Goal: Task Accomplishment & Management: Complete application form

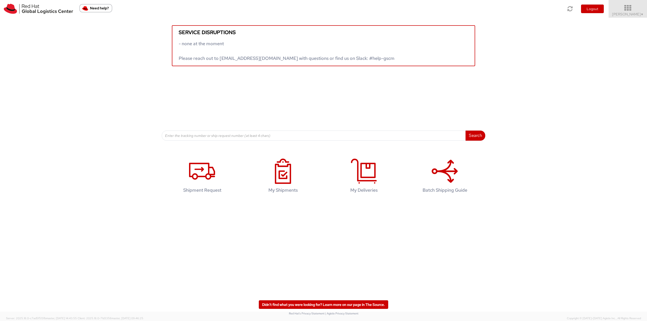
click at [617, 13] on link "Robert Lomax ▼" at bounding box center [628, 9] width 38 height 18
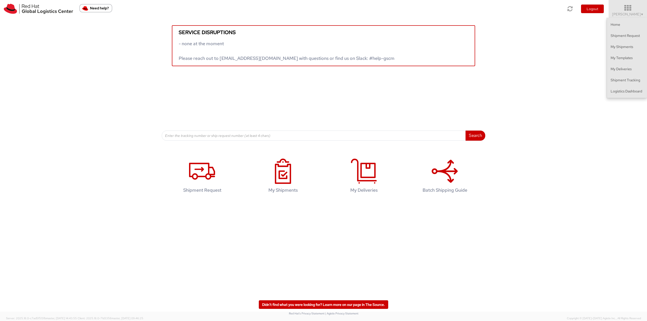
click at [621, 97] on ul "Home Shipment Request My Shipments My Templates My Deliveries Shipment Tracking…" at bounding box center [627, 58] width 40 height 81
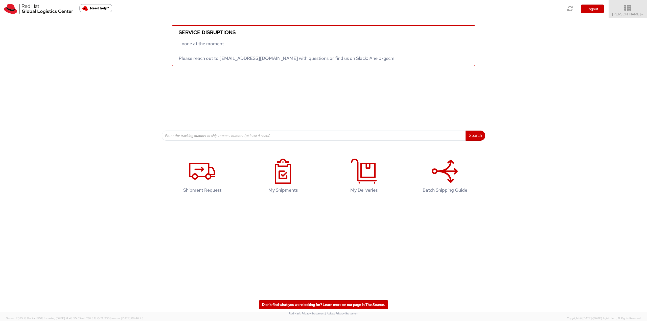
click at [631, 11] on icon at bounding box center [628, 8] width 44 height 7
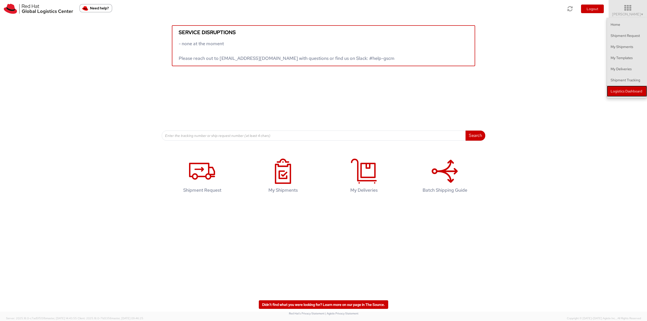
click at [608, 87] on link "Logistics Dashboard" at bounding box center [627, 91] width 40 height 11
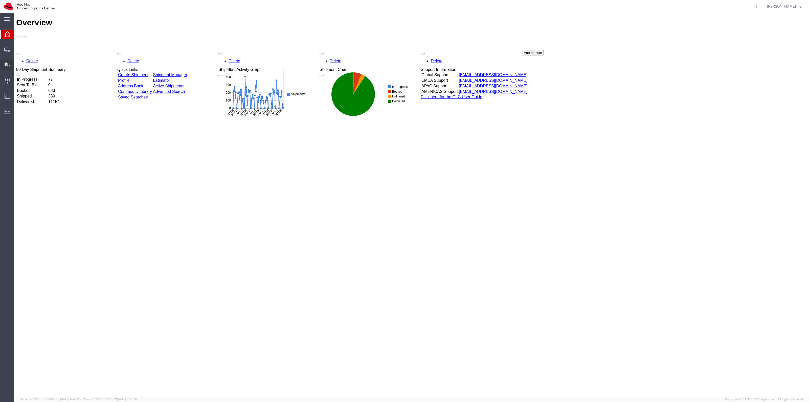
click at [0, 0] on span "Create Delivery" at bounding box center [0, 0] width 0 height 0
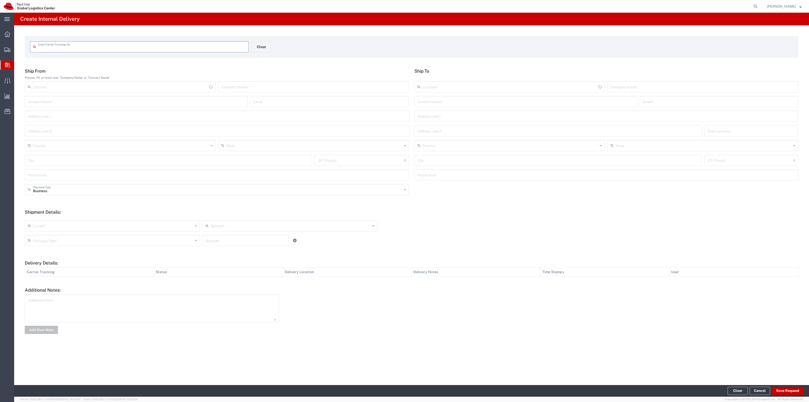
click at [89, 45] on input "text" at bounding box center [142, 46] width 208 height 9
type input "323624680640002760100392861259294"
click at [256, 42] on button "Clear" at bounding box center [262, 46] width 20 height 11
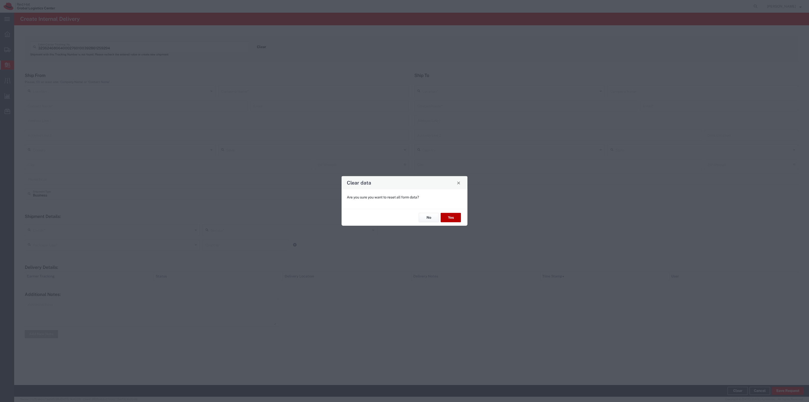
click at [458, 214] on button "Yes" at bounding box center [451, 217] width 20 height 9
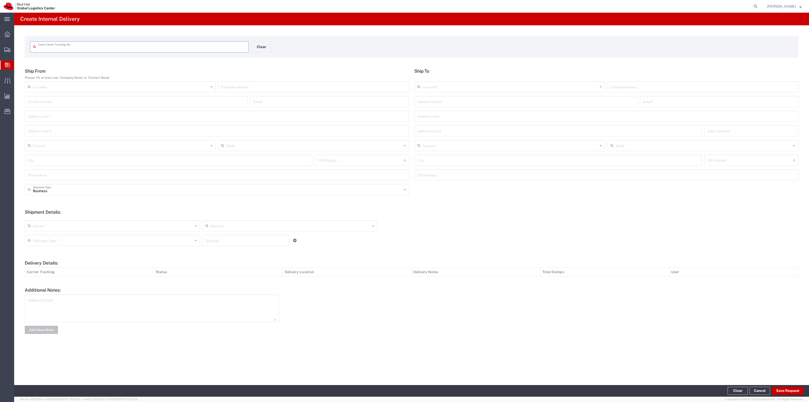
click at [202, 47] on input "text" at bounding box center [142, 46] width 208 height 9
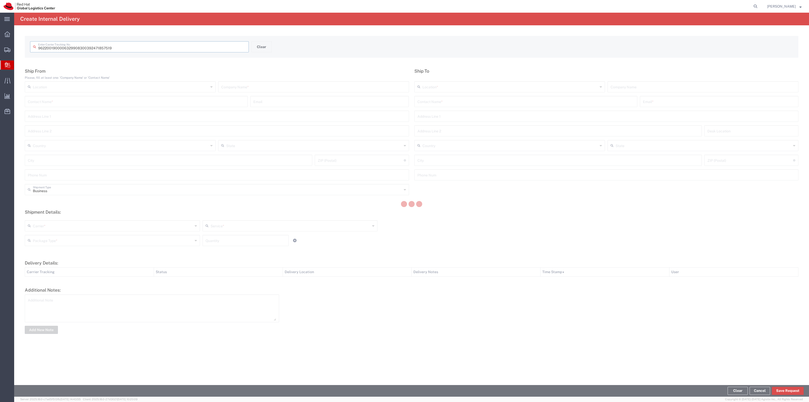
type input "392471857519"
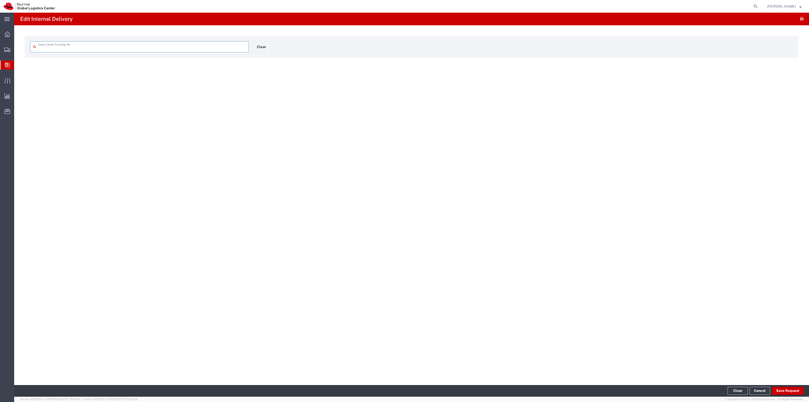
type input "392471857519"
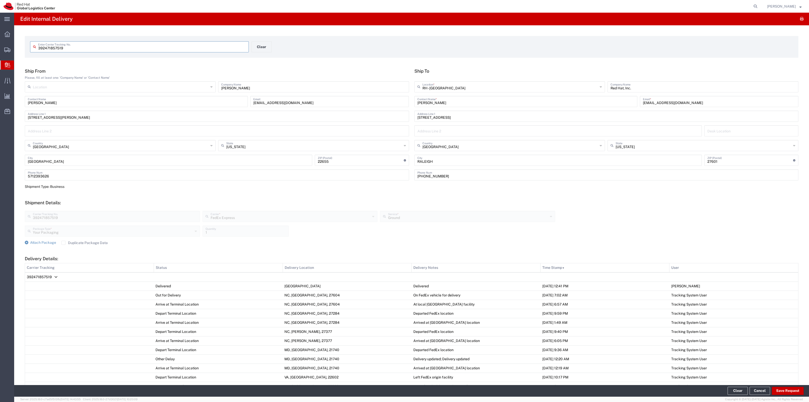
scroll to position [94, 0]
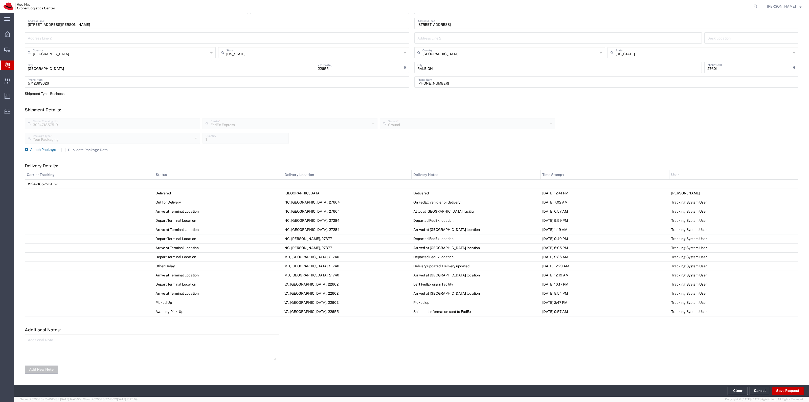
click at [36, 148] on span "Attach Package" at bounding box center [43, 149] width 26 height 4
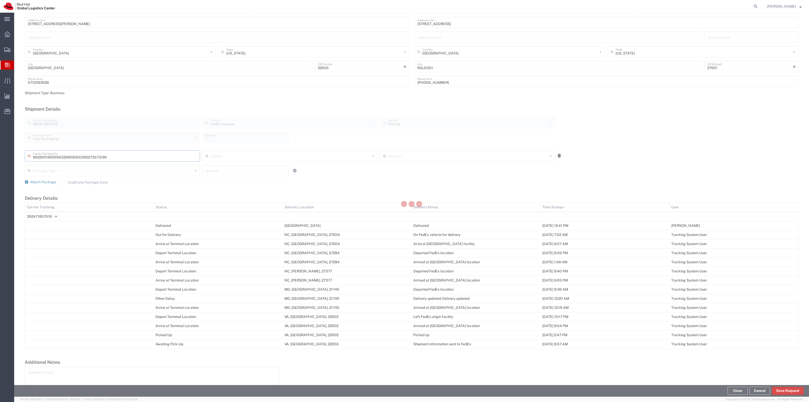
type input "392273573190"
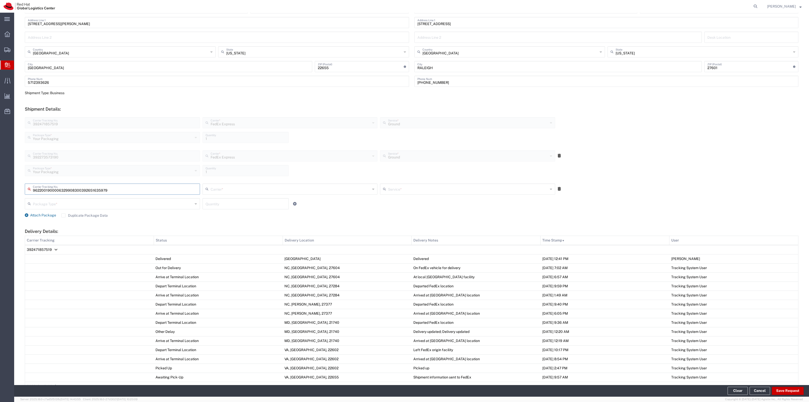
type input "392651635979"
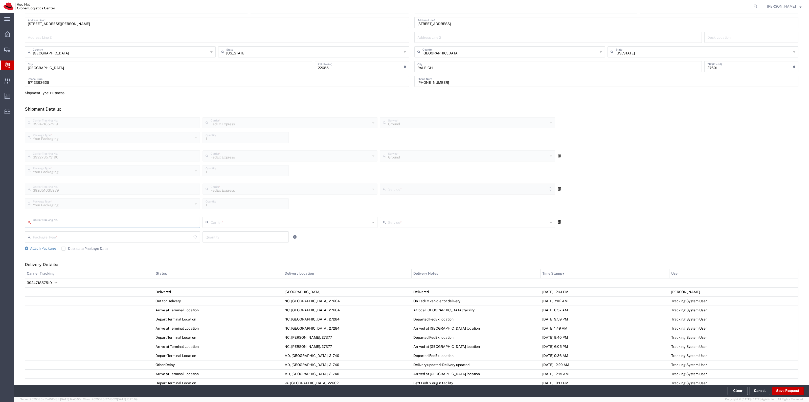
type input "Ground"
type input "392358389440"
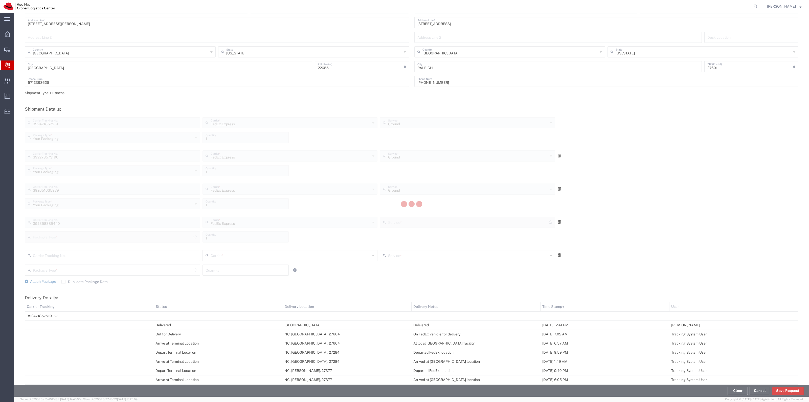
type input "Your Packaging"
type input "Ground"
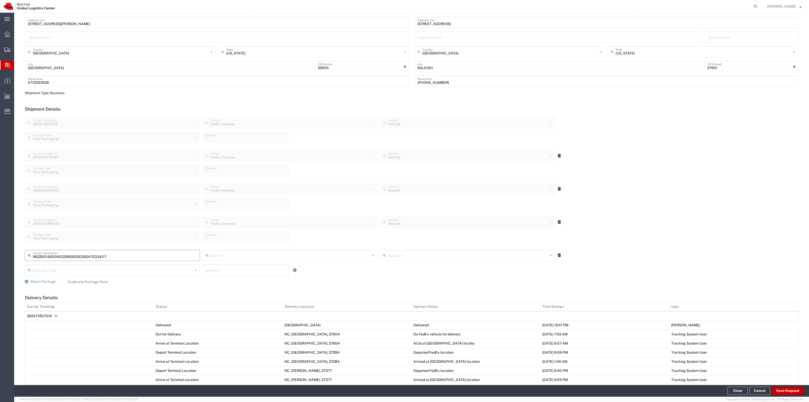
type input "392470334117"
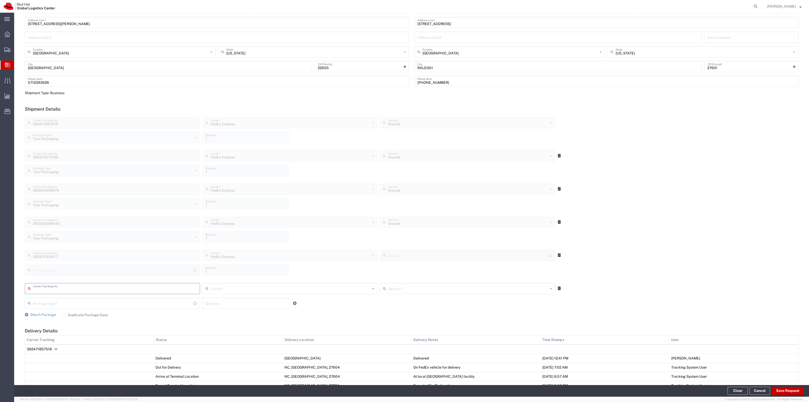
type input "Your Packaging"
type input "Ground"
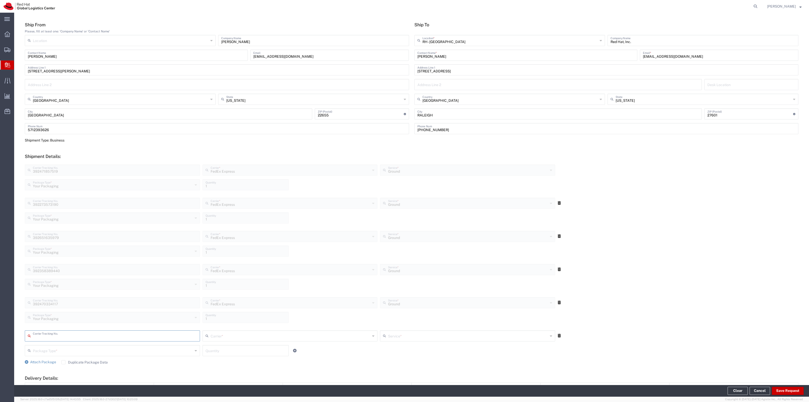
scroll to position [0, 0]
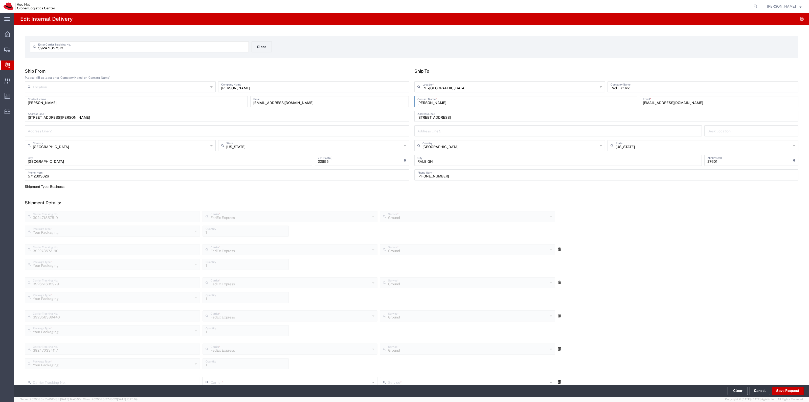
drag, startPoint x: 446, startPoint y: 103, endPoint x: 406, endPoint y: 95, distance: 40.5
click at [407, 95] on div "Ship From Please, fill at least one: 'Company Name' or 'Contact Name' Location …" at bounding box center [411, 126] width 779 height 116
type input "ITHD"
type input "[EMAIL_ADDRESS][DOMAIN_NAME]"
drag, startPoint x: 783, startPoint y: 387, endPoint x: 783, endPoint y: 391, distance: 3.6
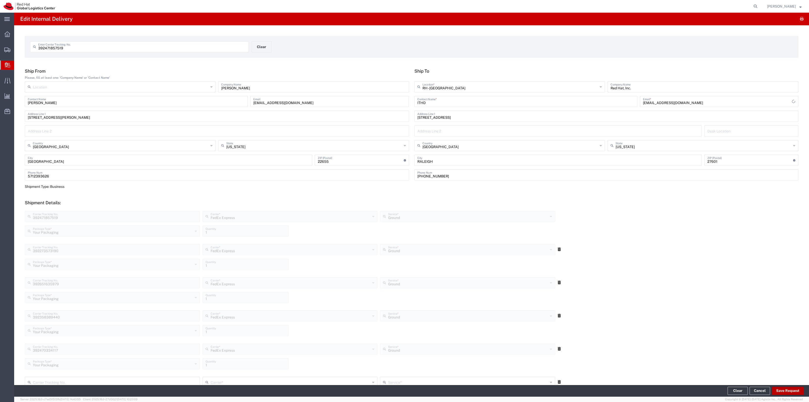
click at [783, 391] on button "Save Request" at bounding box center [788, 390] width 32 height 8
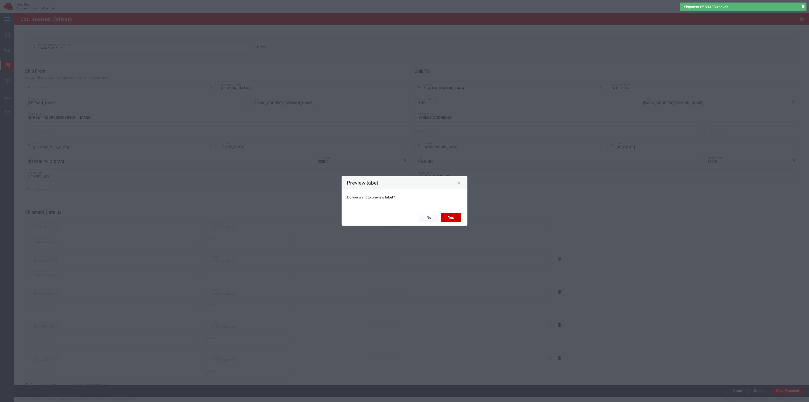
type input "Ground"
type input "Your Packaging"
type input "Ground"
type input "Your Packaging"
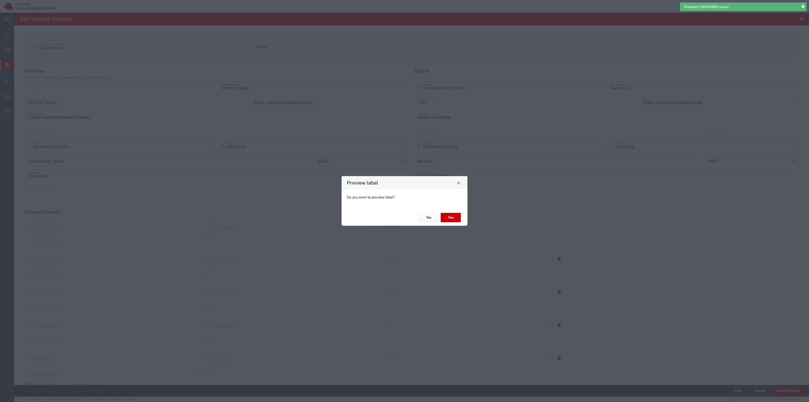
type input "Ground"
drag, startPoint x: 424, startPoint y: 218, endPoint x: 383, endPoint y: 210, distance: 42.0
click at [424, 218] on button "No" at bounding box center [429, 217] width 20 height 9
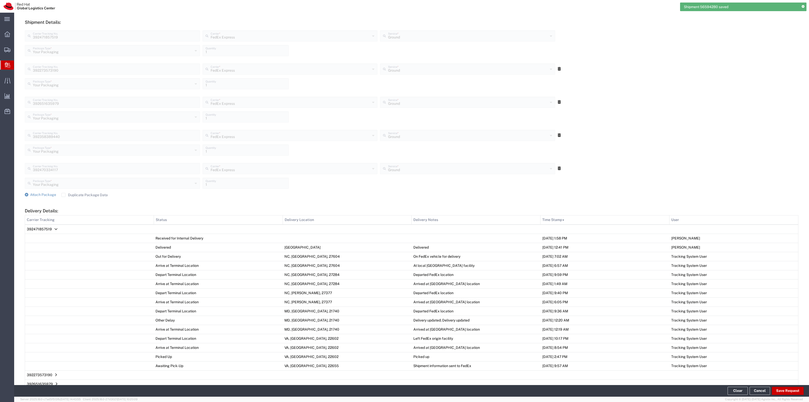
scroll to position [290, 0]
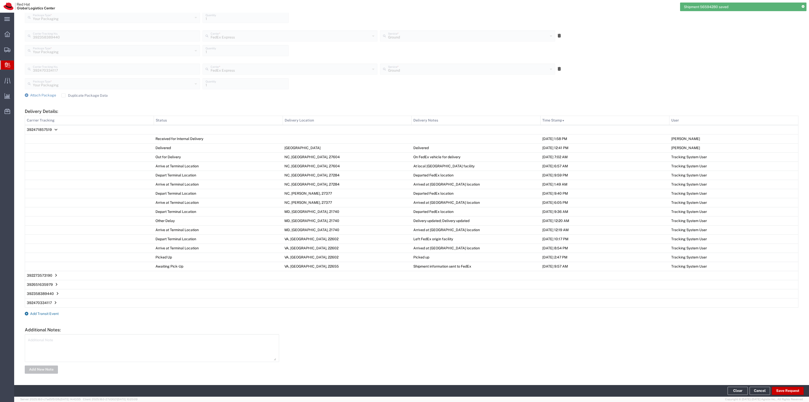
click at [51, 314] on span "Add Transit Event" at bounding box center [44, 313] width 29 height 4
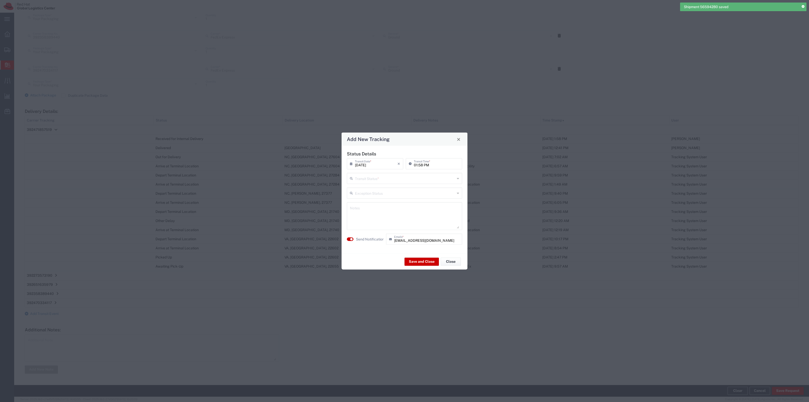
click at [372, 182] on input "text" at bounding box center [405, 177] width 100 height 9
click at [373, 192] on span "Delivery Confirmation" at bounding box center [404, 189] width 114 height 8
type input "Delivery Confirmation"
click at [371, 239] on label "Send Notification" at bounding box center [370, 238] width 28 height 5
click at [374, 238] on label "Send Notification" at bounding box center [370, 238] width 28 height 5
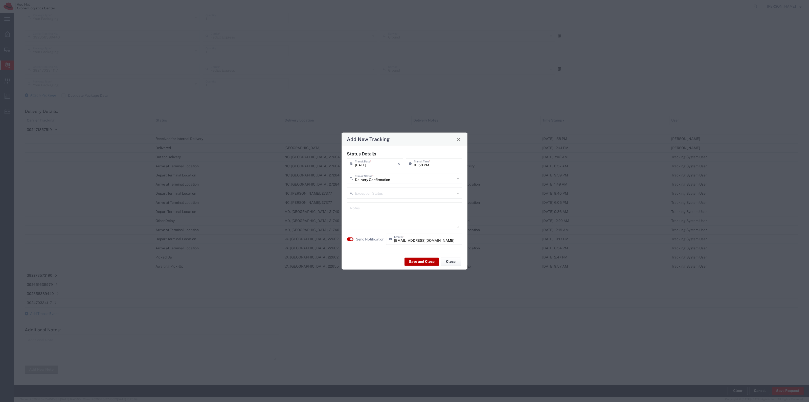
click at [411, 259] on button "Save and Close" at bounding box center [422, 261] width 34 height 8
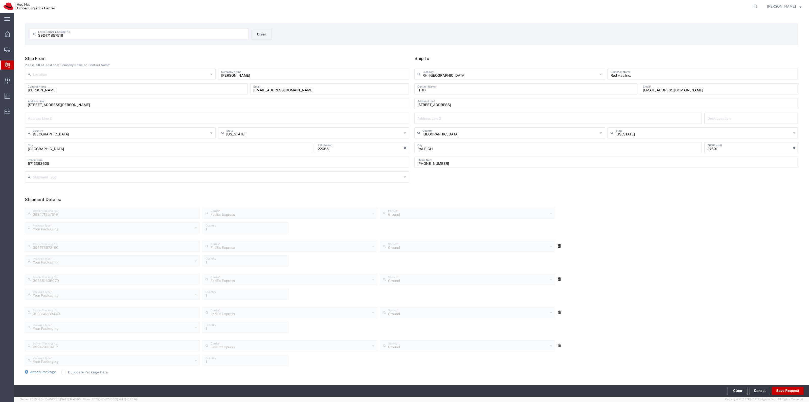
scroll to position [0, 0]
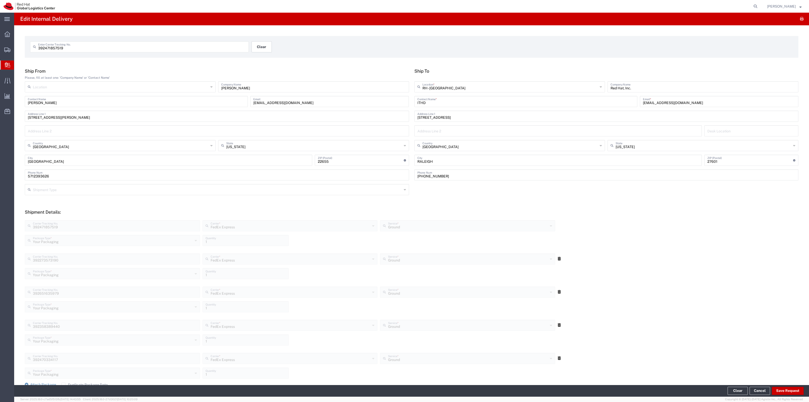
click at [267, 46] on button "Clear" at bounding box center [262, 46] width 20 height 11
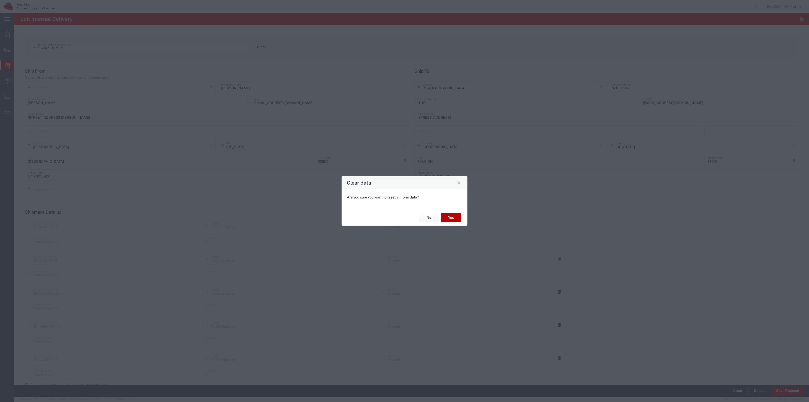
click at [452, 216] on button "Yes" at bounding box center [451, 217] width 20 height 9
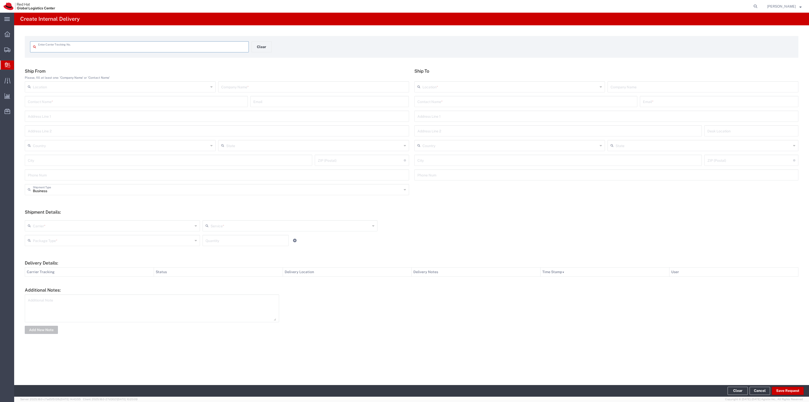
click at [208, 44] on input "text" at bounding box center [142, 46] width 208 height 9
type input "392861259294"
click at [470, 108] on input "text" at bounding box center [525, 105] width 217 height 9
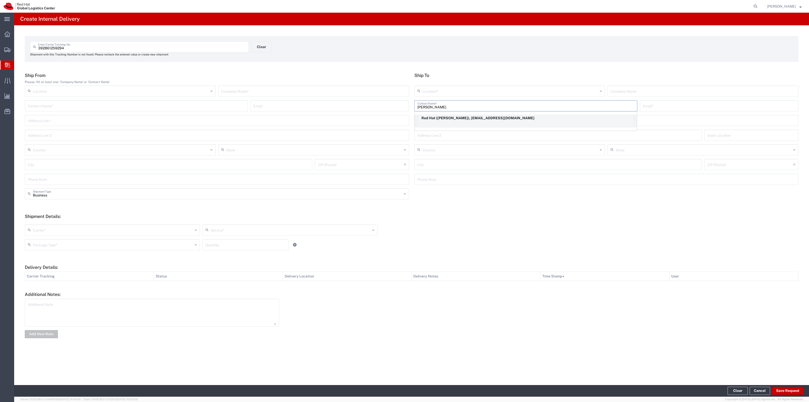
type input "[PERSON_NAME]"
click at [467, 119] on p "Red Hat ([PERSON_NAME]), [EMAIL_ADDRESS][DOMAIN_NAME]" at bounding box center [526, 118] width 216 height 6
type input "RH - [GEOGRAPHIC_DATA]"
type input "Red Hat"
type input "[PERSON_NAME]"
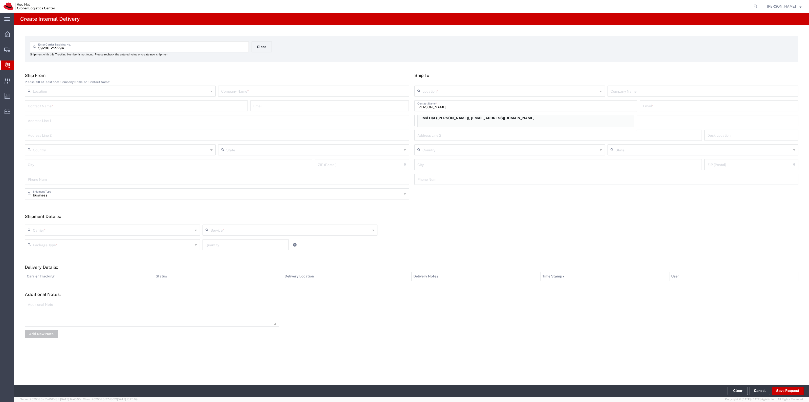
type input "[EMAIL_ADDRESS][DOMAIN_NAME]"
click at [452, 90] on input "text" at bounding box center [511, 90] width 176 height 9
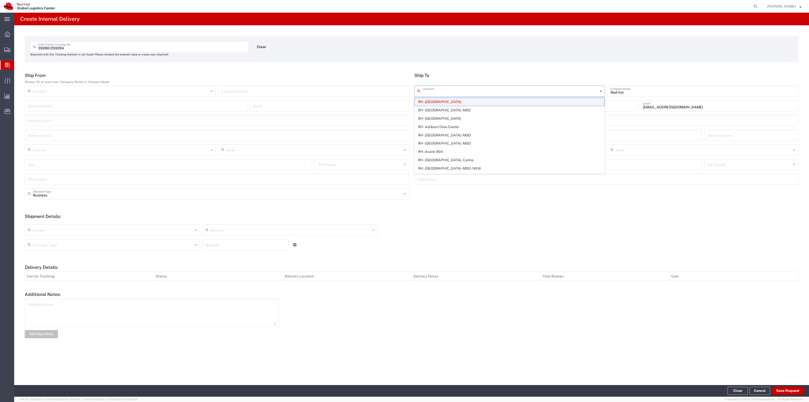
click at [446, 98] on span "RH - [GEOGRAPHIC_DATA]" at bounding box center [510, 102] width 190 height 8
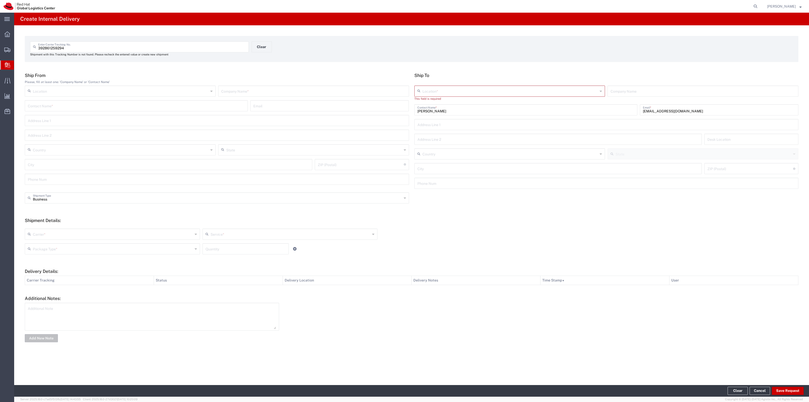
click at [447, 91] on input "text" at bounding box center [511, 90] width 176 height 9
click at [432, 106] on span "RH - [GEOGRAPHIC_DATA]" at bounding box center [510, 110] width 190 height 8
type input "RH - [GEOGRAPHIC_DATA]"
type input "Red Hat, Inc."
type input "[STREET_ADDRESS]"
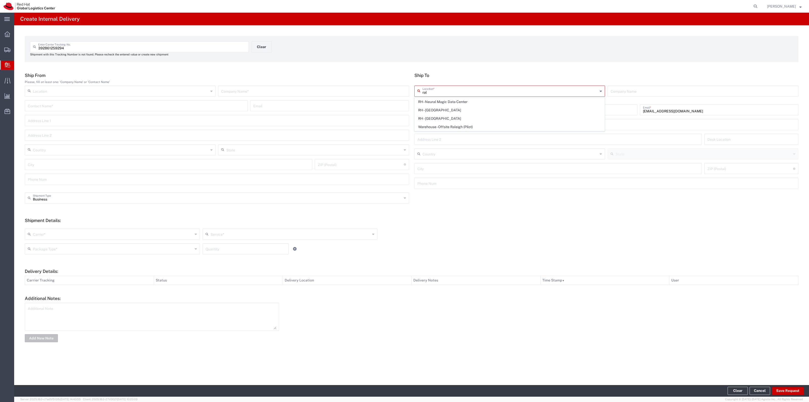
type input "[GEOGRAPHIC_DATA]"
type input "RALEIGH"
type input "27601"
type input "[PHONE_NUMBER]"
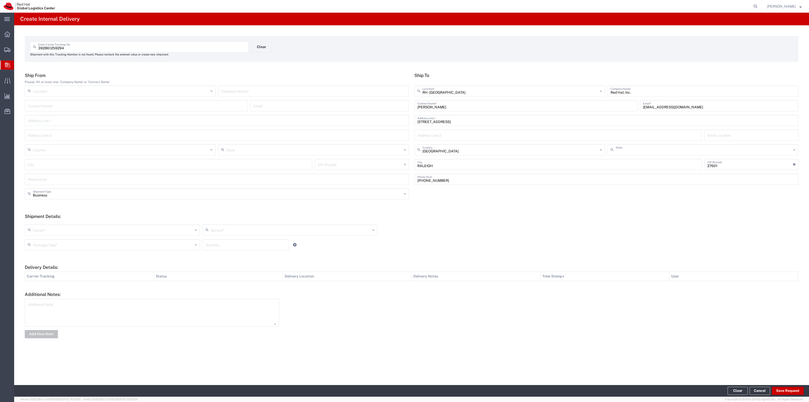
type input "[US_STATE]"
click at [379, 87] on input "text" at bounding box center [313, 90] width 185 height 9
type input "FedEx"
drag, startPoint x: 179, startPoint y: 226, endPoint x: 142, endPoint y: 249, distance: 44.0
click at [179, 226] on input "text" at bounding box center [113, 229] width 160 height 9
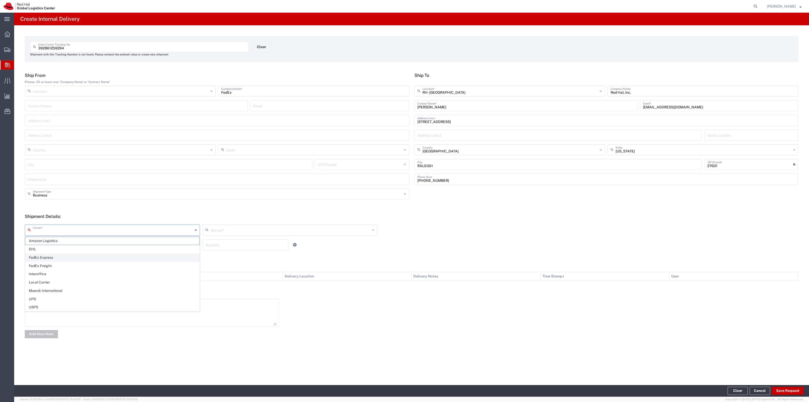
click at [136, 254] on span "FedEx Express" at bounding box center [112, 257] width 174 height 8
type input "FedEx Express"
drag, startPoint x: 235, startPoint y: 239, endPoint x: 240, endPoint y: 232, distance: 9.1
click at [237, 238] on agx-internal-delivery-shipment "FedEx Express Carrier * Amazon Logistics DHL FedEx Express FedEx Freight Intero…" at bounding box center [314, 238] width 584 height 29
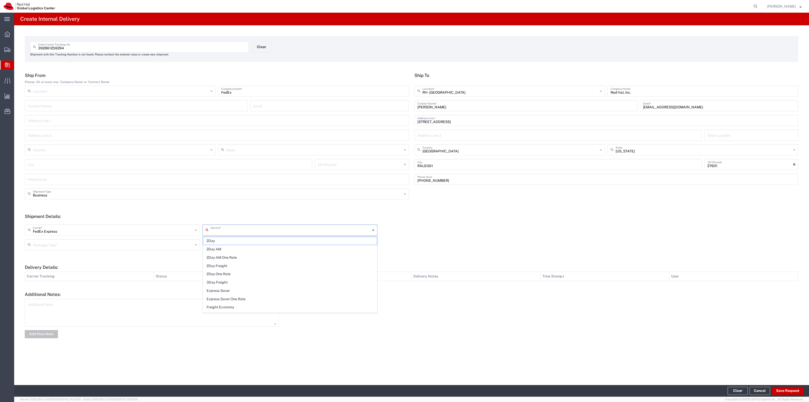
click at [240, 232] on input "text" at bounding box center [291, 229] width 160 height 9
click at [241, 289] on span "Express Saver" at bounding box center [290, 290] width 174 height 8
type input "Express Saver"
click at [185, 247] on input "text" at bounding box center [113, 244] width 160 height 9
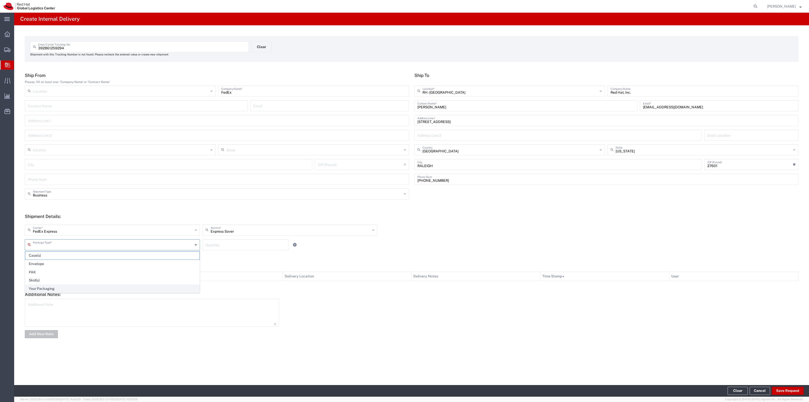
click at [105, 289] on span "Your Packaging" at bounding box center [112, 288] width 174 height 8
type input "Your Packaging"
click at [207, 247] on input "number" at bounding box center [246, 244] width 80 height 9
type input "1"
click at [781, 388] on button "Save Request" at bounding box center [788, 390] width 32 height 8
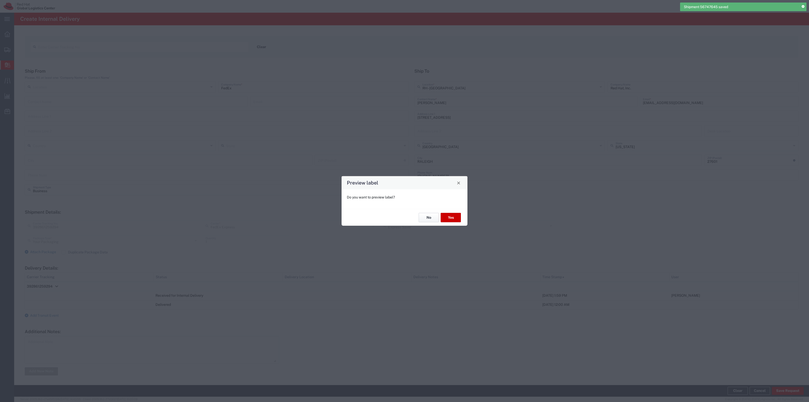
click at [427, 217] on button "No" at bounding box center [429, 217] width 20 height 9
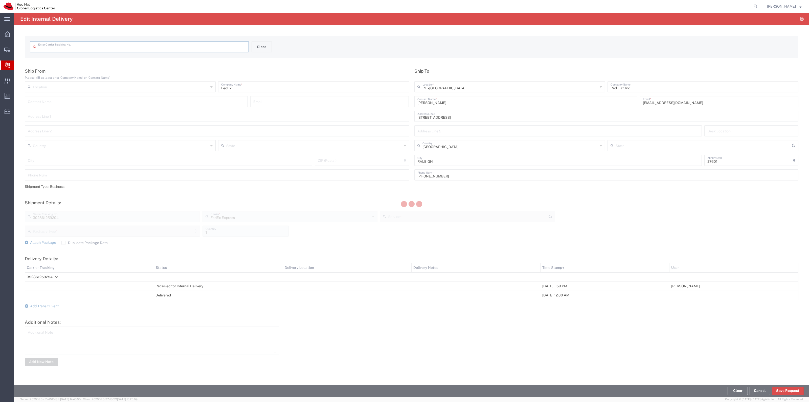
type input "392861259294"
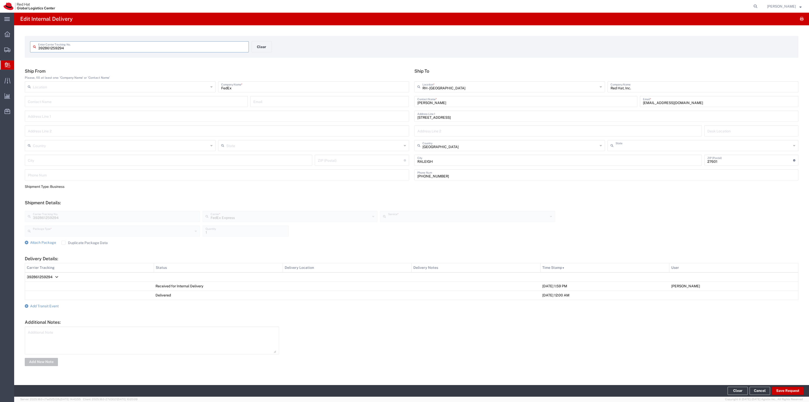
type input "[US_STATE]"
type input "Express Saver"
type input "Your Packaging"
click at [78, 243] on label "Duplicate Package Data" at bounding box center [84, 242] width 46 height 4
click at [63, 242] on input "Duplicate Package Data" at bounding box center [63, 242] width 0 height 0
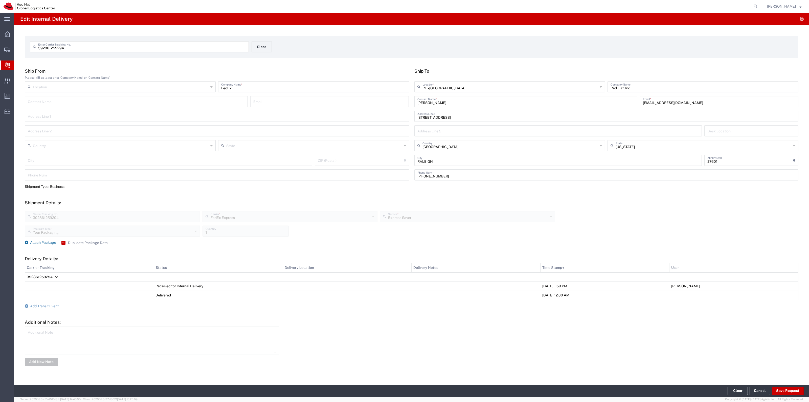
click at [40, 242] on span "Attach Package" at bounding box center [43, 242] width 26 height 4
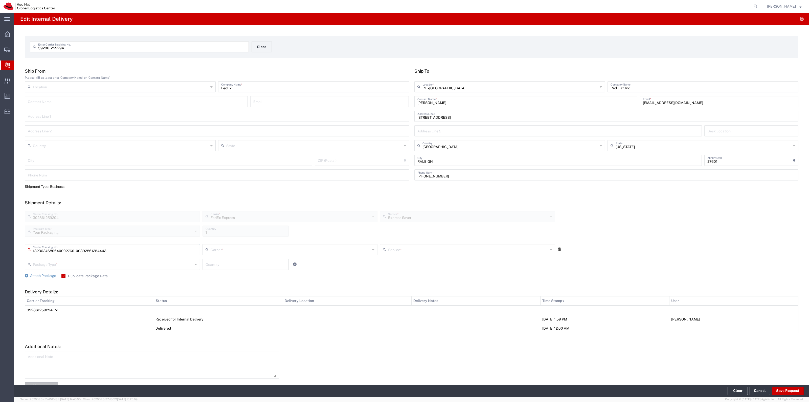
type input "392861254443"
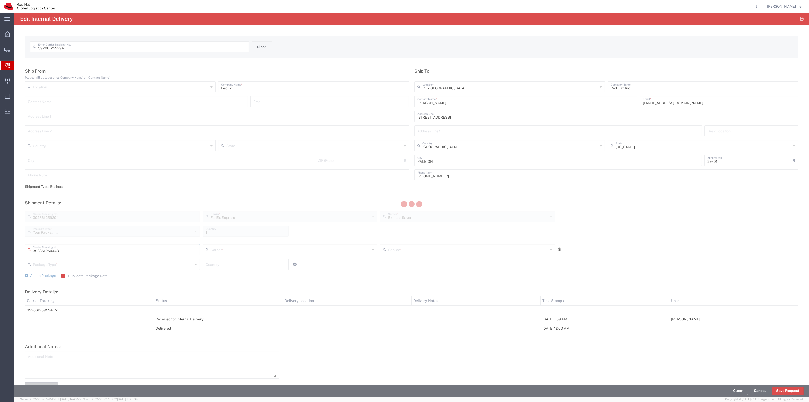
type input "FedEx Express"
type input "Your Packaging"
type input "1"
type input "Express Saver"
type input "392861252830"
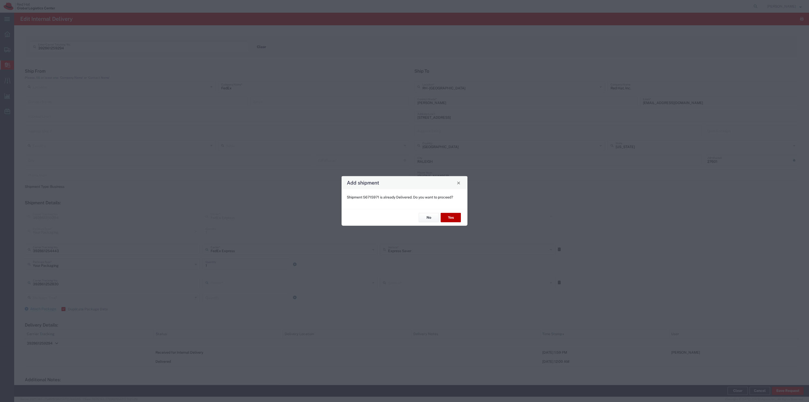
click at [449, 218] on button "Yes" at bounding box center [451, 217] width 20 height 9
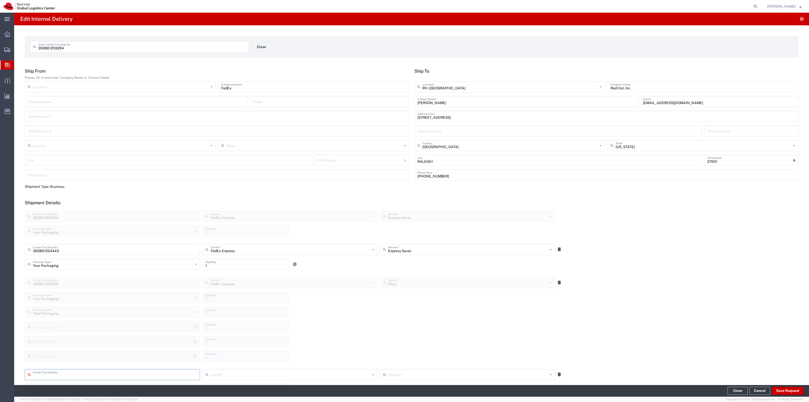
type input "Your Packaging"
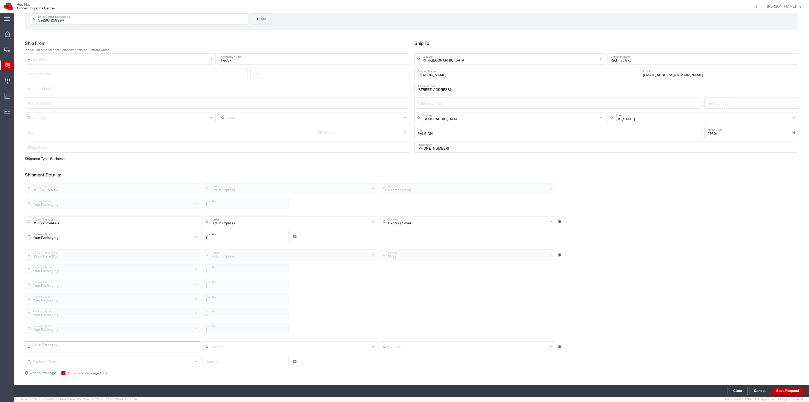
scroll to position [63, 0]
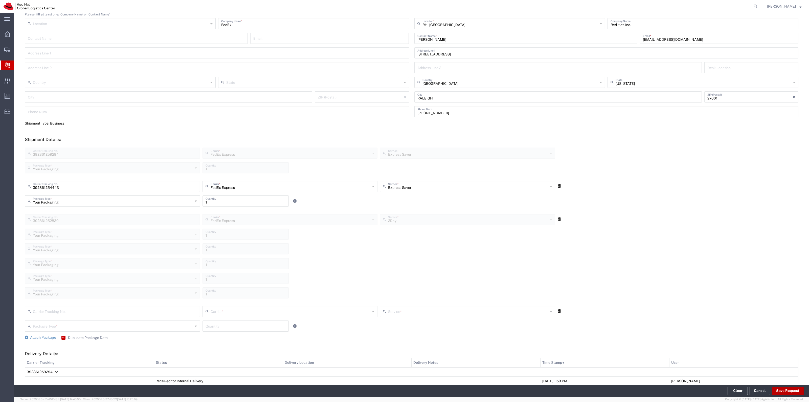
click at [787, 393] on button "Save Request" at bounding box center [788, 390] width 32 height 8
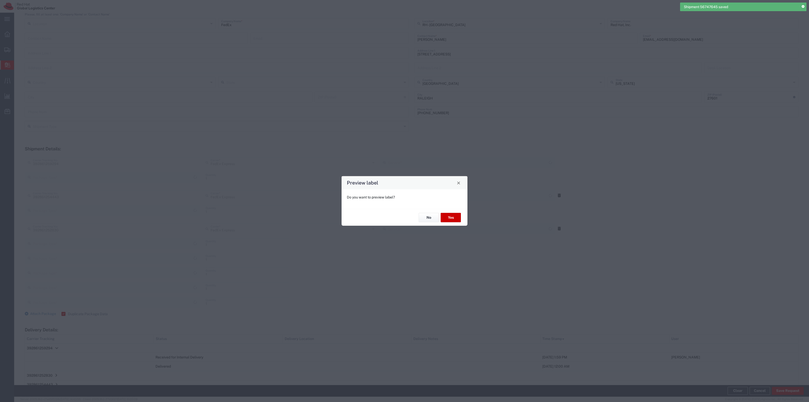
type input "Your Packaging"
type input "Express Saver"
type input "Your Packaging"
type input "Express Saver"
type input "Your Packaging"
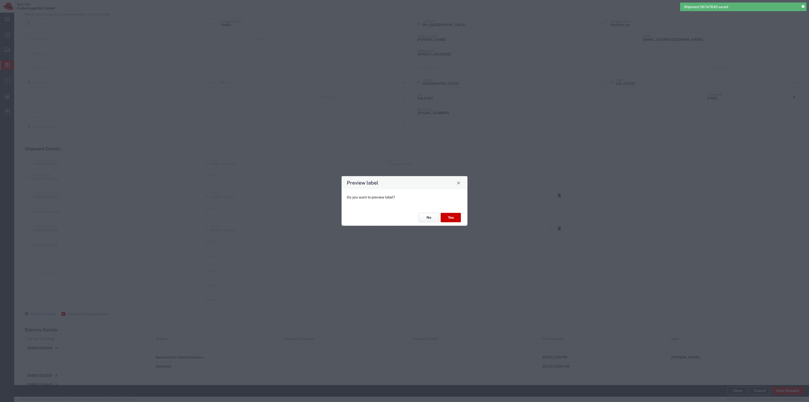
type input "2Day"
type input "Your Packaging"
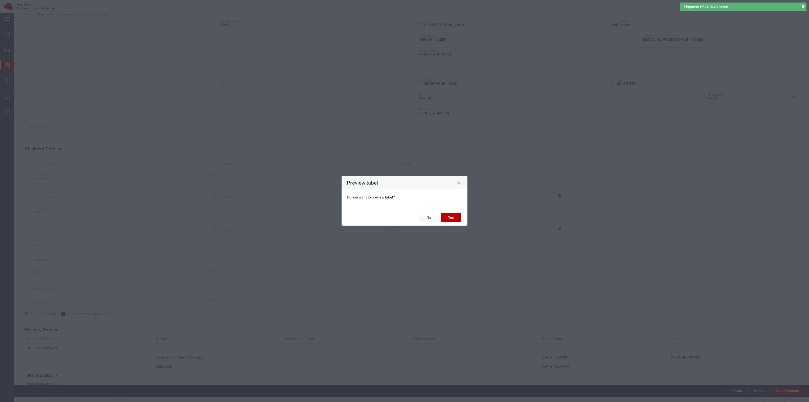
click at [442, 215] on button "Yes" at bounding box center [451, 217] width 20 height 9
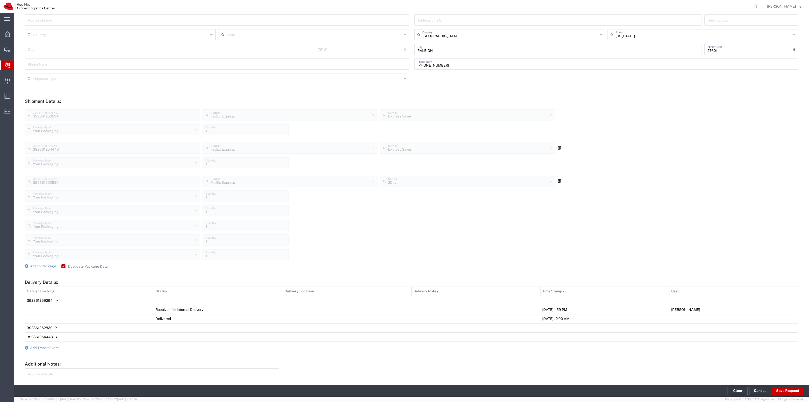
scroll to position [145, 0]
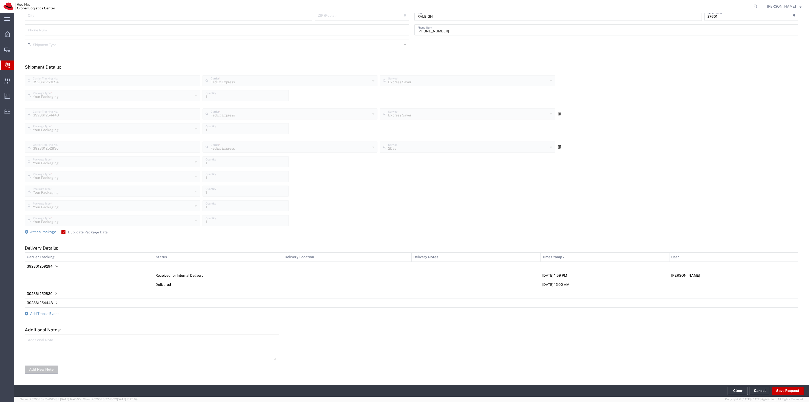
click at [61, 312] on form "Ship From Please, fill at least one: 'Company Name' or 'Contact Name' Location …" at bounding box center [412, 148] width 774 height 451
click at [55, 314] on span "Add Transit Event" at bounding box center [44, 313] width 29 height 4
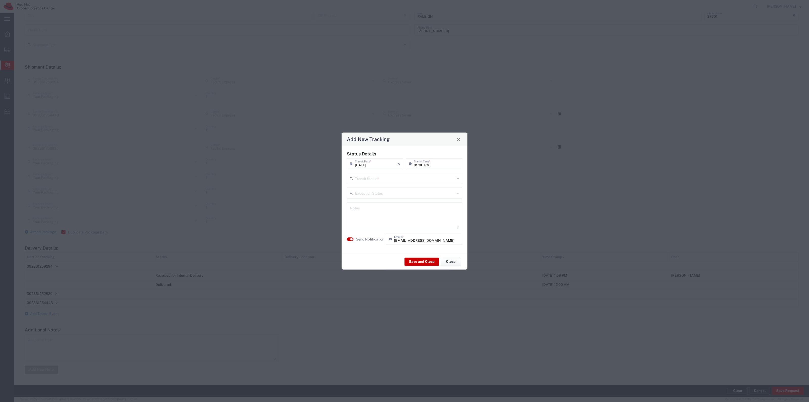
click at [414, 187] on div "Exception Status" at bounding box center [404, 192] width 115 height 11
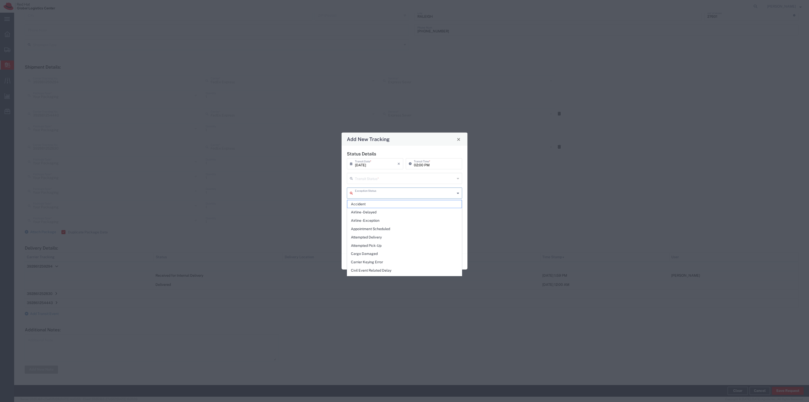
click at [414, 184] on div "Status Details [DATE] × Transit Date * Cancel Apply 02:00 PM Transit Time * Tra…" at bounding box center [404, 199] width 121 height 97
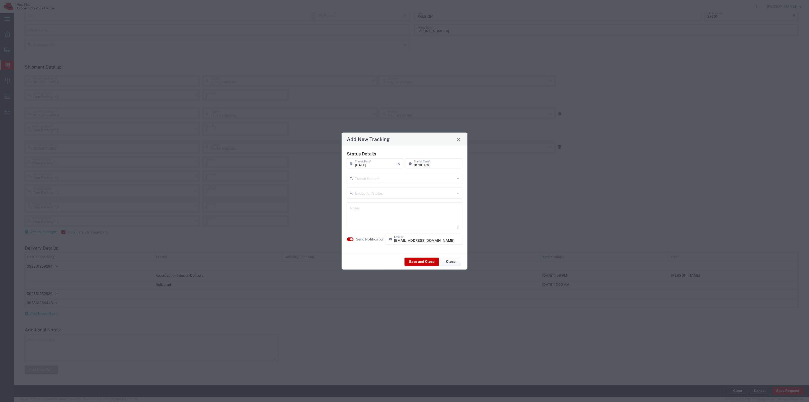
click at [415, 179] on input "text" at bounding box center [405, 177] width 100 height 9
click at [388, 214] on span "Shipment On-Hold" at bounding box center [404, 214] width 114 height 8
type input "Shipment On-Hold"
click at [415, 259] on button "Save and Close" at bounding box center [422, 261] width 34 height 8
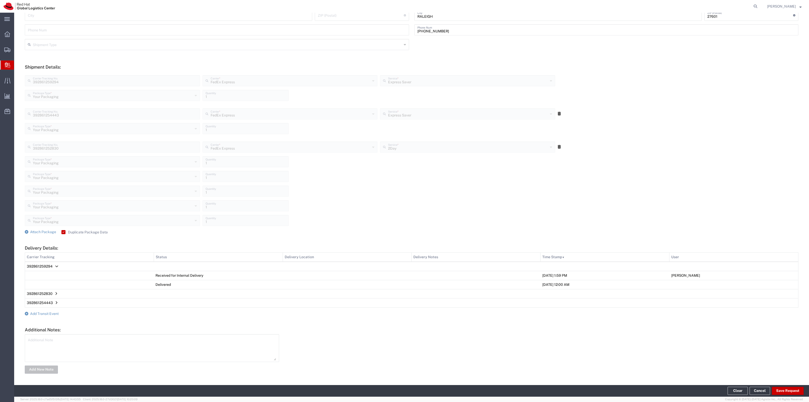
scroll to position [0, 0]
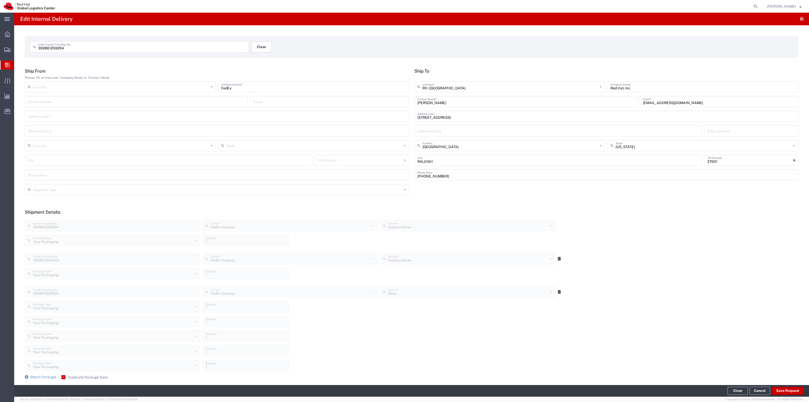
click at [267, 47] on button "Clear" at bounding box center [262, 46] width 20 height 11
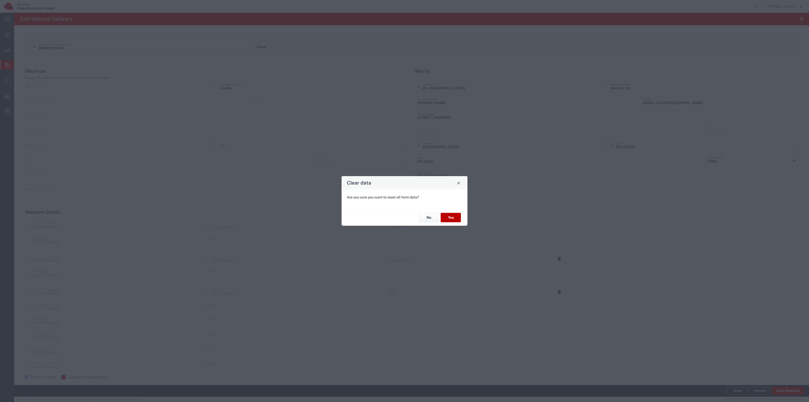
click at [441, 218] on button "Yes" at bounding box center [451, 217] width 20 height 9
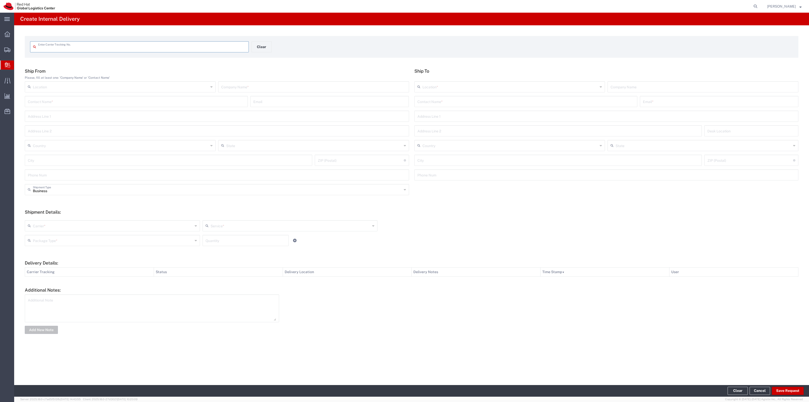
click at [232, 49] on input "text" at bounding box center [142, 46] width 208 height 9
click at [136, 46] on input "text" at bounding box center [142, 46] width 208 height 9
type input "1Z9YX073A894433469"
click at [447, 103] on input "text" at bounding box center [525, 105] width 217 height 9
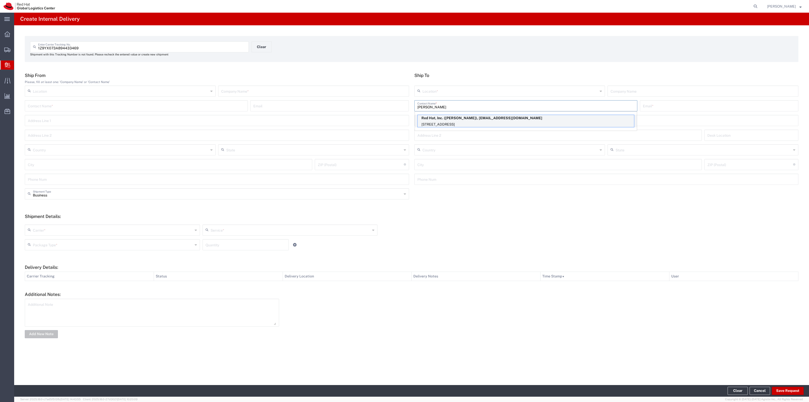
type input "[PERSON_NAME]"
click at [465, 116] on p "Red Hat, Inc. ([PERSON_NAME]), [EMAIL_ADDRESS][DOMAIN_NAME]" at bounding box center [526, 118] width 216 height 6
type input "RH - [GEOGRAPHIC_DATA]"
type input "Red Hat, Inc."
type input "[PERSON_NAME]"
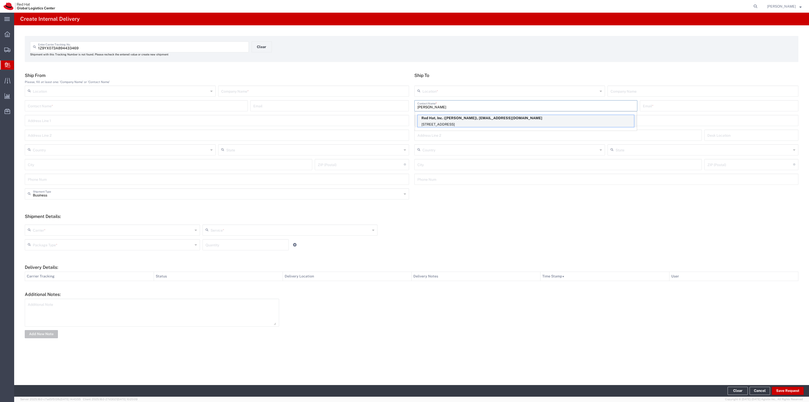
type input "[EMAIL_ADDRESS][DOMAIN_NAME]"
type input "[STREET_ADDRESS]"
type input "15S249"
type input "[GEOGRAPHIC_DATA]"
type input "RALEIGH"
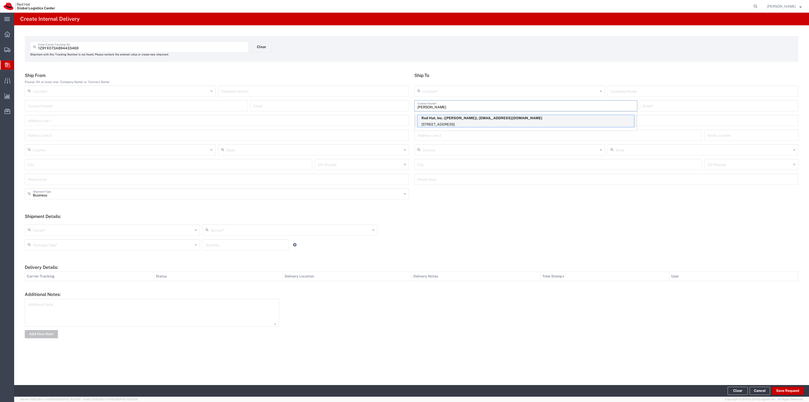
type input "27601"
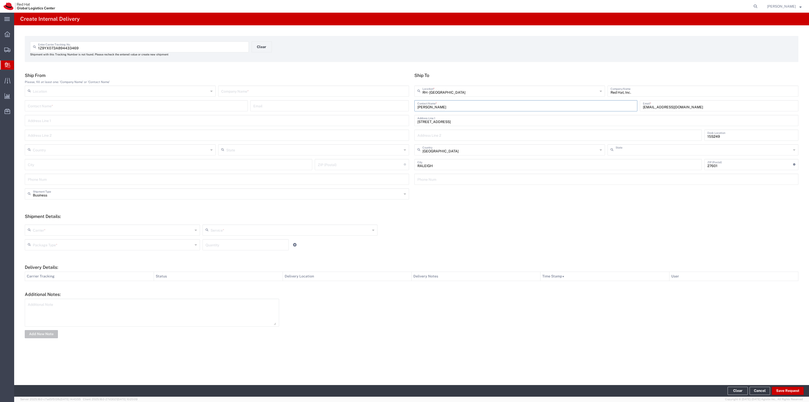
type input "[US_STATE]"
click at [377, 92] on input "text" at bounding box center [313, 90] width 185 height 9
type input "UPS"
click at [189, 225] on input "text" at bounding box center [113, 229] width 160 height 9
click at [61, 294] on span "Maersk International" at bounding box center [112, 290] width 174 height 8
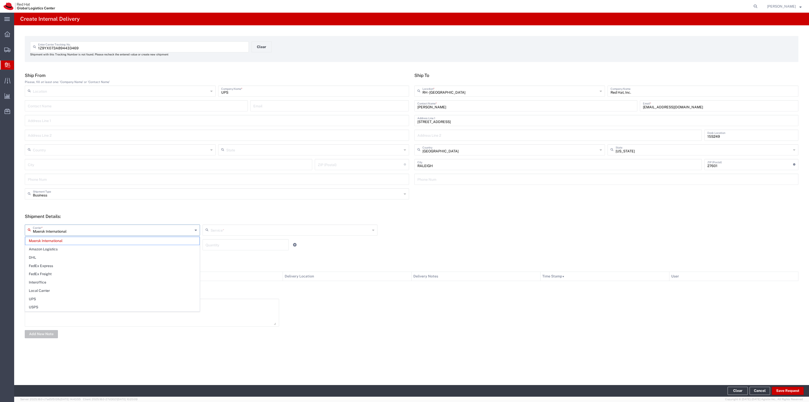
click at [76, 232] on input "Maersk International" at bounding box center [113, 229] width 160 height 9
click at [54, 296] on span "UPS" at bounding box center [112, 299] width 174 height 8
type input "UPS"
click at [234, 222] on div "UPS Carrier * Maersk International Amazon Logistics DHL FedEx Express FedEx Fre…" at bounding box center [411, 236] width 779 height 33
click at [234, 223] on div "UPS Carrier * Maersk International Amazon Logistics DHL FedEx Express FedEx Fre…" at bounding box center [411, 236] width 779 height 33
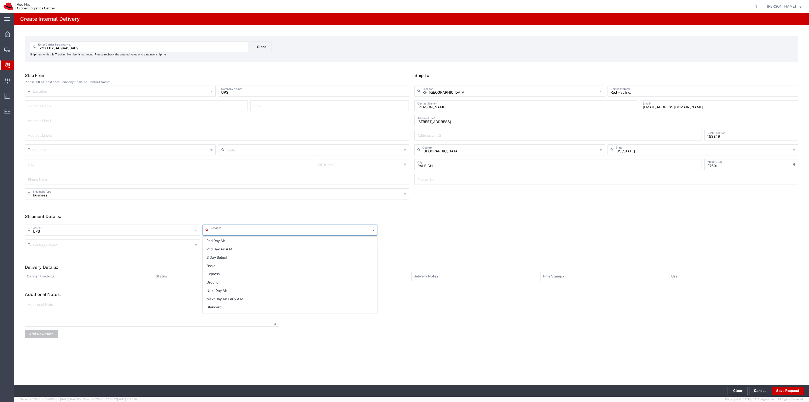
click at [233, 228] on input "text" at bounding box center [291, 229] width 160 height 9
click at [220, 286] on span "Ground" at bounding box center [290, 282] width 174 height 8
type input "Ground"
click at [189, 240] on input "text" at bounding box center [113, 244] width 160 height 9
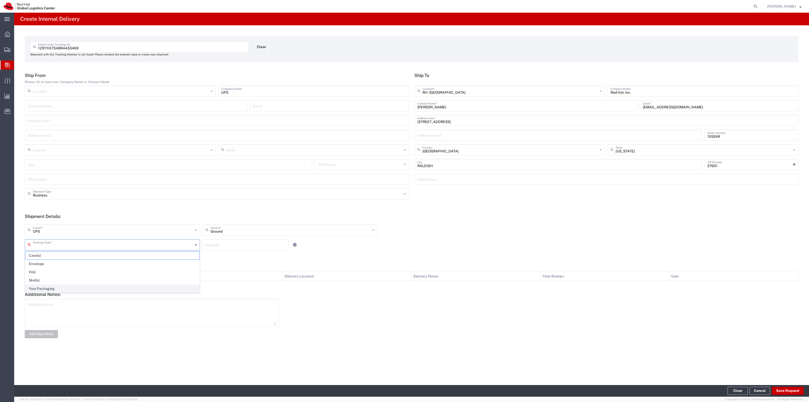
click at [116, 285] on span "Your Packaging" at bounding box center [112, 288] width 174 height 8
type input "Your Packaging"
click at [218, 247] on input "number" at bounding box center [246, 244] width 80 height 9
type input "1"
click at [781, 388] on button "Save Request" at bounding box center [788, 390] width 32 height 8
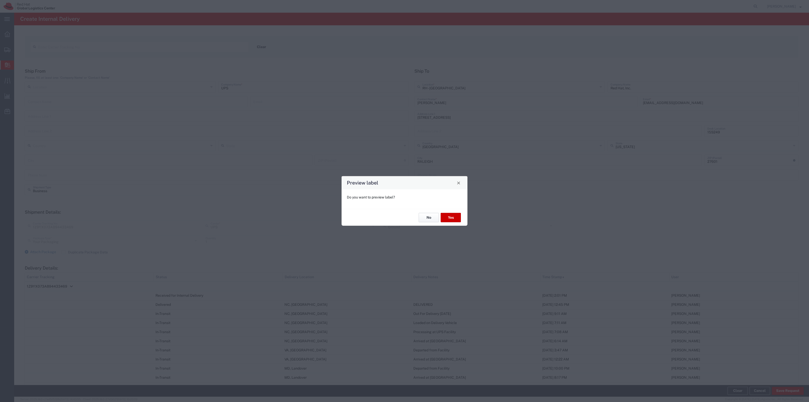
click at [427, 214] on button "No" at bounding box center [429, 217] width 20 height 9
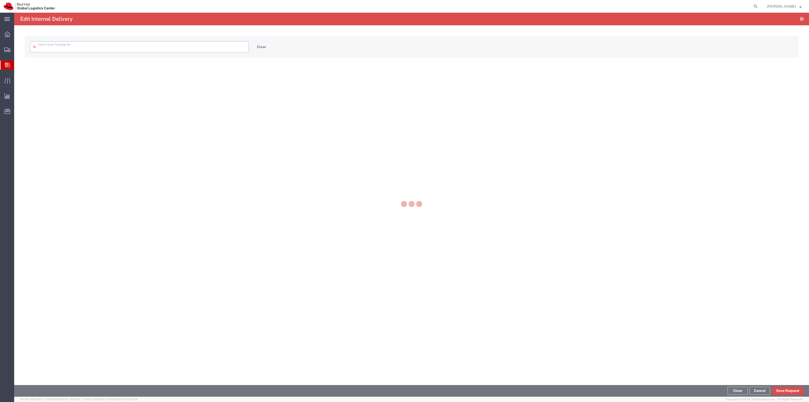
type input "1Z9YX073A894433469"
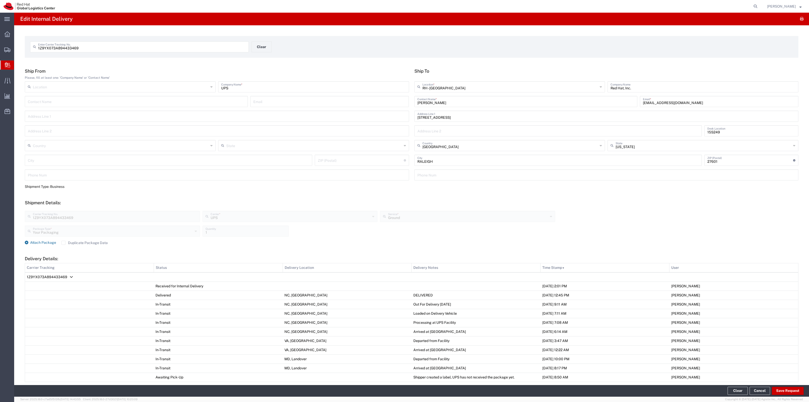
click at [36, 242] on span "Attach Package" at bounding box center [43, 242] width 26 height 4
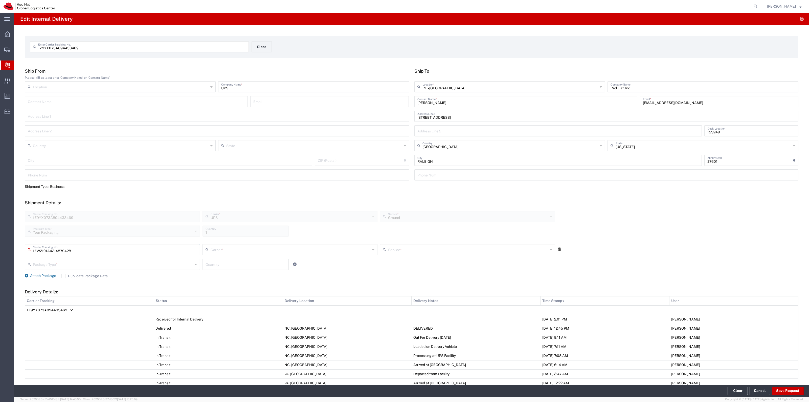
type input "1ZW2101A4214879428"
click at [233, 246] on input "text" at bounding box center [291, 249] width 160 height 9
drag, startPoint x: 219, startPoint y: 321, endPoint x: 322, endPoint y: 286, distance: 108.2
click at [219, 320] on span "UPS" at bounding box center [288, 318] width 173 height 8
type input "UPS"
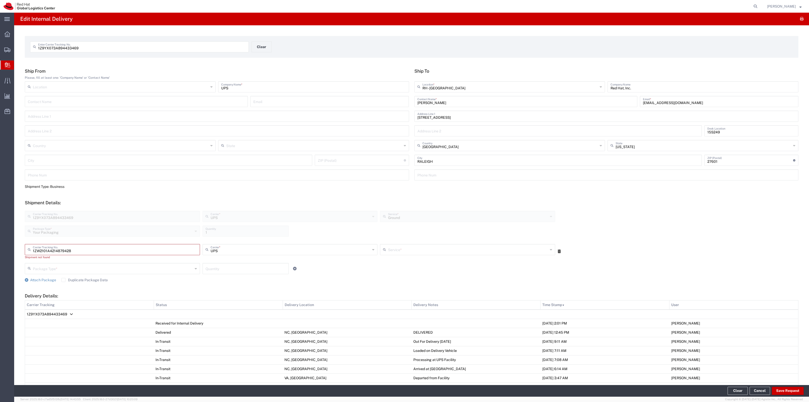
click at [424, 247] on input "text" at bounding box center [468, 249] width 160 height 9
click at [397, 299] on span "Ground" at bounding box center [465, 302] width 173 height 8
type input "Ground"
click at [166, 266] on input "text" at bounding box center [113, 267] width 160 height 9
click at [108, 311] on span "Your Packaging" at bounding box center [111, 312] width 173 height 8
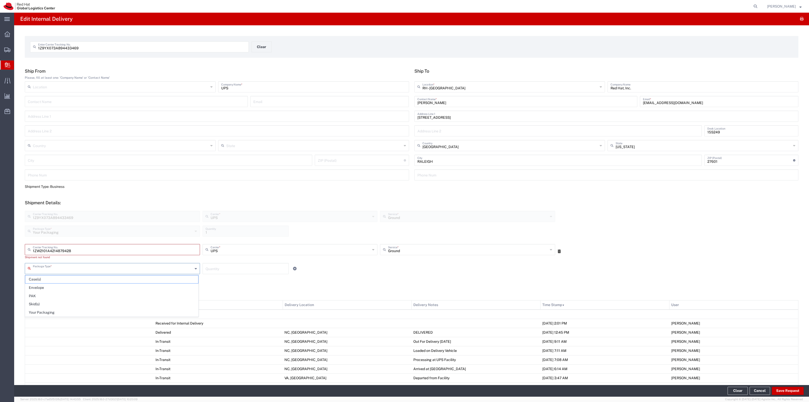
type input "Your Packaging"
type input "UPS"
drag, startPoint x: 249, startPoint y: 250, endPoint x: 248, endPoint y: 253, distance: 3.1
click at [249, 251] on input "UPS" at bounding box center [291, 249] width 160 height 9
click at [314, 238] on div "Your Packaging Package Type * Your Packaging Case(s) Envelope PAK Skid(s) 1 Qua…" at bounding box center [290, 232] width 533 height 15
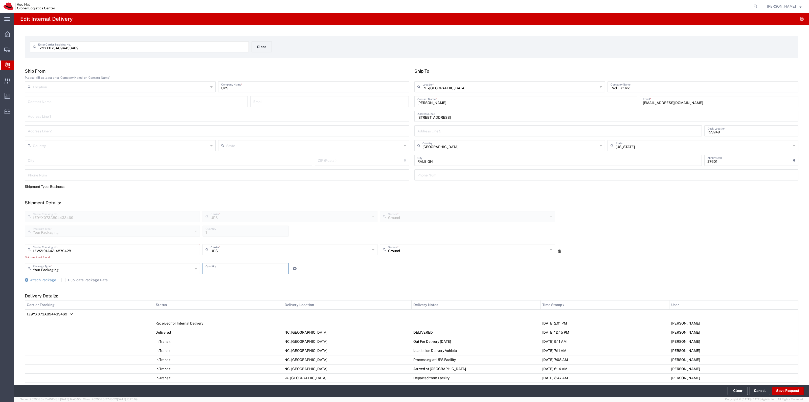
click at [258, 265] on input "number" at bounding box center [246, 267] width 80 height 9
type input "1"
click at [781, 386] on footer "Clear Cancel Save Request" at bounding box center [411, 391] width 795 height 12
click at [783, 387] on button "Save Request" at bounding box center [788, 390] width 32 height 8
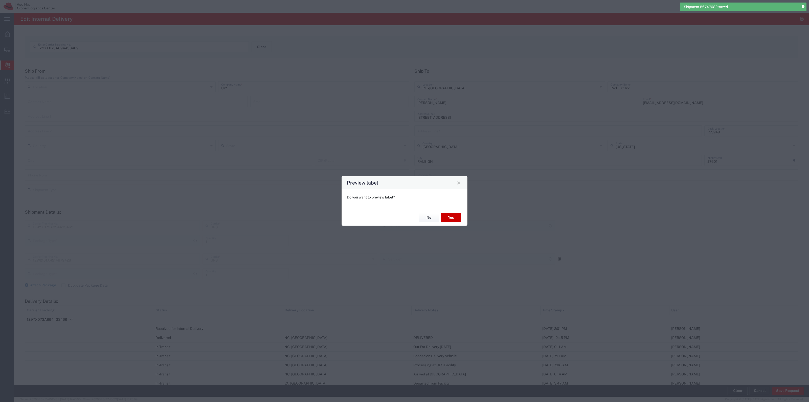
type input "Your Packaging"
type input "Ground"
type input "Your Packaging"
type input "Ground"
click at [447, 219] on button "Yes" at bounding box center [451, 217] width 20 height 9
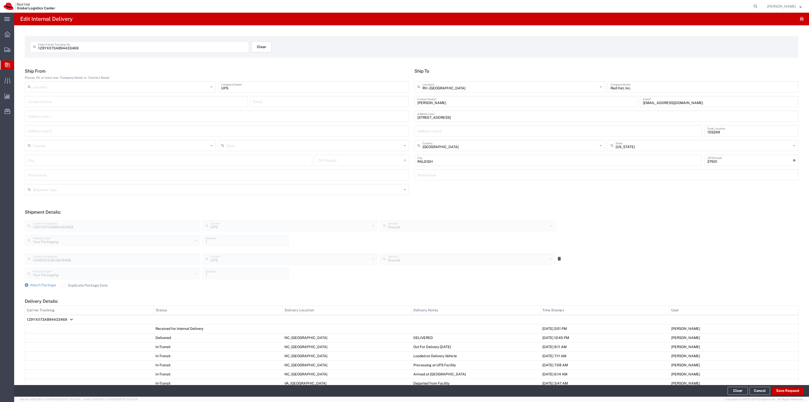
click at [258, 48] on button "Clear" at bounding box center [262, 46] width 20 height 11
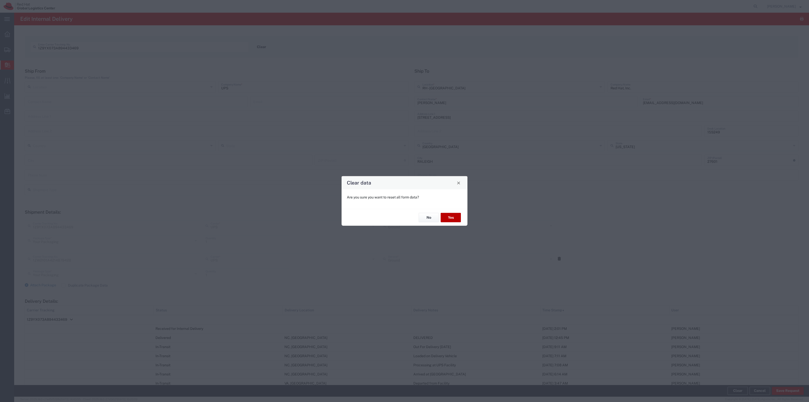
click at [443, 215] on button "Yes" at bounding box center [451, 217] width 20 height 9
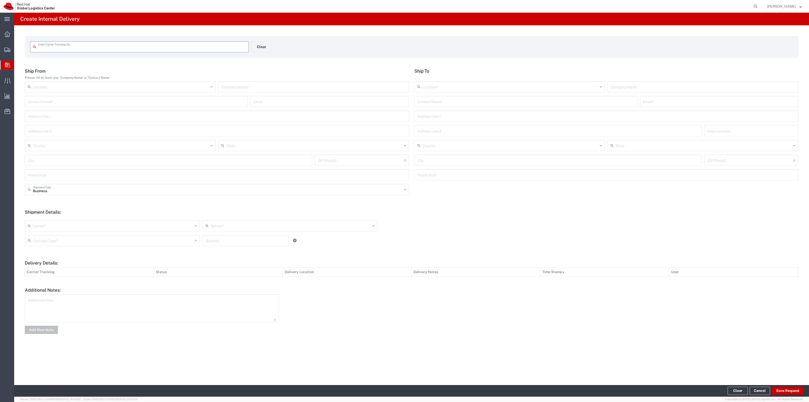
click at [124, 50] on input "text" at bounding box center [142, 46] width 208 height 9
type input "TBA324217645758"
click at [438, 105] on input "text" at bounding box center [525, 105] width 217 height 9
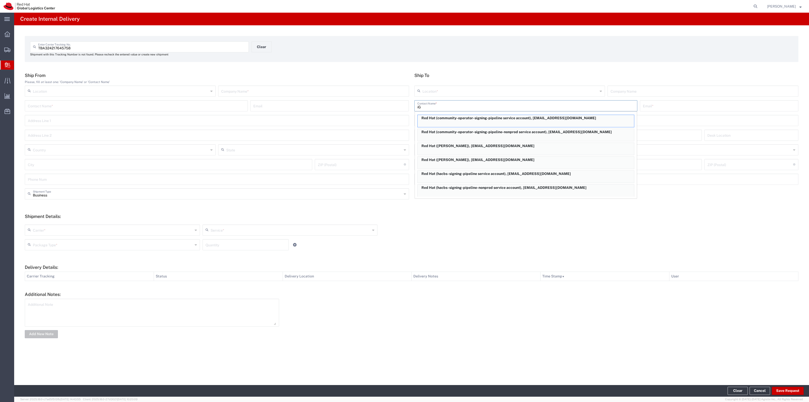
type input "i"
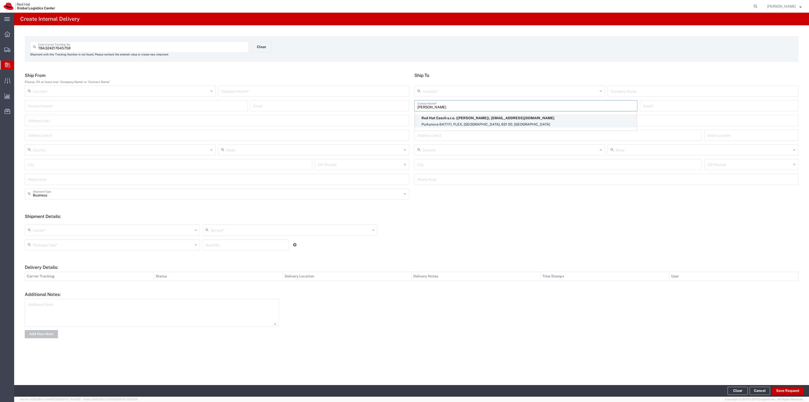
type input "[PERSON_NAME]"
click at [456, 116] on p "Red Hat Czech s.r.o. ([PERSON_NAME]), [EMAIL_ADDRESS][DOMAIN_NAME]" at bounding box center [526, 118] width 216 height 6
type input "RH - [GEOGRAPHIC_DATA] [GEOGRAPHIC_DATA] - B"
type input "Red Hat Czech s.r.o."
type input "[PERSON_NAME]"
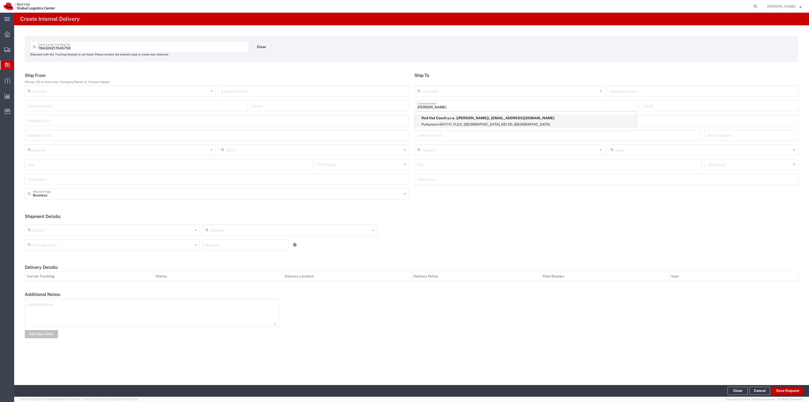
type input "[EMAIL_ADDRESS][DOMAIN_NAME]"
type input "Purkynova 647/111"
type input "FLEX"
type input "Czechia"
type input "[GEOGRAPHIC_DATA]"
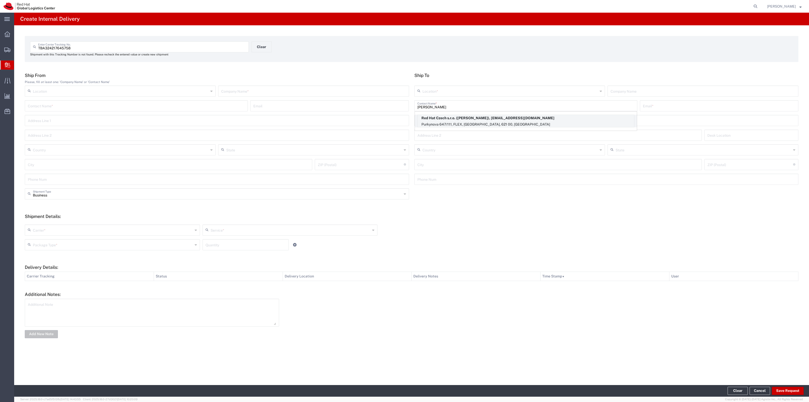
type input "621 00"
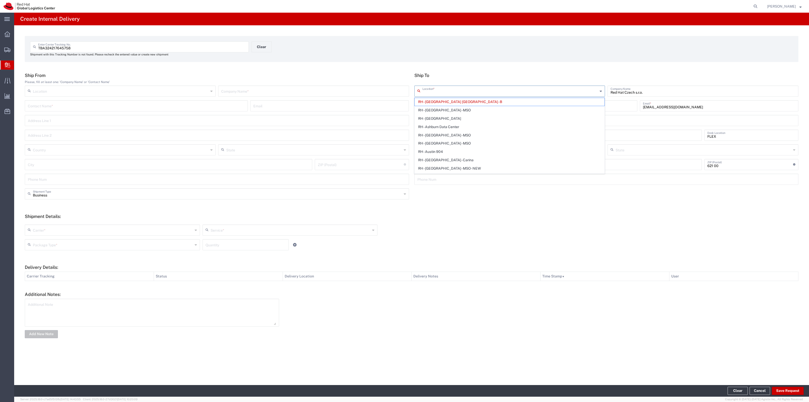
click at [440, 90] on input "text" at bounding box center [511, 90] width 176 height 9
click at [434, 113] on span "RH - [GEOGRAPHIC_DATA]" at bounding box center [510, 110] width 190 height 8
type input "RH - [GEOGRAPHIC_DATA]"
type input "Red Hat, Inc."
type input "[STREET_ADDRESS]"
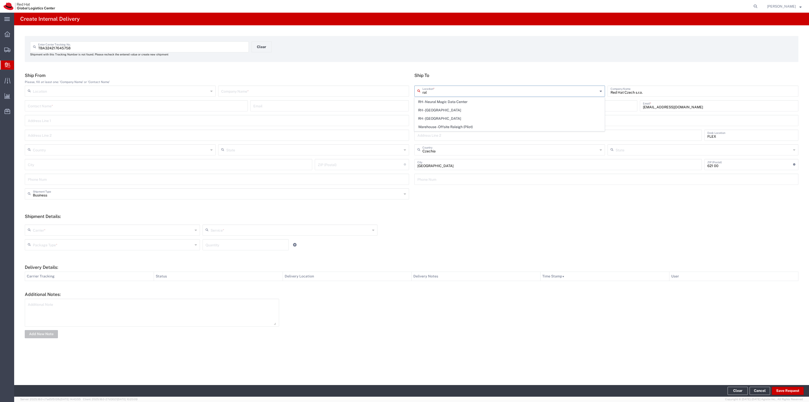
type input "[GEOGRAPHIC_DATA]"
type input "RALEIGH"
type input "27601"
type input "[PHONE_NUMBER]"
type input "[US_STATE]"
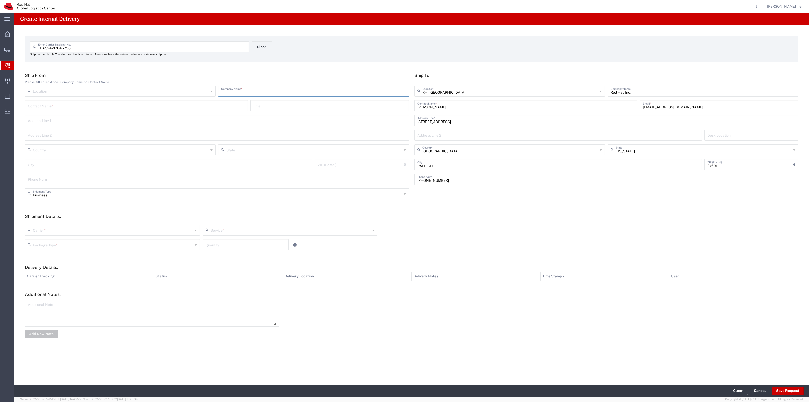
click at [385, 90] on input "text" at bounding box center [313, 90] width 185 height 9
type input "Amazon"
drag, startPoint x: 88, startPoint y: 220, endPoint x: 87, endPoint y: 233, distance: 12.4
click at [88, 230] on div "Carrier * Amazon Logistics DHL FedEx Express FedEx Freight Interoffice Local Ca…" at bounding box center [411, 236] width 779 height 33
click at [87, 233] on input "text" at bounding box center [113, 229] width 160 height 9
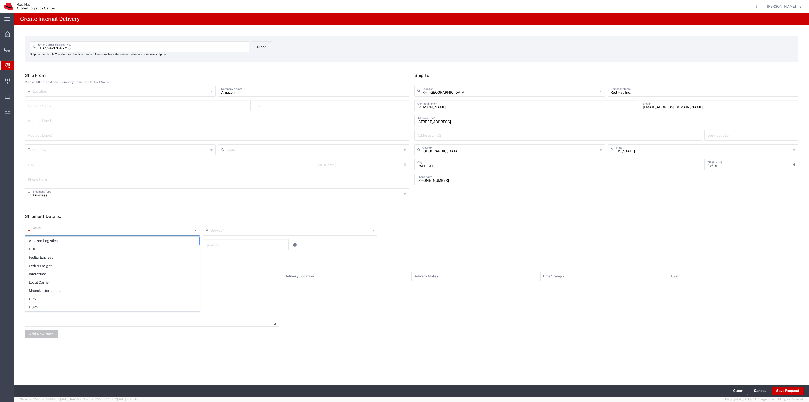
click at [68, 245] on span "DHL" at bounding box center [112, 249] width 174 height 8
click at [73, 225] on input "DHL" at bounding box center [113, 229] width 160 height 9
click at [64, 247] on span "Amazon Logistics" at bounding box center [112, 249] width 174 height 8
type input "Amazon Logistics"
type input "Amazon Logistics TBA"
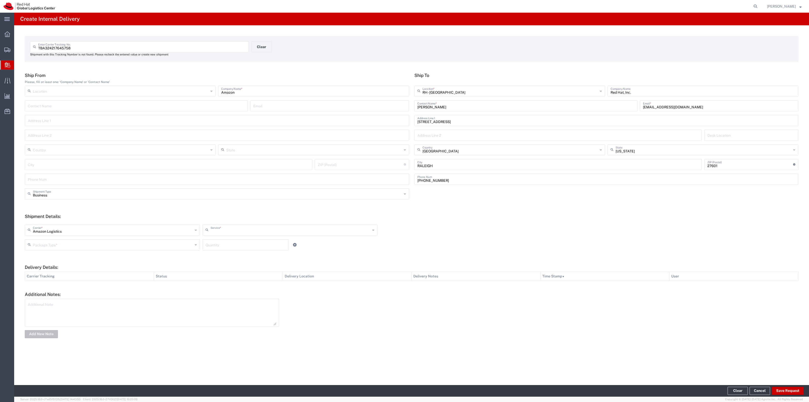
click at [233, 229] on input "text" at bounding box center [291, 229] width 160 height 9
click at [163, 240] on input "text" at bounding box center [113, 244] width 160 height 9
type input "Amazon Logistics TBA"
drag, startPoint x: 81, startPoint y: 291, endPoint x: 84, endPoint y: 290, distance: 2.9
click at [82, 291] on span "Your Packaging" at bounding box center [112, 288] width 174 height 8
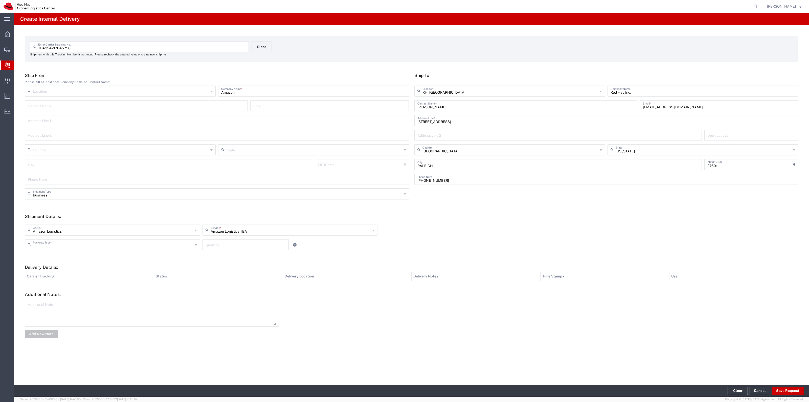
type input "Your Packaging"
click at [223, 246] on input "number" at bounding box center [246, 244] width 80 height 9
type input "1"
click at [777, 385] on footer "Clear Cancel Save Request" at bounding box center [411, 391] width 795 height 12
click at [779, 385] on footer "Clear Cancel Save Request" at bounding box center [411, 391] width 795 height 12
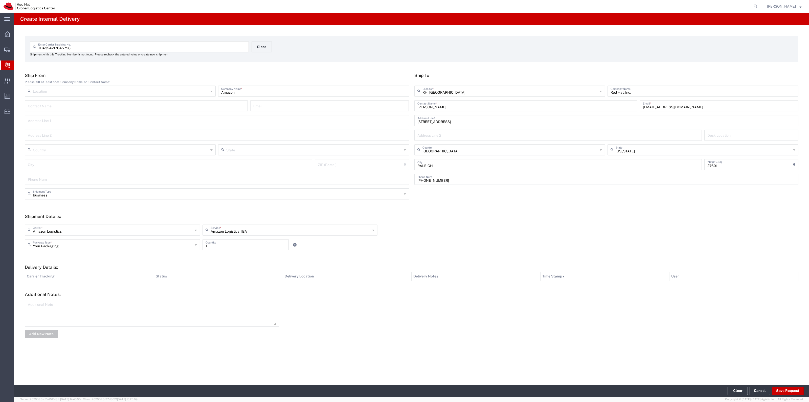
click at [780, 386] on footer "Clear Cancel Save Request" at bounding box center [411, 391] width 795 height 12
click at [782, 386] on footer "Clear Cancel Save Request" at bounding box center [411, 391] width 795 height 12
click at [783, 387] on button "Save Request" at bounding box center [788, 390] width 32 height 8
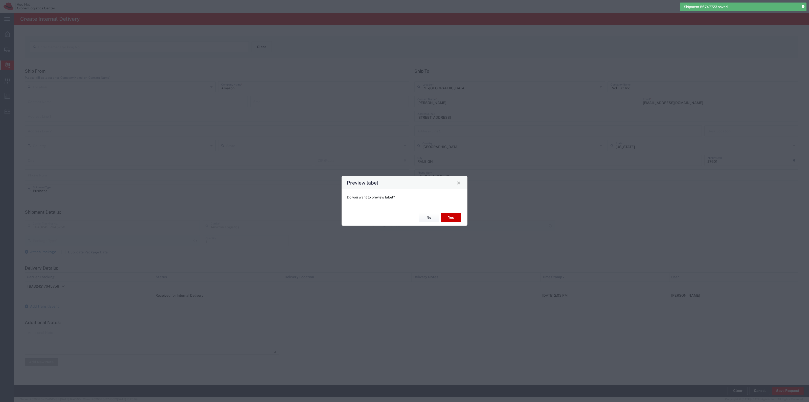
type input "Your Packaging"
type input "Amazon Logistics TBA"
click at [450, 215] on button "Yes" at bounding box center [451, 217] width 20 height 9
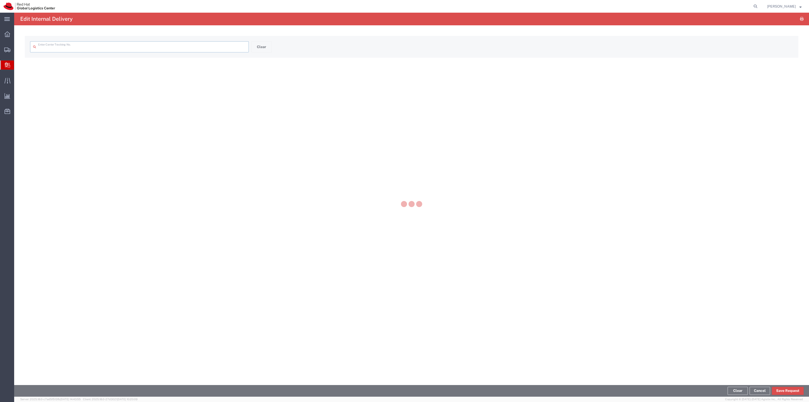
type input "TBA324217645758"
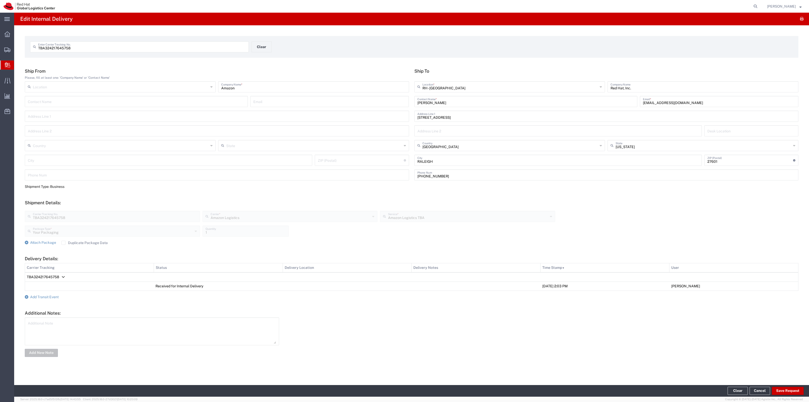
drag, startPoint x: 277, startPoint y: 54, endPoint x: 272, endPoint y: 50, distance: 6.3
click at [277, 53] on div "TBA324217645758 Enter Carrier Tracking No. Clear" at bounding box center [252, 48] width 448 height 15
click at [271, 49] on div "TBA324217645758 Enter Carrier Tracking No. Clear" at bounding box center [252, 48] width 448 height 15
click at [267, 46] on button "Clear" at bounding box center [262, 46] width 20 height 11
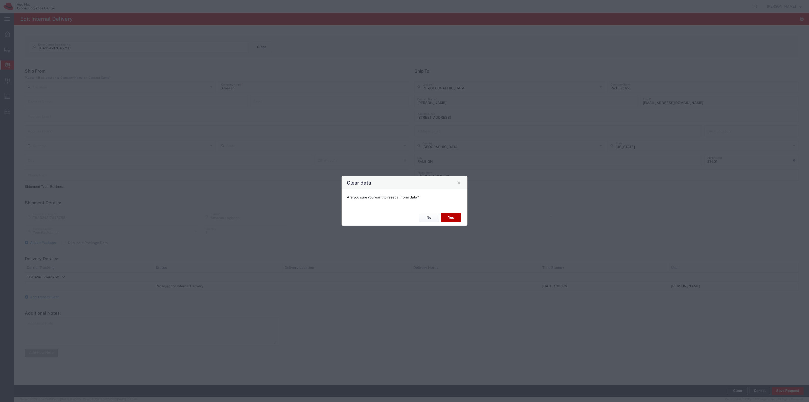
click at [444, 217] on button "Yes" at bounding box center [451, 217] width 20 height 9
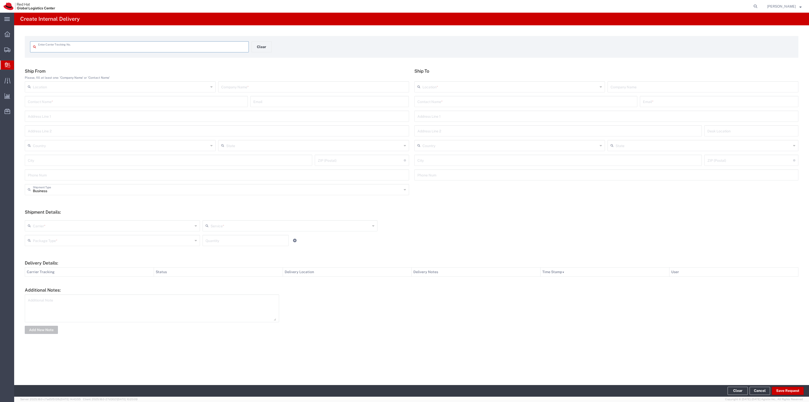
click at [203, 49] on input "text" at bounding box center [142, 46] width 208 height 9
type input "447336400032"
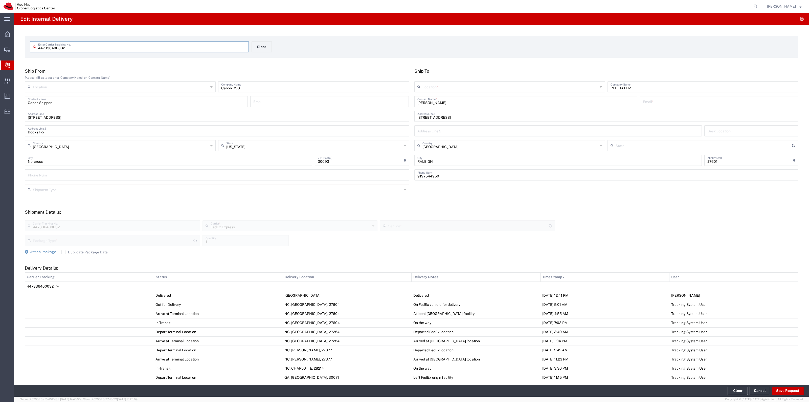
type input "[US_STATE]"
type input "Ground"
type input "Your Packaging"
click at [444, 103] on input "[PERSON_NAME]" at bounding box center [525, 101] width 217 height 9
type input "[PERSON_NAME]"
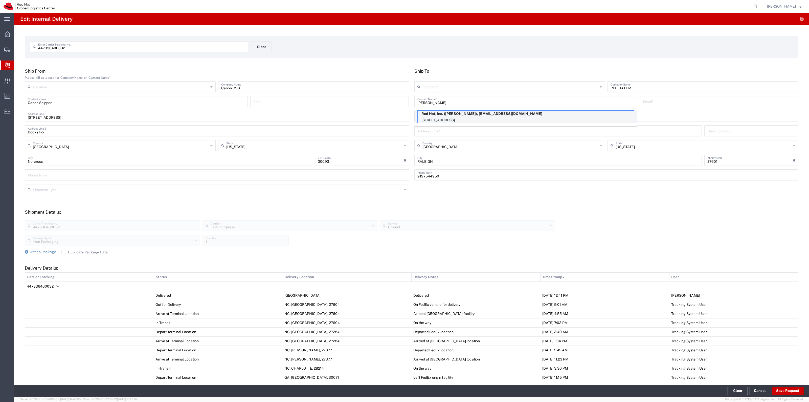
click at [457, 115] on p "Red Hat, Inc. ([PERSON_NAME]), [EMAIL_ADDRESS][DOMAIN_NAME]" at bounding box center [526, 113] width 216 height 6
type input "RH - [GEOGRAPHIC_DATA]"
type input "Red Hat, Inc."
type input "[PERSON_NAME]"
type input "[EMAIL_ADDRESS][DOMAIN_NAME]"
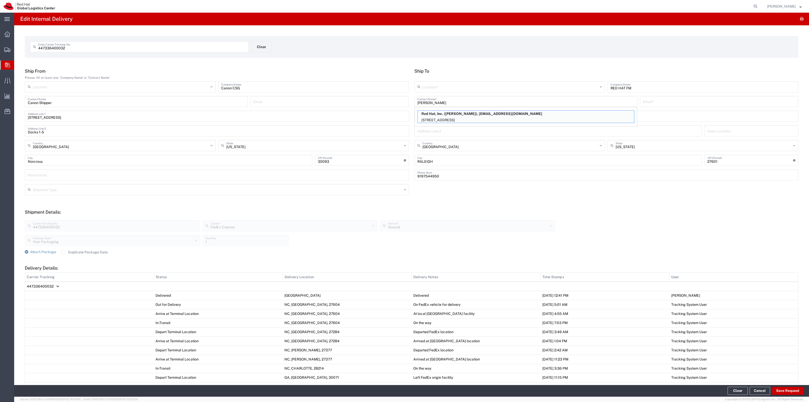
type input "[STREET_ADDRESS]"
type input "FLEX"
click at [783, 386] on footer "Clear Cancel Save Request" at bounding box center [411, 391] width 795 height 12
click at [784, 388] on button "Save Request" at bounding box center [788, 390] width 32 height 8
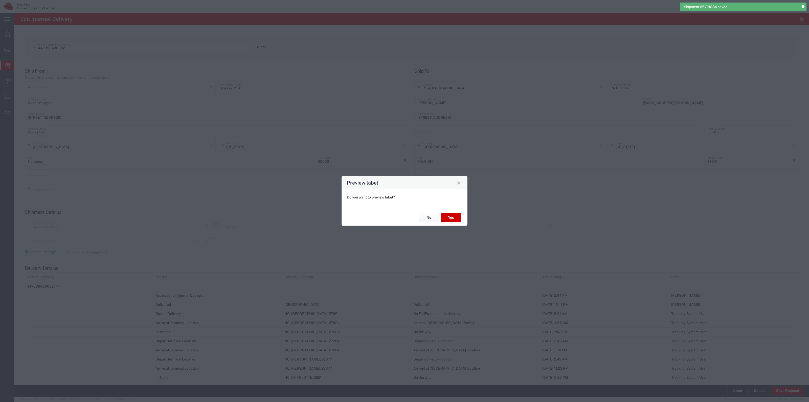
type input "Your Packaging"
type input "Ground"
click at [450, 220] on button "Yes" at bounding box center [451, 217] width 20 height 9
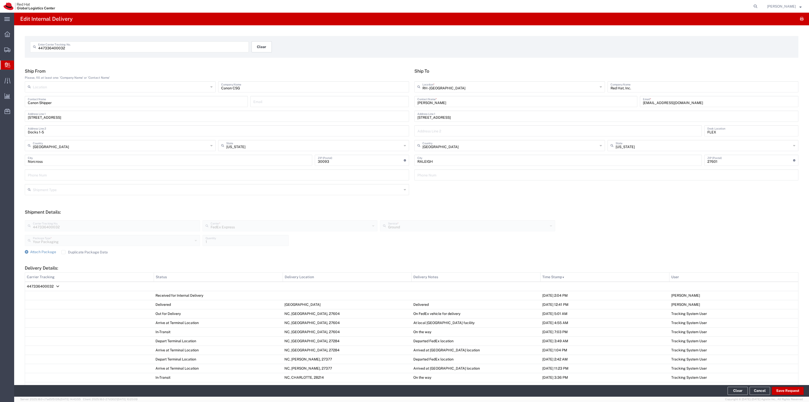
click at [266, 43] on button "Clear" at bounding box center [262, 46] width 20 height 11
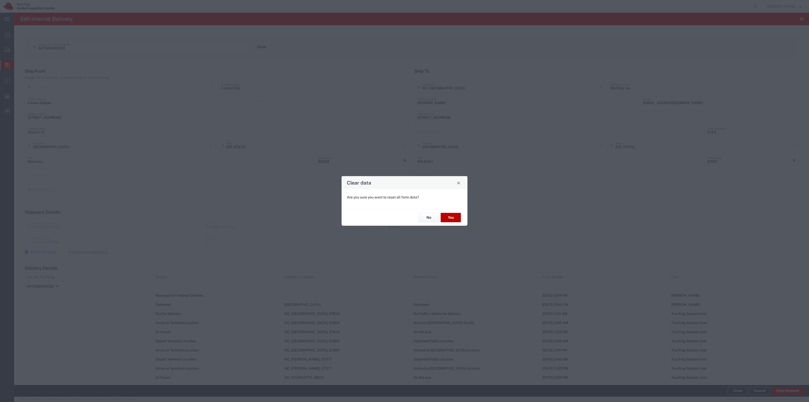
click at [452, 218] on button "Yes" at bounding box center [451, 217] width 20 height 9
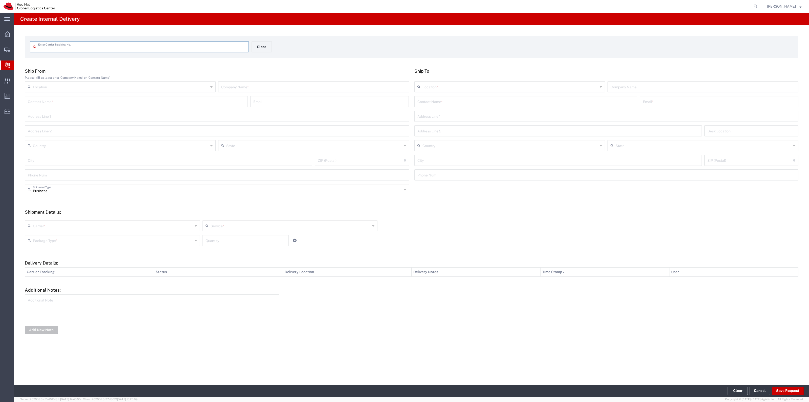
click at [194, 47] on input "text" at bounding box center [142, 46] width 208 height 9
type input "TBA324210946339"
click at [441, 106] on input "text" at bounding box center [525, 105] width 217 height 9
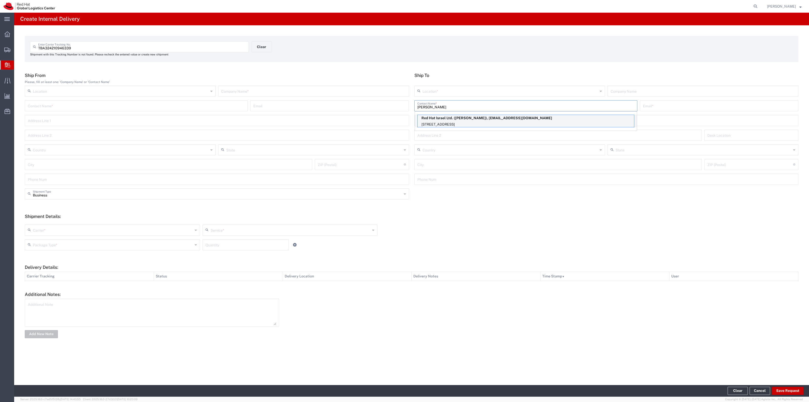
type input "[PERSON_NAME]"
click at [452, 115] on p "Red Hat Israel Ltd. ([PERSON_NAME]), [EMAIL_ADDRESS][DOMAIN_NAME]" at bounding box center [526, 118] width 216 height 6
type input "RH - Raanana"
type input "Red Hat Israel Ltd."
type input "[PERSON_NAME]"
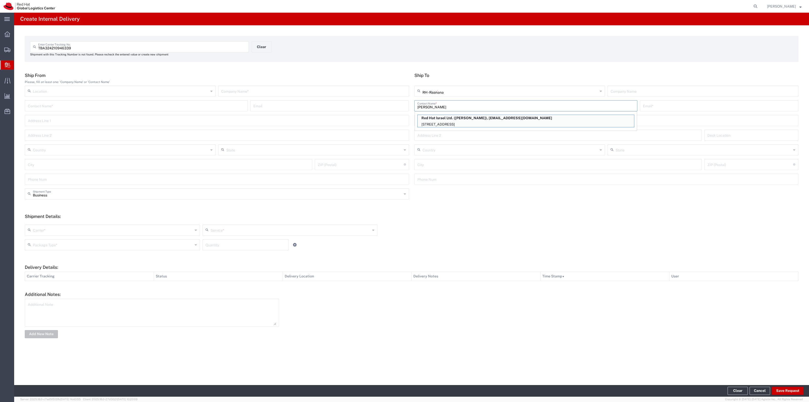
type input "[EMAIL_ADDRESS][DOMAIN_NAME]"
type input "[STREET_ADDRESS]"
type input "15th floor"
type input "FLEX"
type input "Israel"
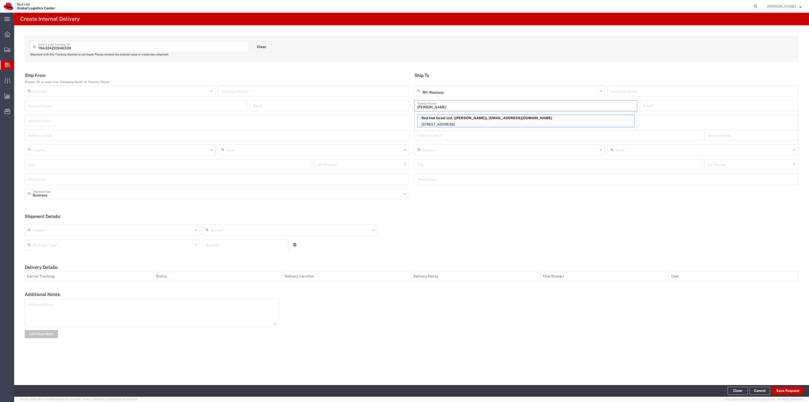
type input "RA'ANANA"
type input "4321545"
type input "97297692097"
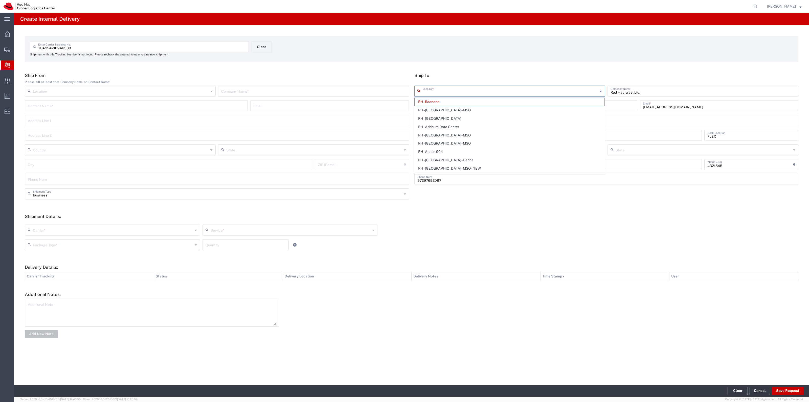
click at [449, 91] on input "text" at bounding box center [511, 90] width 176 height 9
click at [436, 115] on span "RH - [GEOGRAPHIC_DATA]" at bounding box center [510, 119] width 190 height 8
type input "RH - [GEOGRAPHIC_DATA]"
type input "TierPoint, LLC"
type input "[STREET_ADDRESS]"
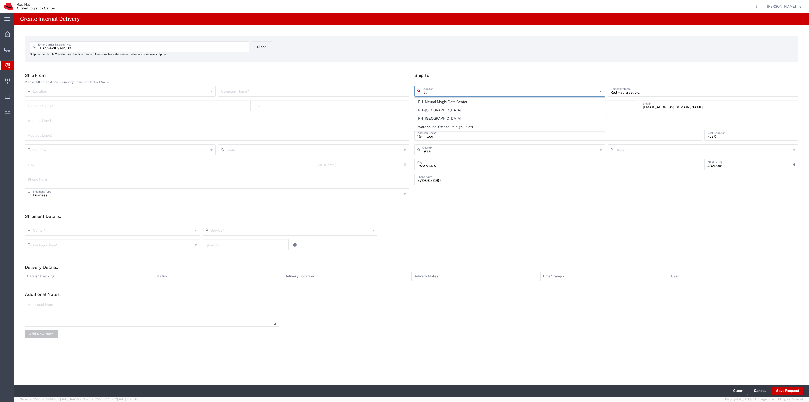
type input "c/o Red Hat, Inc."
type input "[GEOGRAPHIC_DATA]"
type input "RALEIGH"
type input "27616"
type input "[US_STATE]"
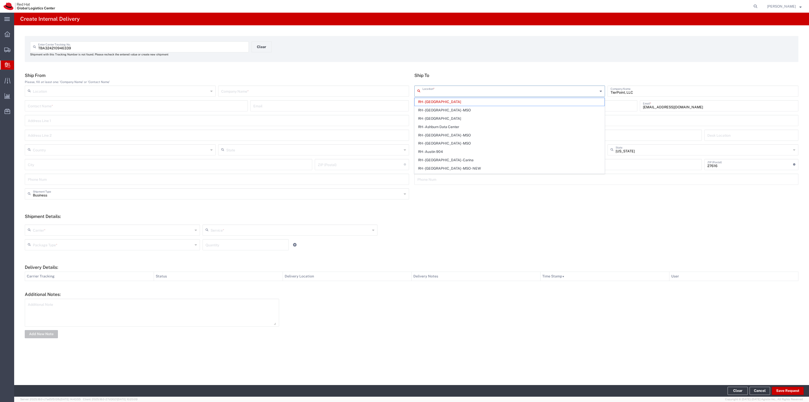
click at [436, 93] on input "text" at bounding box center [511, 90] width 176 height 9
click at [435, 120] on span "RH - [GEOGRAPHIC_DATA]" at bounding box center [510, 119] width 190 height 8
type input "RH - [GEOGRAPHIC_DATA]"
type input "Red Hat, Inc."
type input "[STREET_ADDRESS]"
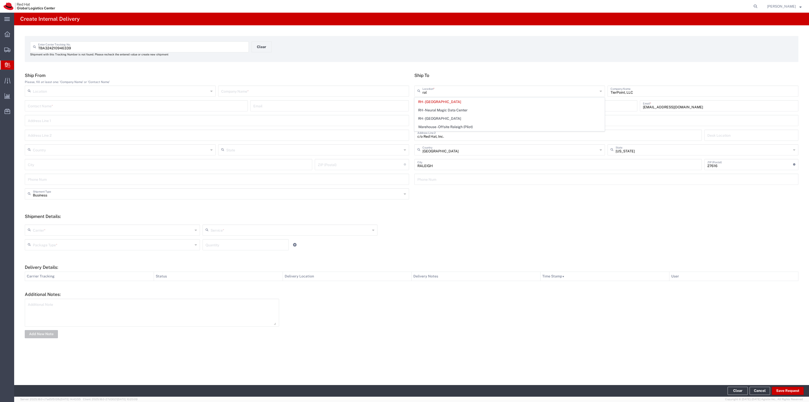
type input "27601"
type input "[PHONE_NUMBER]"
click at [376, 91] on input "text" at bounding box center [313, 90] width 185 height 9
type input "Amazon"
click at [92, 230] on input "text" at bounding box center [113, 229] width 160 height 9
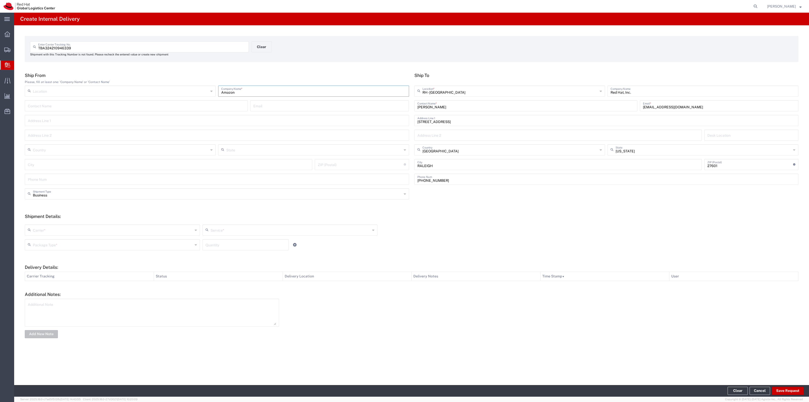
click at [92, 231] on input "text" at bounding box center [113, 229] width 160 height 9
click at [87, 238] on span "Amazon Logistics" at bounding box center [112, 241] width 174 height 8
type input "Amazon Logistics"
type input "Amazon Logistics TBA"
click at [206, 224] on div "Amazon Logistics TBA Service *" at bounding box center [290, 229] width 175 height 11
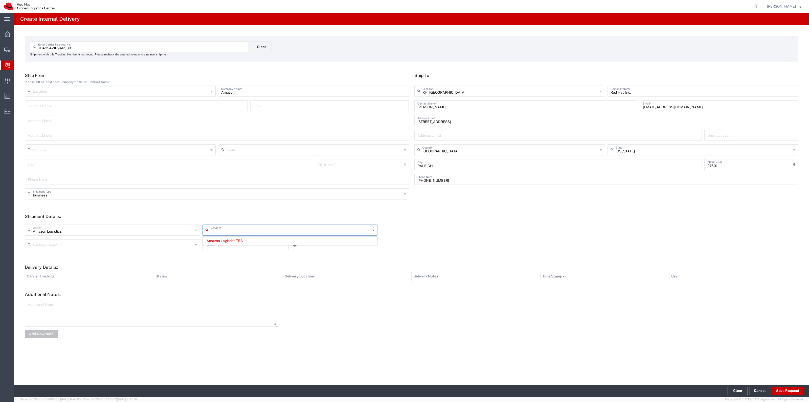
click at [146, 252] on div "Package Type * Case(s) Envelope PAK Skid(s) Your Packaging Quantity" at bounding box center [290, 246] width 533 height 15
type input "Amazon Logistics TBA"
click at [147, 248] on input "text" at bounding box center [113, 244] width 160 height 9
click at [125, 274] on span "PAK" at bounding box center [112, 272] width 174 height 8
type input "PAK"
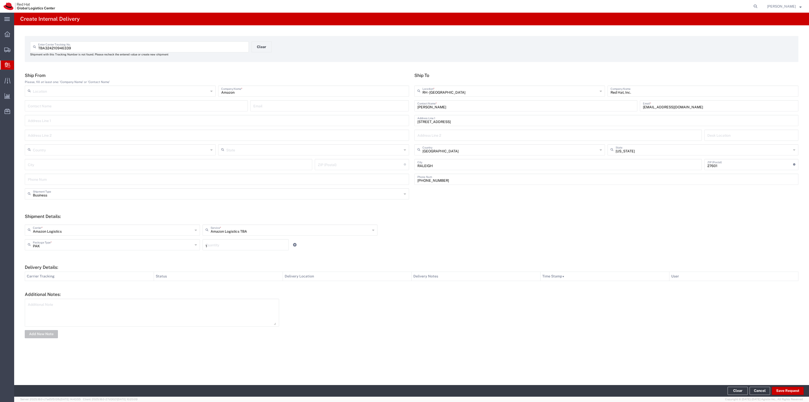
click at [219, 242] on input "1" at bounding box center [246, 244] width 80 height 9
type input "1"
click at [775, 388] on button "Save Request" at bounding box center [788, 390] width 32 height 8
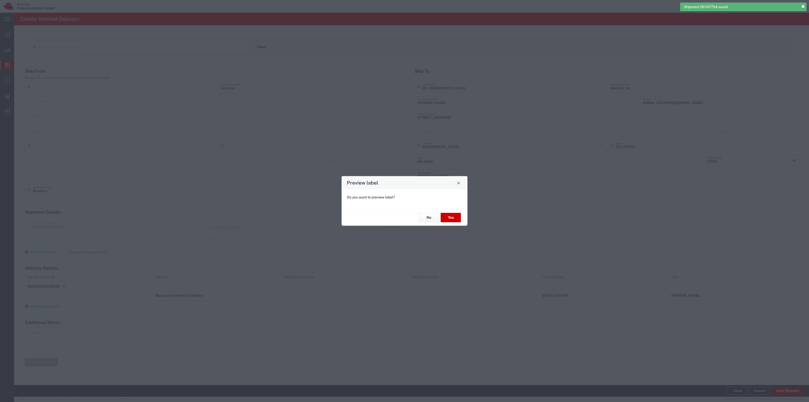
type input "PAK"
type input "Amazon Logistics TBA"
click at [433, 217] on button "No" at bounding box center [429, 217] width 20 height 9
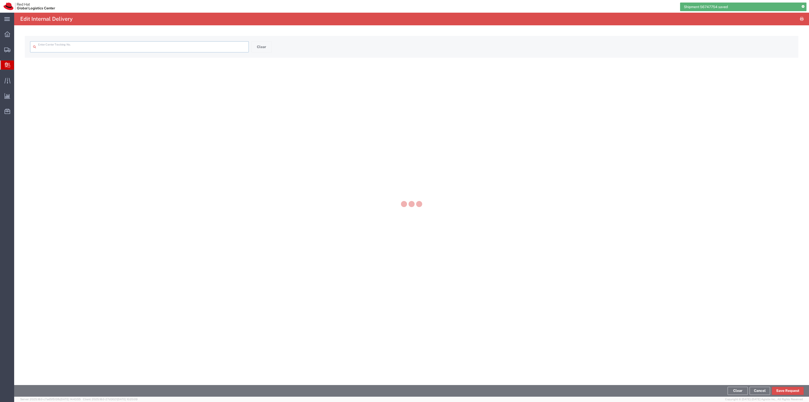
type input "TBA324210946339"
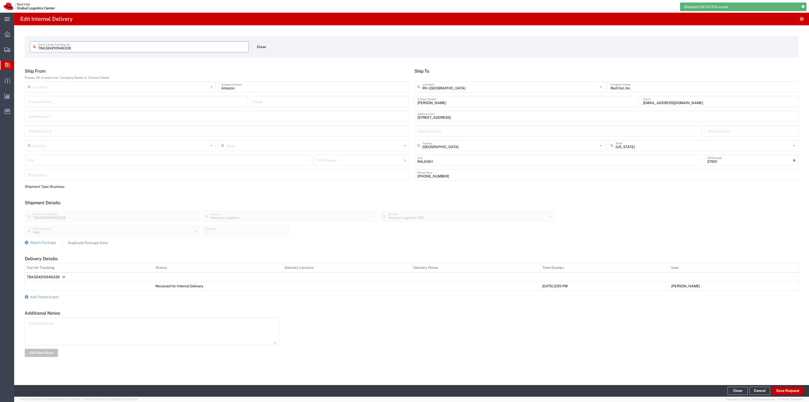
drag, startPoint x: 97, startPoint y: 243, endPoint x: 89, endPoint y: 243, distance: 7.6
click at [96, 243] on label "Duplicate Package Data" at bounding box center [84, 242] width 46 height 4
click at [63, 242] on input "Duplicate Package Data" at bounding box center [63, 242] width 0 height 0
click at [34, 240] on span "Attach Package" at bounding box center [43, 242] width 26 height 4
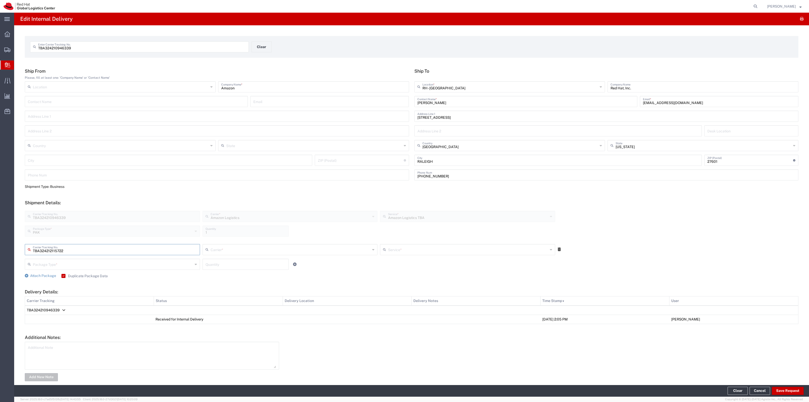
type input "TBA324212115722"
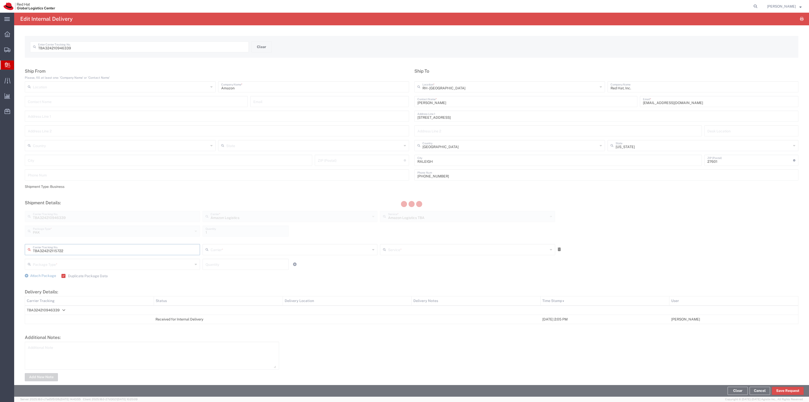
type input "Amazon Logistics"
type input "PAK"
type input "1"
type input "Amazon Logistics TBA"
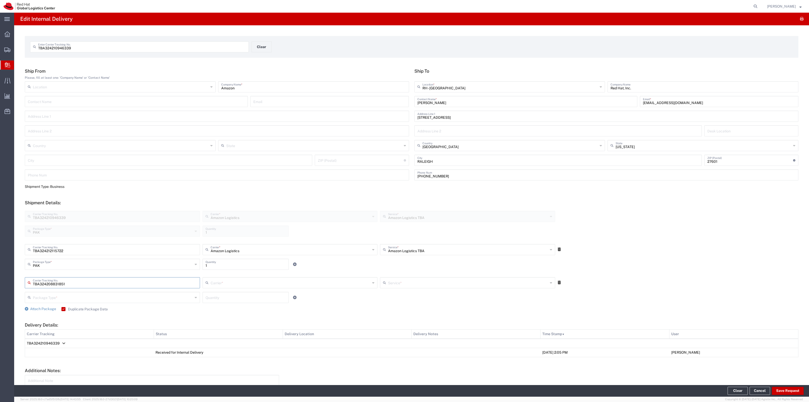
type input "TBA324208831851"
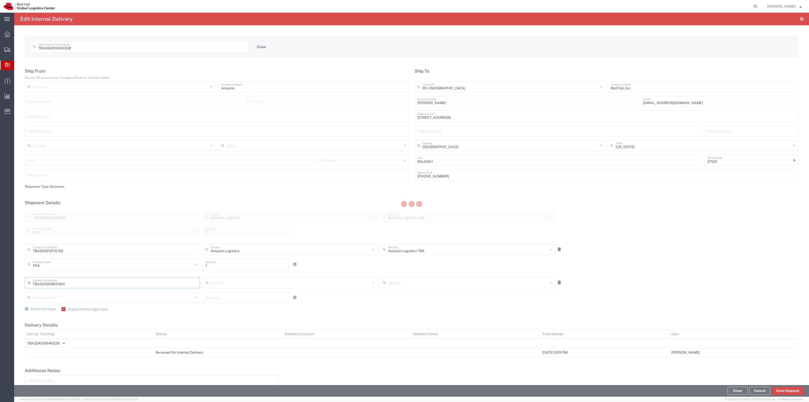
type input "Amazon Logistics"
type input "PAK"
type input "1"
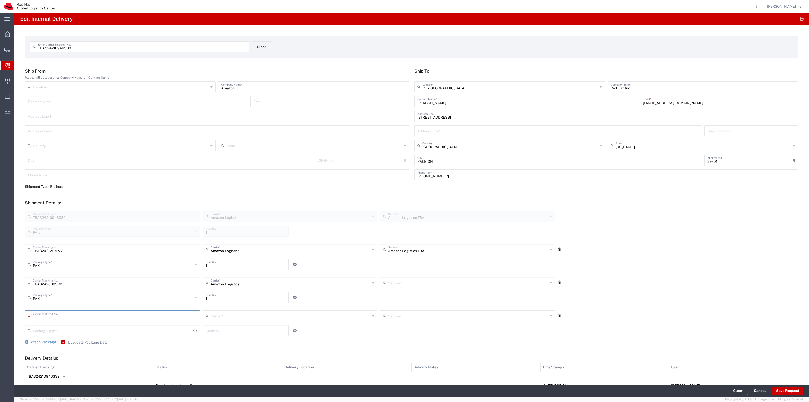
type input "Amazon Logistics TBA"
type input "SBfGbFLBLS_001_v"
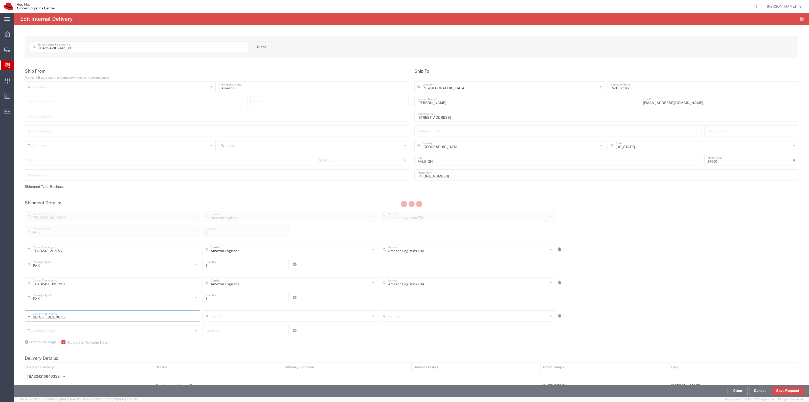
type input "Amazon Logistics"
type input "PAK"
type input "1"
type input "Amazon Logistics TBA"
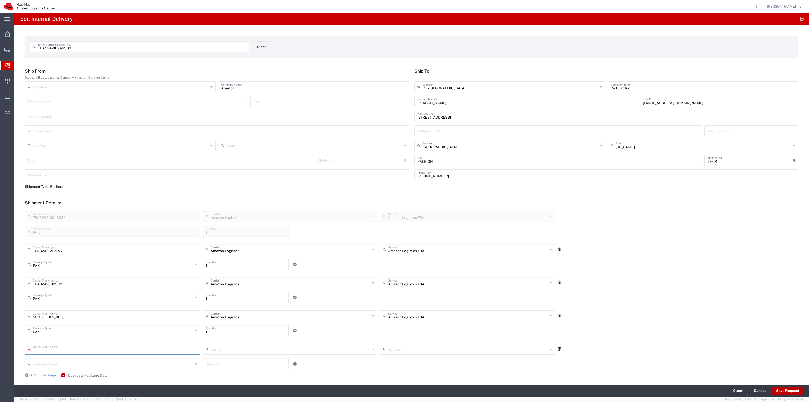
click at [776, 388] on button "Save Request" at bounding box center [788, 390] width 32 height 8
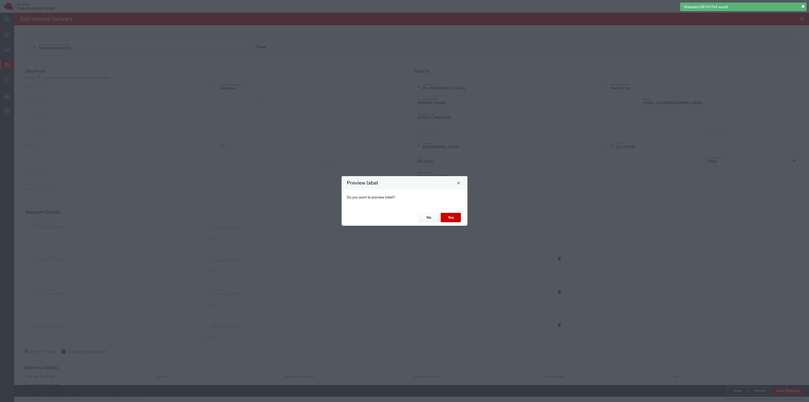
type input "PAK"
type input "Amazon Logistics TBA"
type input "PAK"
click at [459, 218] on button "Yes" at bounding box center [451, 217] width 20 height 9
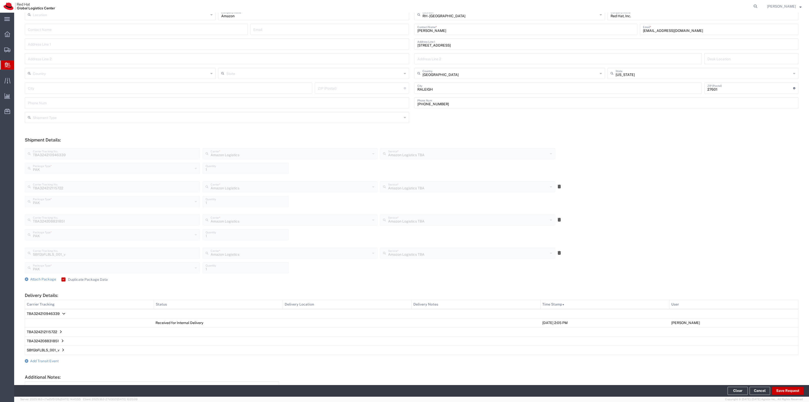
scroll to position [119, 0]
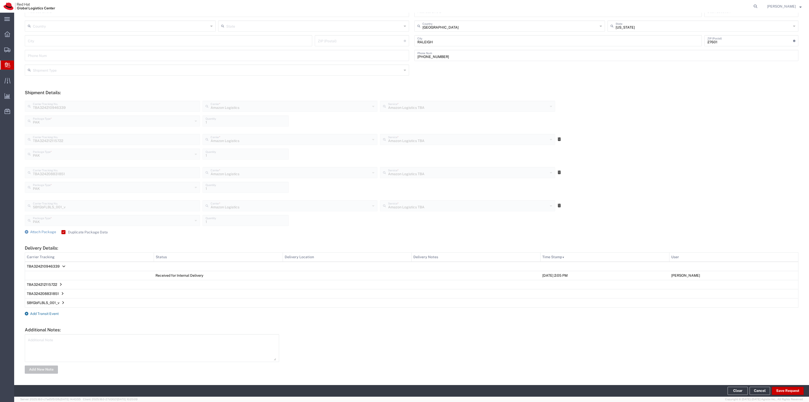
click at [47, 311] on span "Add Transit Event" at bounding box center [44, 313] width 29 height 4
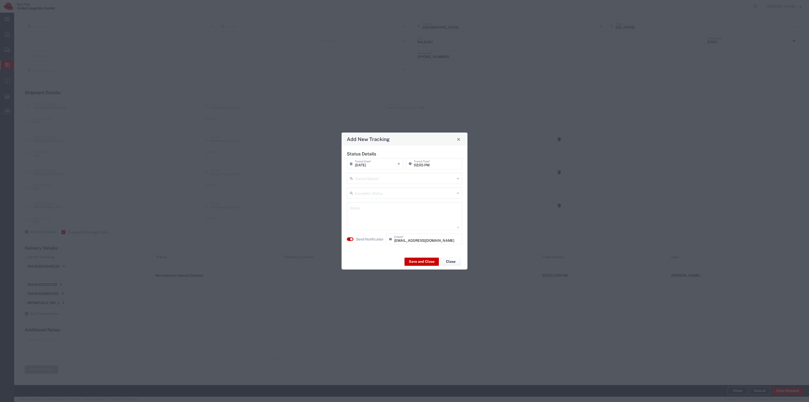
click at [377, 177] on input "text" at bounding box center [405, 177] width 100 height 9
click at [368, 212] on span "Shipment On-Hold" at bounding box center [404, 214] width 114 height 8
click at [409, 259] on button "Save and Close" at bounding box center [422, 261] width 34 height 8
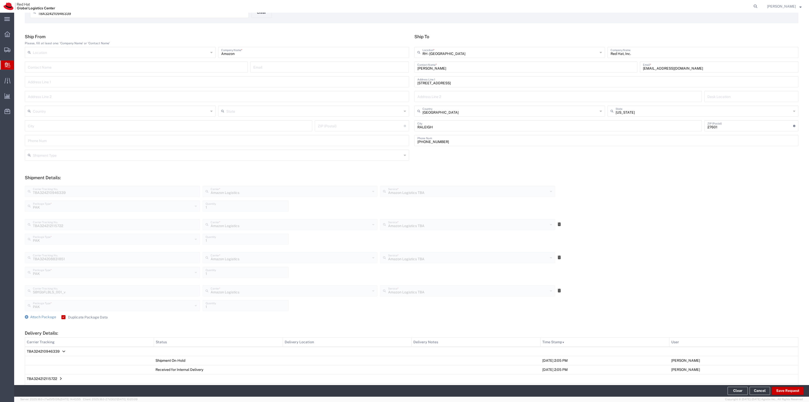
scroll to position [0, 0]
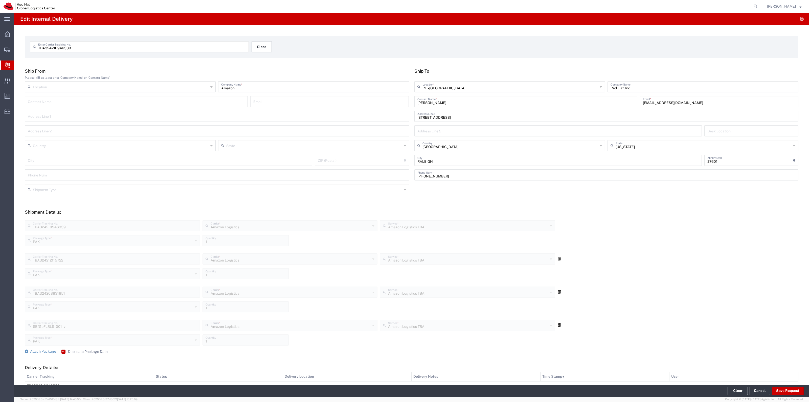
click at [266, 49] on button "Clear" at bounding box center [262, 46] width 20 height 11
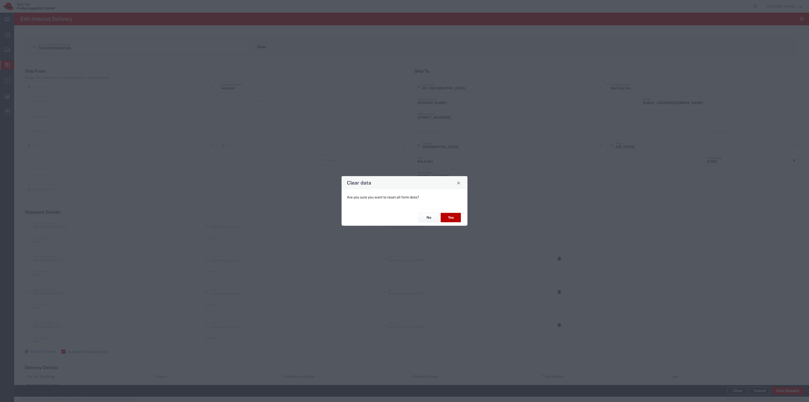
click at [445, 220] on button "Yes" at bounding box center [451, 217] width 20 height 9
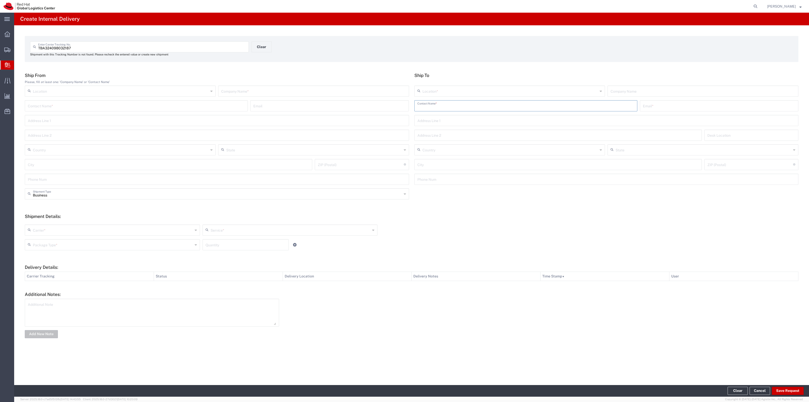
click at [469, 104] on input "text" at bounding box center [525, 105] width 217 height 9
click at [464, 120] on p "Red Hat, Inc. ([PERSON_NAME]), [EMAIL_ADDRESS][DOMAIN_NAME]" at bounding box center [526, 118] width 216 height 6
click at [306, 94] on input "text" at bounding box center [313, 90] width 185 height 9
click at [88, 233] on input "text" at bounding box center [113, 229] width 160 height 9
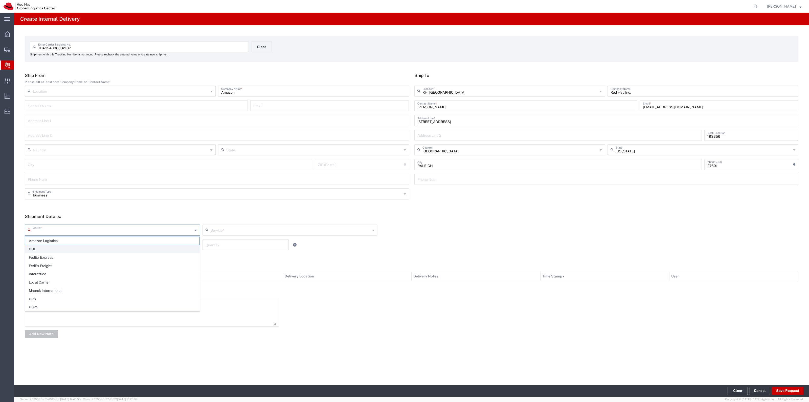
click at [77, 245] on li "DHL" at bounding box center [112, 249] width 175 height 8
click at [76, 228] on input "DHL" at bounding box center [113, 229] width 160 height 9
click at [64, 245] on span "Amazon Logistics" at bounding box center [112, 249] width 174 height 8
click at [65, 243] on input "text" at bounding box center [113, 244] width 160 height 9
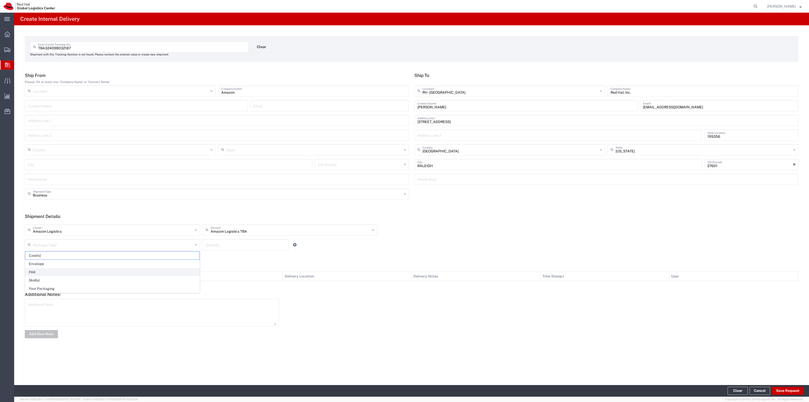
click at [72, 273] on span "PAK" at bounding box center [112, 272] width 174 height 8
drag, startPoint x: 233, startPoint y: 249, endPoint x: 238, endPoint y: 242, distance: 8.2
click at [234, 249] on div "Quantity" at bounding box center [246, 244] width 86 height 11
click at [780, 386] on footer "Clear Cancel Save Request" at bounding box center [411, 391] width 795 height 12
click at [781, 388] on button "Save Request" at bounding box center [788, 390] width 32 height 8
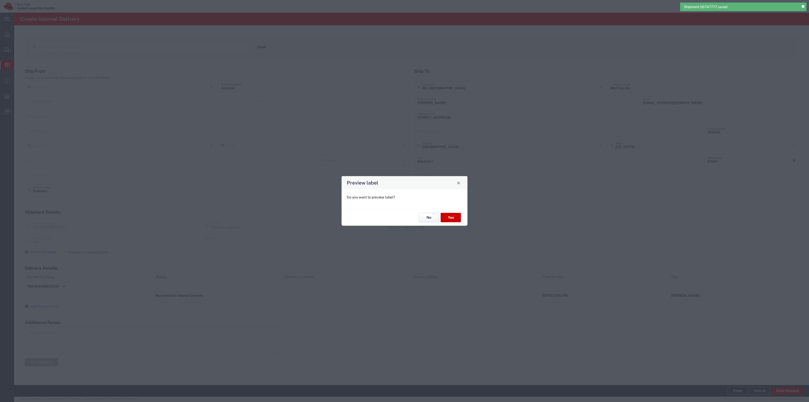
click at [425, 214] on button "No" at bounding box center [429, 217] width 20 height 9
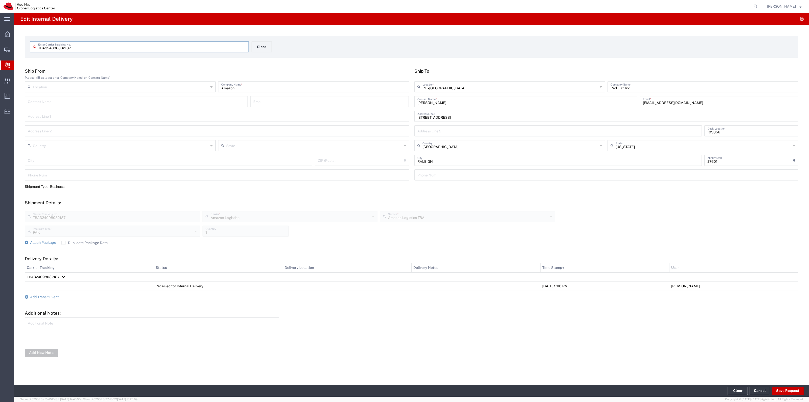
click at [70, 243] on label "Duplicate Package Data" at bounding box center [84, 242] width 46 height 4
click at [63, 242] on input "Duplicate Package Data" at bounding box center [63, 242] width 0 height 0
click at [51, 242] on span "Attach Package" at bounding box center [43, 242] width 26 height 4
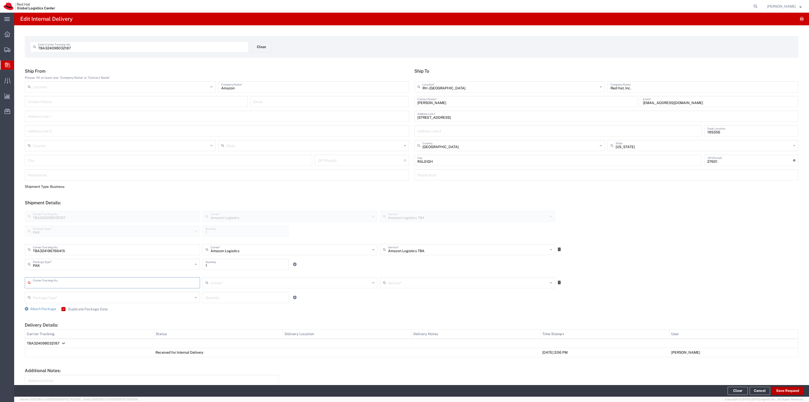
click at [794, 394] on button "Save Request" at bounding box center [788, 390] width 32 height 8
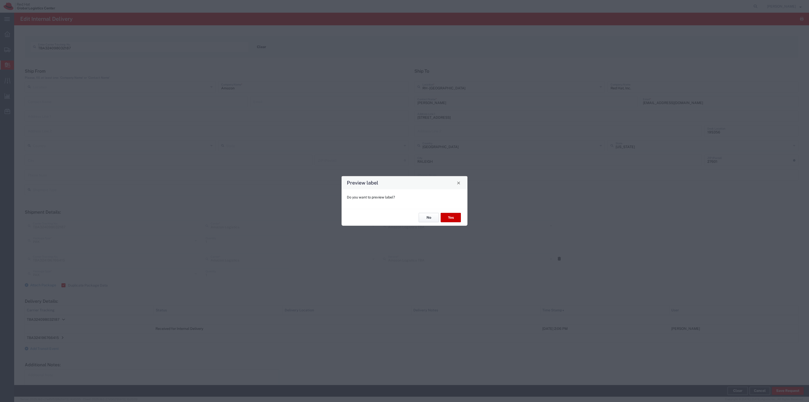
click at [432, 215] on button "No" at bounding box center [429, 217] width 20 height 9
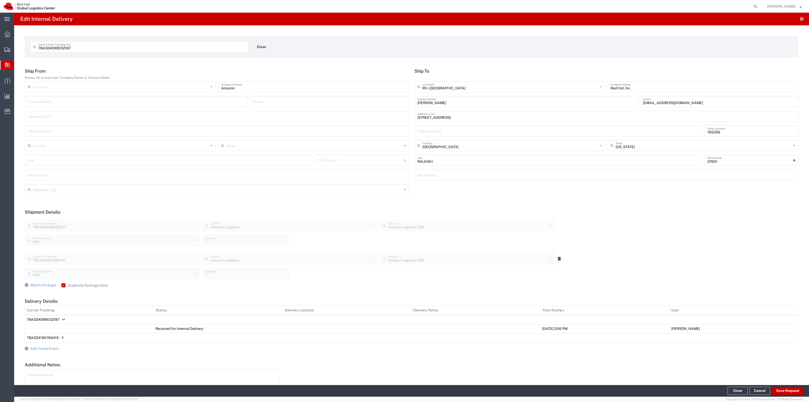
scroll to position [35, 0]
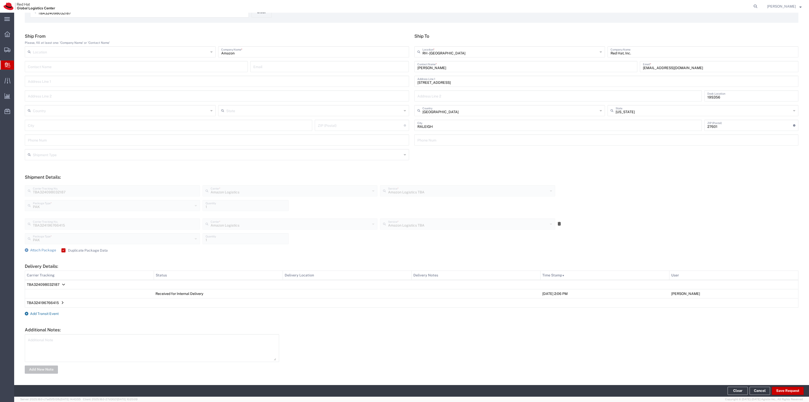
click at [57, 311] on span "Add Transit Event" at bounding box center [44, 313] width 29 height 4
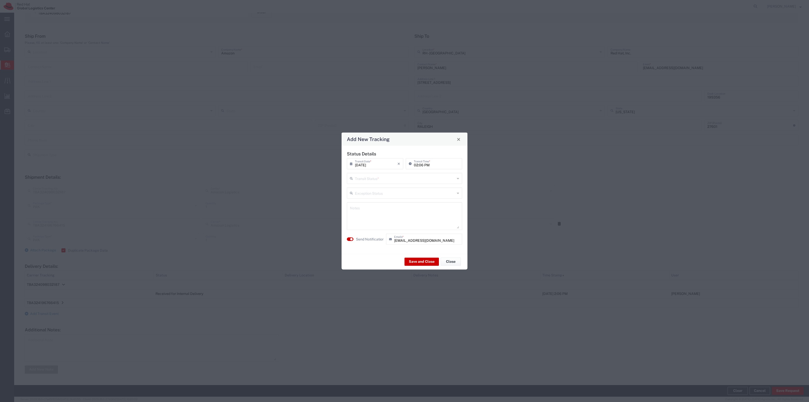
click at [373, 175] on input "text" at bounding box center [405, 177] width 100 height 9
click at [384, 187] on span "Delivery Confirmation" at bounding box center [404, 189] width 114 height 8
click at [380, 238] on label "Send Notification" at bounding box center [370, 238] width 28 height 5
click at [419, 267] on div "Save and Close Close" at bounding box center [405, 261] width 126 height 16
click at [420, 262] on button "Save and Close" at bounding box center [422, 261] width 34 height 8
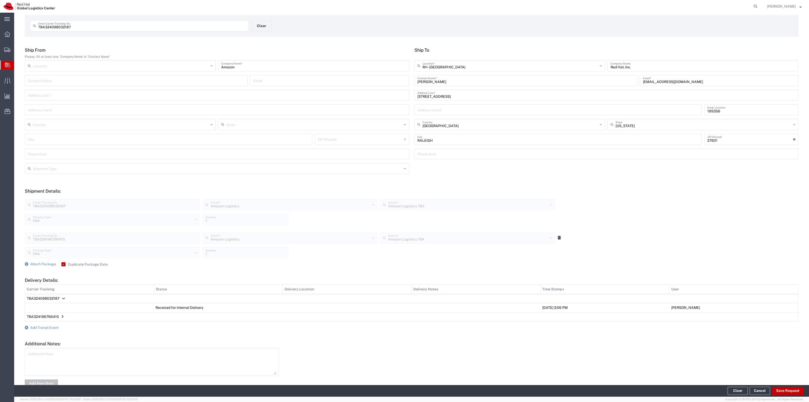
scroll to position [0, 0]
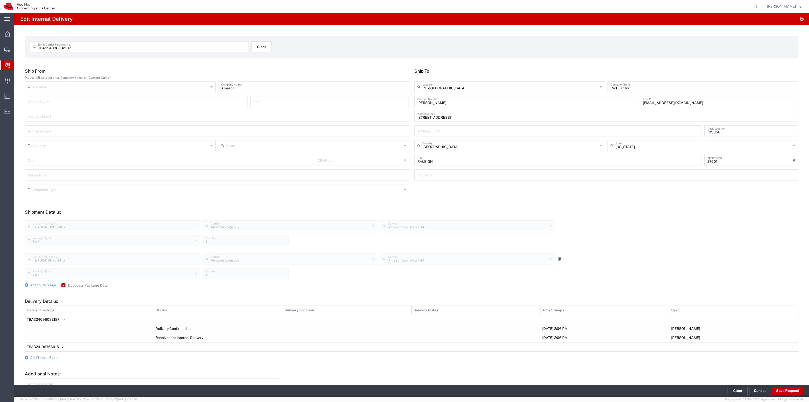
click at [263, 49] on button "Clear" at bounding box center [262, 46] width 20 height 11
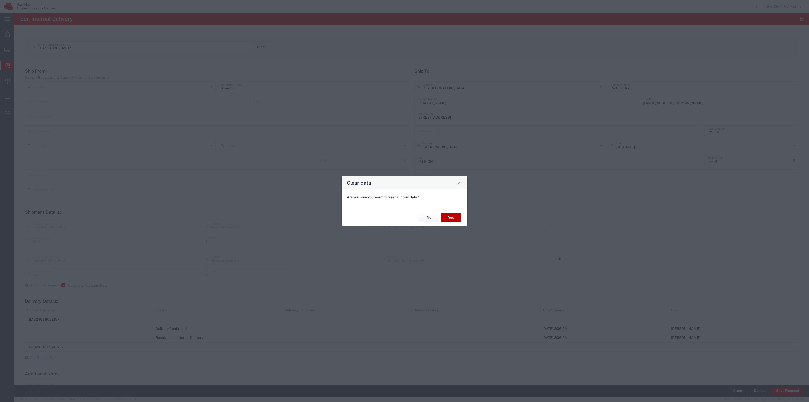
click at [449, 216] on button "Yes" at bounding box center [451, 217] width 20 height 9
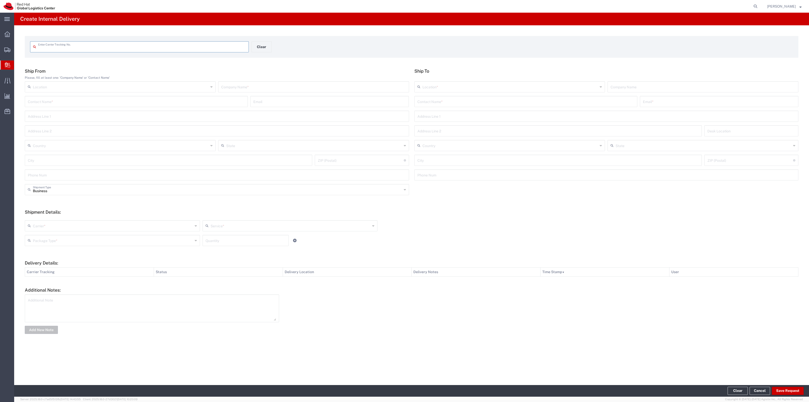
click at [159, 46] on input "text" at bounding box center [142, 46] width 208 height 9
click at [441, 102] on input "text" at bounding box center [525, 105] width 217 height 9
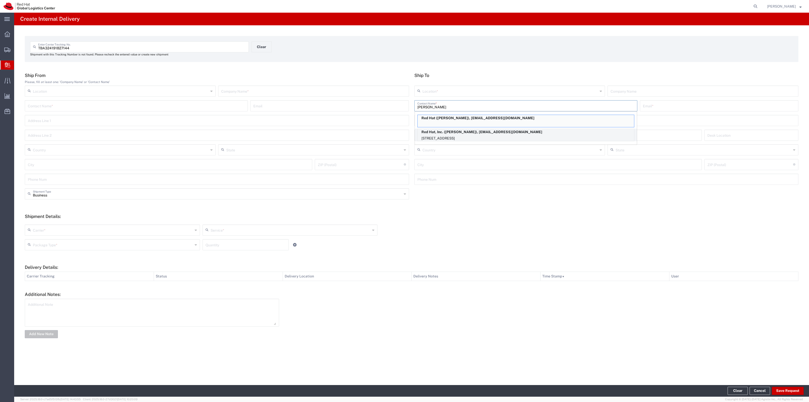
click at [461, 130] on p "Red Hat, Inc. ([PERSON_NAME]), [EMAIL_ADDRESS][DOMAIN_NAME]" at bounding box center [526, 132] width 216 height 6
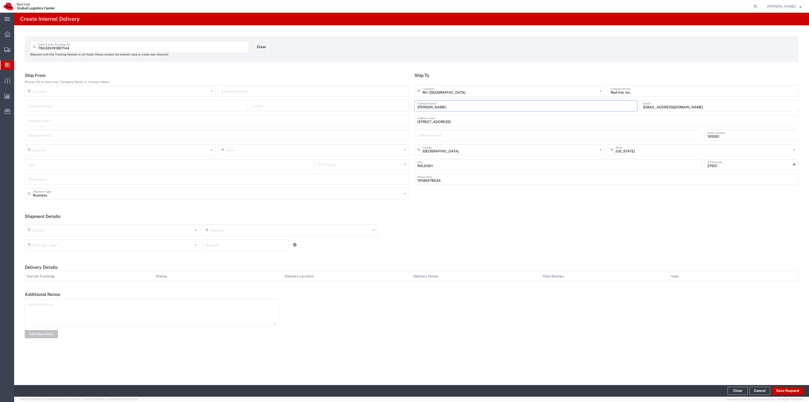
click at [295, 96] on div "Company Name *" at bounding box center [313, 90] width 191 height 11
drag, startPoint x: 87, startPoint y: 221, endPoint x: 89, endPoint y: 225, distance: 3.6
click at [87, 221] on div "Carrier * Amazon Logistics DHL FedEx Express FedEx Freight Interoffice Local Ca…" at bounding box center [411, 236] width 779 height 33
drag, startPoint x: 89, startPoint y: 225, endPoint x: 85, endPoint y: 233, distance: 9.6
click at [89, 225] on input "text" at bounding box center [113, 229] width 160 height 9
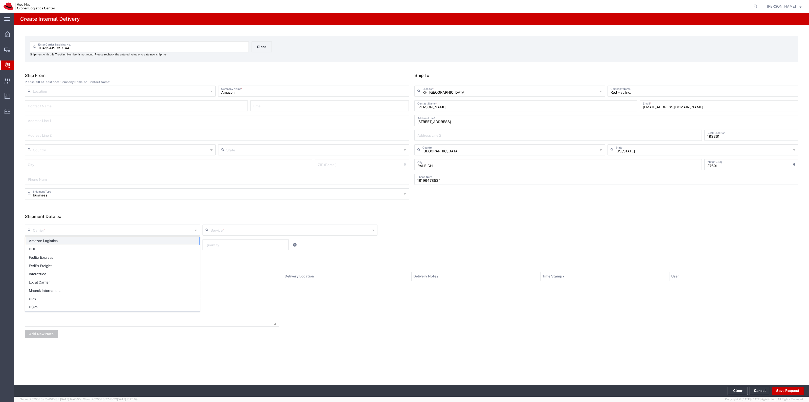
click at [82, 240] on span "Amazon Logistics" at bounding box center [112, 241] width 174 height 8
click at [74, 243] on input "text" at bounding box center [113, 244] width 160 height 9
click at [62, 286] on span "Your Packaging" at bounding box center [112, 288] width 174 height 8
click at [207, 250] on div "Your Packaging Package Type * Case(s) Envelope PAK Skid(s) Your Packaging Quant…" at bounding box center [290, 246] width 533 height 15
click at [212, 246] on input "1" at bounding box center [246, 244] width 80 height 9
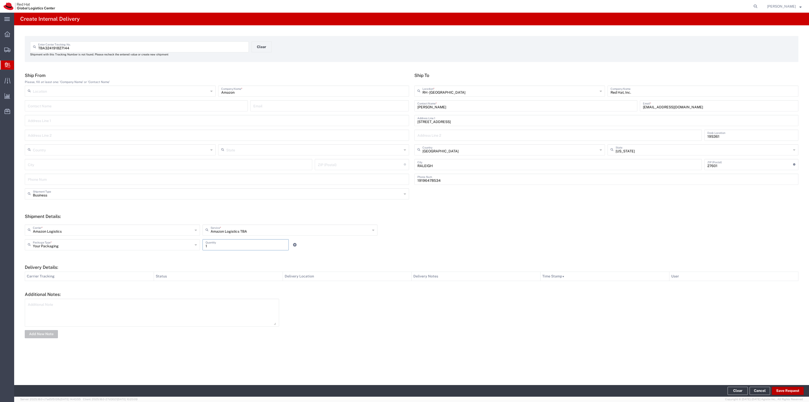
click at [783, 391] on button "Save Request" at bounding box center [788, 390] width 32 height 8
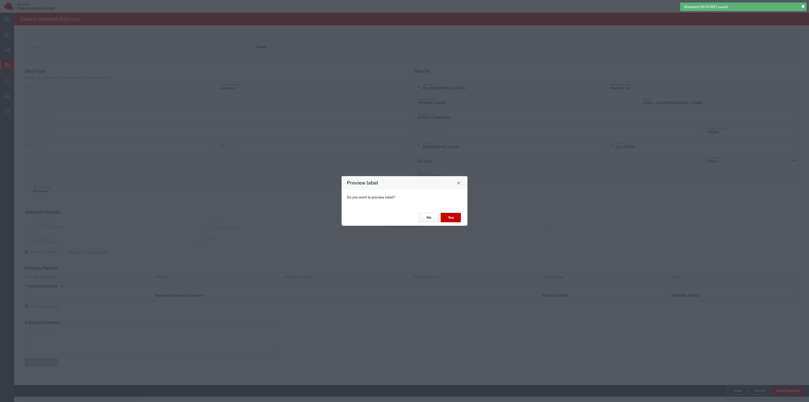
click at [426, 214] on button "No" at bounding box center [429, 217] width 20 height 9
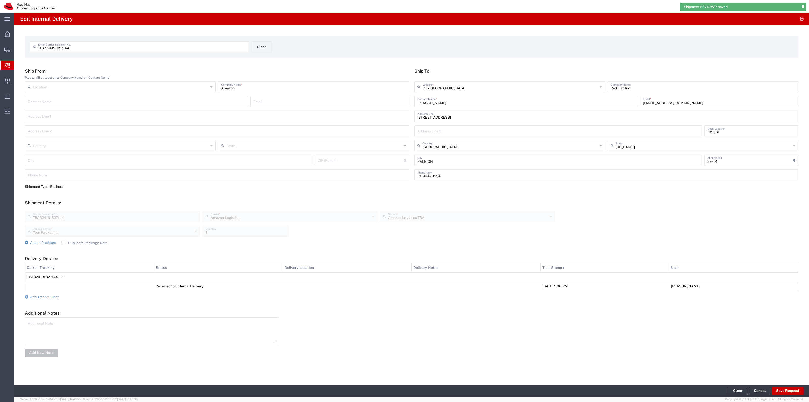
click at [69, 243] on label "Duplicate Package Data" at bounding box center [84, 242] width 46 height 4
click at [63, 242] on input "Duplicate Package Data" at bounding box center [63, 242] width 0 height 0
click at [43, 242] on span "Attach Package" at bounding box center [43, 242] width 26 height 4
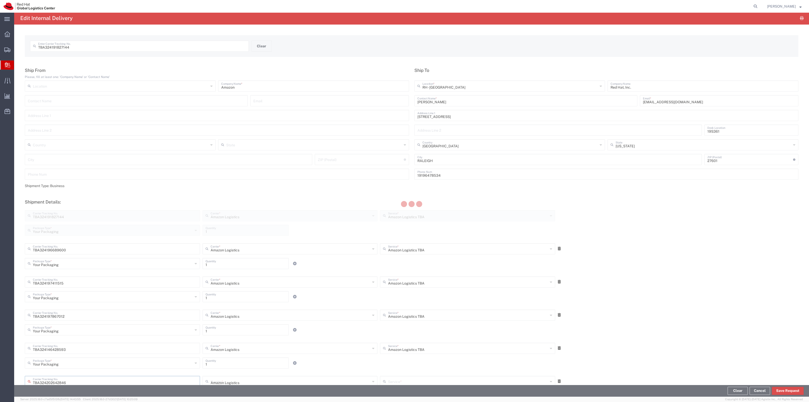
scroll to position [173, 0]
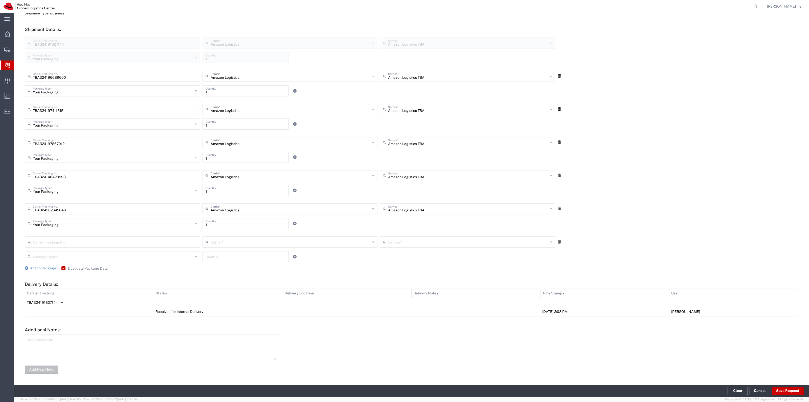
drag, startPoint x: 134, startPoint y: 236, endPoint x: 132, endPoint y: 238, distance: 2.9
click at [134, 236] on div "Carrier Tracking No." at bounding box center [112, 241] width 175 height 11
click at [132, 238] on input "text" at bounding box center [115, 241] width 164 height 9
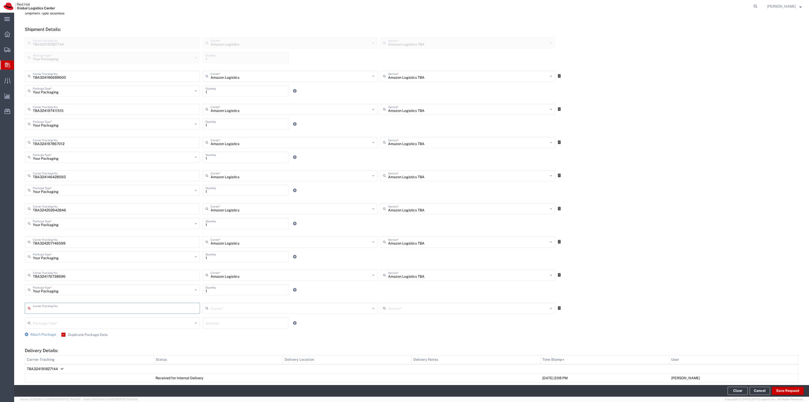
click at [149, 307] on input "text" at bounding box center [115, 307] width 164 height 9
click at [86, 344] on input "text" at bounding box center [115, 340] width 164 height 9
click at [86, 343] on input "text" at bounding box center [115, 340] width 164 height 9
click at [74, 342] on input "SBHz9fbj6S_001_v" at bounding box center [115, 340] width 164 height 9
drag, startPoint x: 74, startPoint y: 342, endPoint x: 0, endPoint y: 329, distance: 74.6
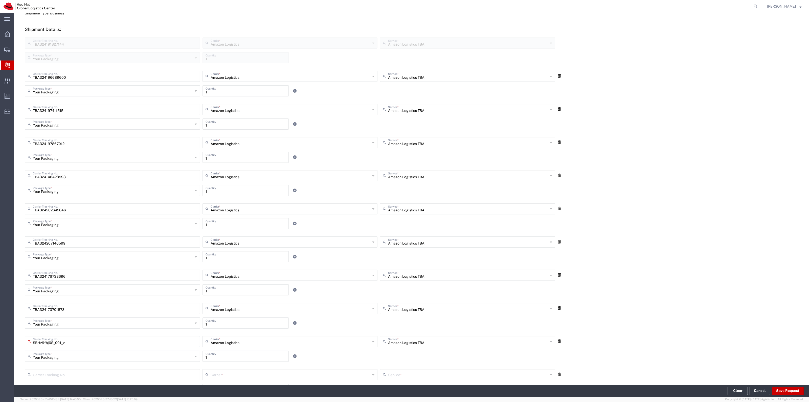
click at [0, 329] on div "main_menu Created with Sketch. Collapse Menu Overview Shipments Shipment Manage…" at bounding box center [404, 207] width 809 height 389
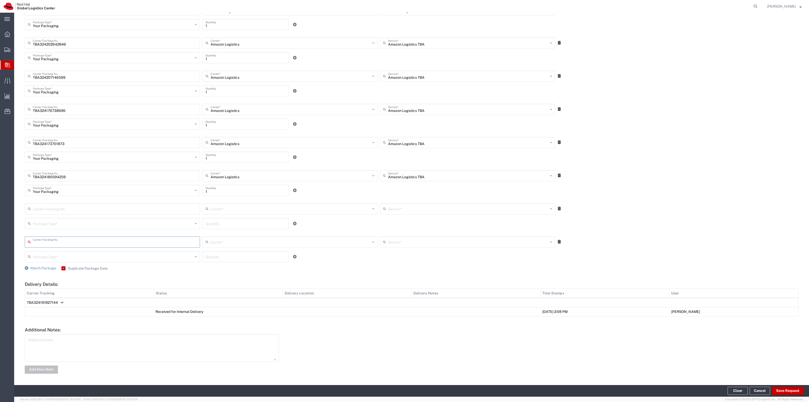
click at [56, 210] on input "text" at bounding box center [115, 208] width 164 height 9
click at [83, 205] on input "text" at bounding box center [115, 208] width 164 height 9
click at [147, 210] on input "text" at bounding box center [115, 208] width 164 height 9
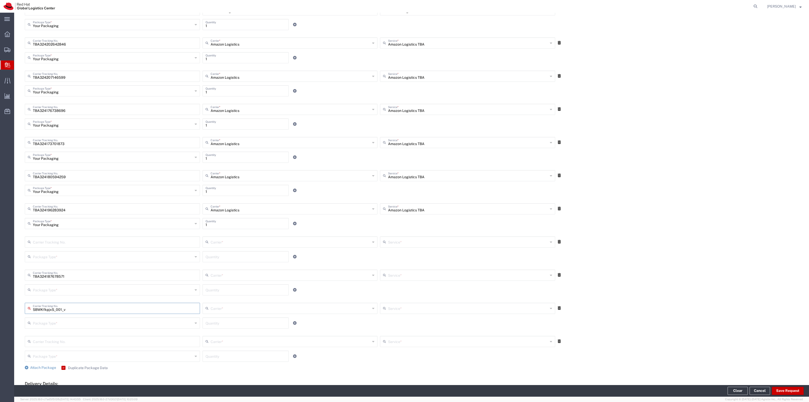
drag, startPoint x: 75, startPoint y: 308, endPoint x: 0, endPoint y: 281, distance: 79.9
click at [0, 281] on div "main_menu Created with Sketch. Collapse Menu Overview Shipments Shipment Manage…" at bounding box center [404, 207] width 809 height 389
click at [227, 272] on input "text" at bounding box center [291, 274] width 160 height 9
click at [223, 283] on span "Amazon Logistics" at bounding box center [288, 286] width 173 height 8
click at [122, 285] on input "text" at bounding box center [113, 289] width 160 height 9
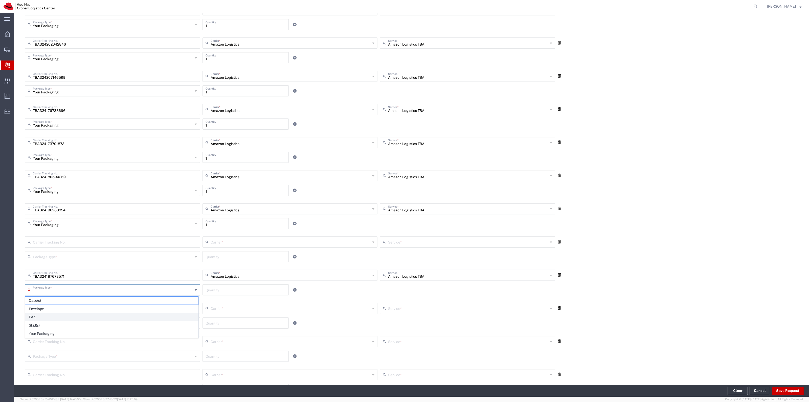
click at [68, 314] on span "PAK" at bounding box center [111, 317] width 173 height 8
click at [118, 318] on input "text" at bounding box center [113, 322] width 160 height 9
drag, startPoint x: 60, startPoint y: 364, endPoint x: 65, endPoint y: 357, distance: 9.3
click at [60, 365] on span "Your Packaging" at bounding box center [111, 367] width 173 height 8
click at [238, 305] on input "text" at bounding box center [291, 307] width 160 height 9
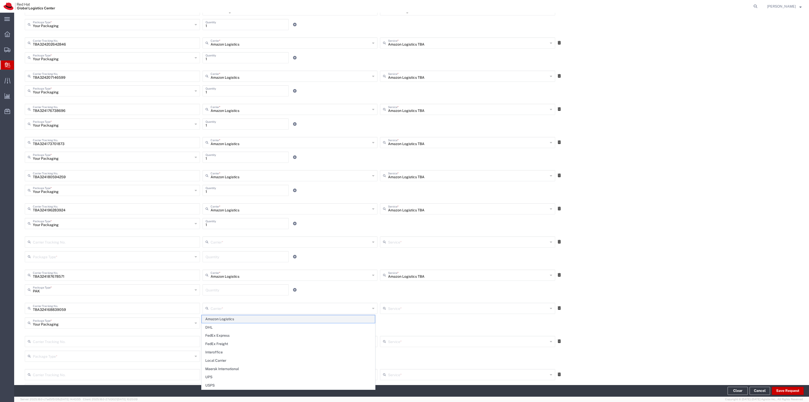
click at [225, 317] on span "Amazon Logistics" at bounding box center [288, 319] width 173 height 8
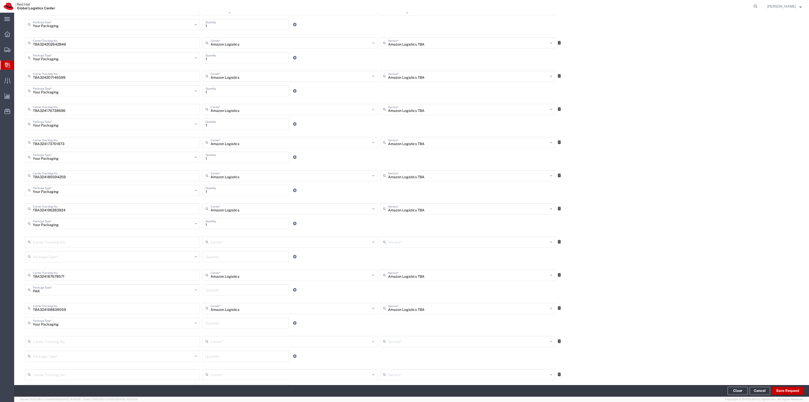
click at [266, 322] on input "number" at bounding box center [246, 322] width 80 height 9
click at [253, 294] on div "Quantity" at bounding box center [246, 289] width 86 height 11
click at [176, 243] on input "text" at bounding box center [115, 241] width 164 height 9
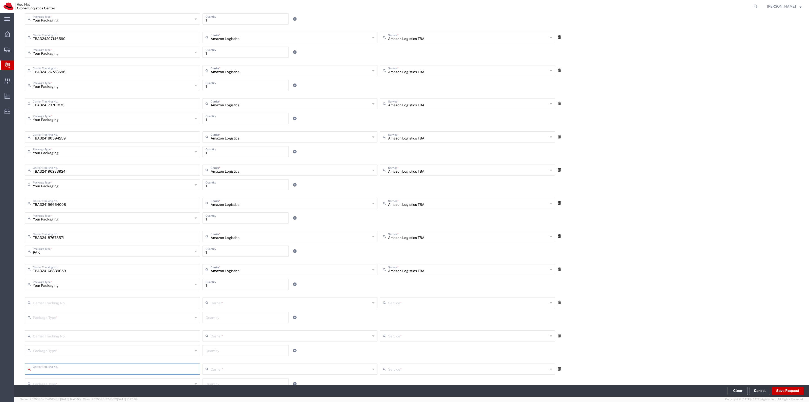
scroll to position [504, 0]
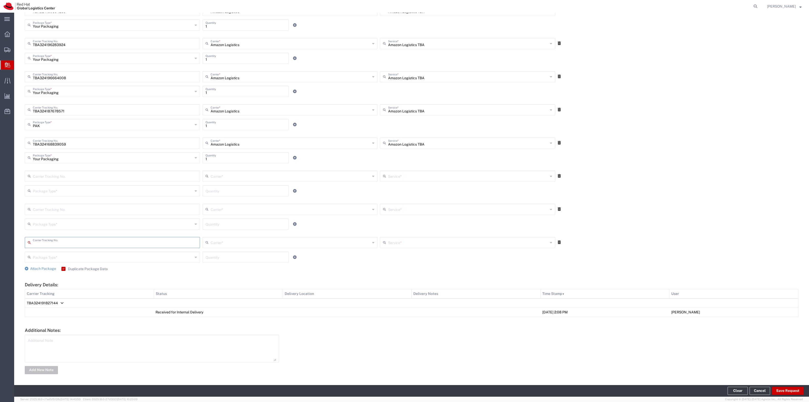
click at [143, 171] on input "text" at bounding box center [115, 175] width 164 height 9
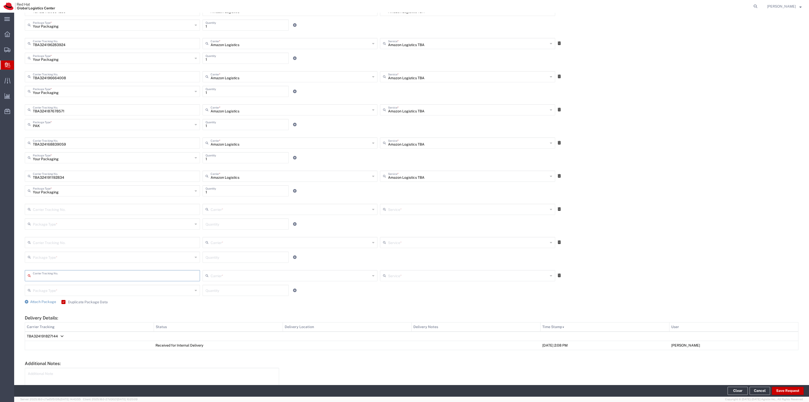
click at [176, 208] on input "text" at bounding box center [115, 208] width 164 height 9
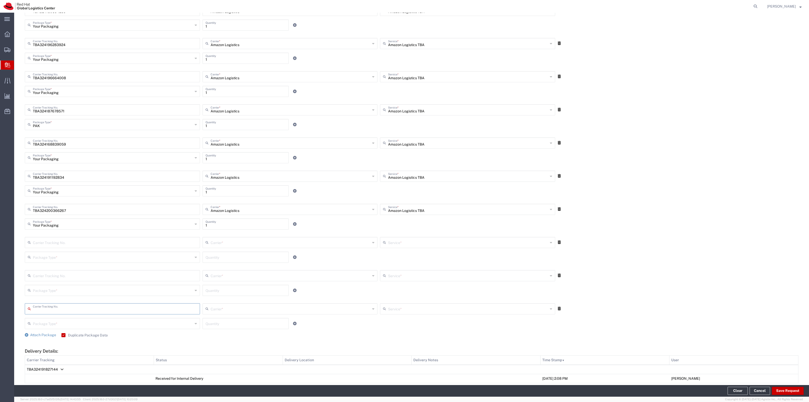
click at [113, 243] on input "text" at bounding box center [115, 241] width 164 height 9
click at [557, 307] on div at bounding box center [581, 308] width 49 height 11
click at [558, 309] on icon at bounding box center [559, 308] width 3 height 4
click at [558, 274] on icon at bounding box center [559, 275] width 3 height 4
click at [86, 237] on div "Carrier Tracking No." at bounding box center [112, 242] width 175 height 11
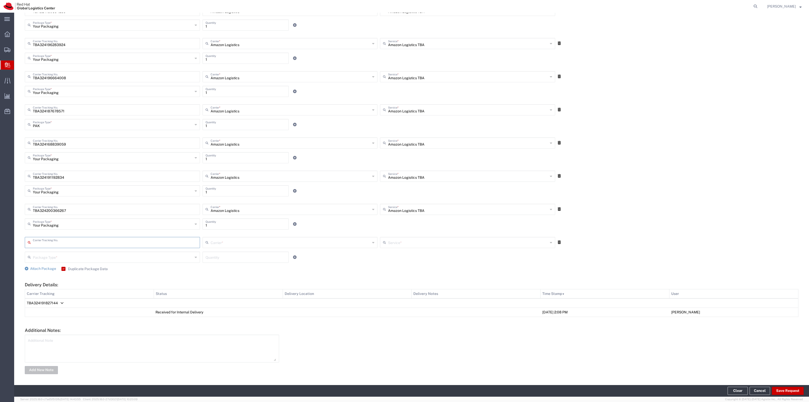
click at [78, 240] on input "text" at bounding box center [115, 241] width 164 height 9
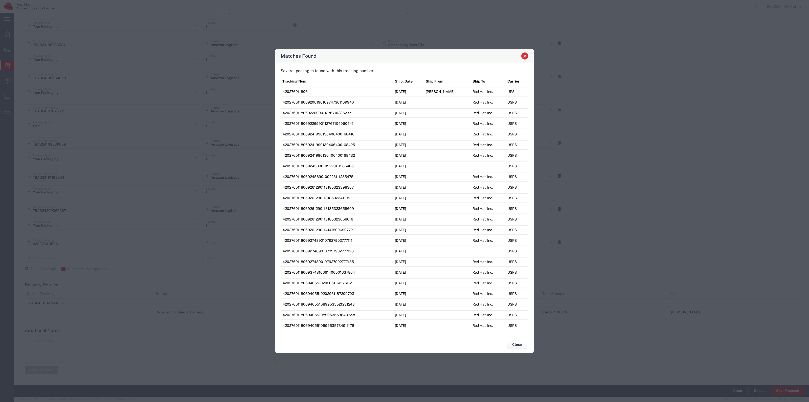
click at [524, 54] on span "Close" at bounding box center [525, 56] width 4 height 4
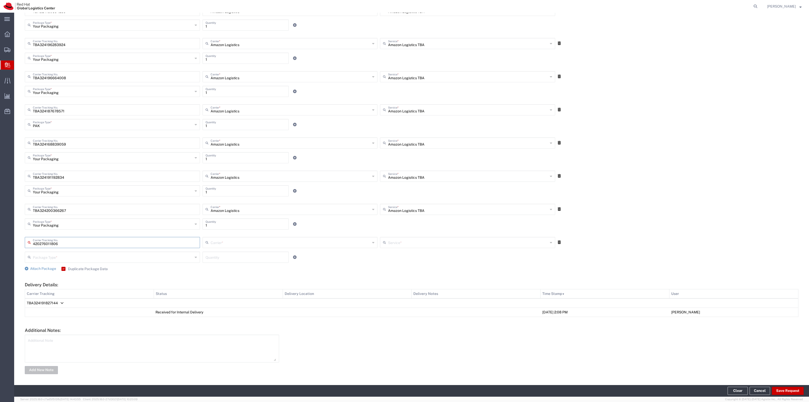
drag, startPoint x: 67, startPoint y: 243, endPoint x: 2, endPoint y: 233, distance: 66.3
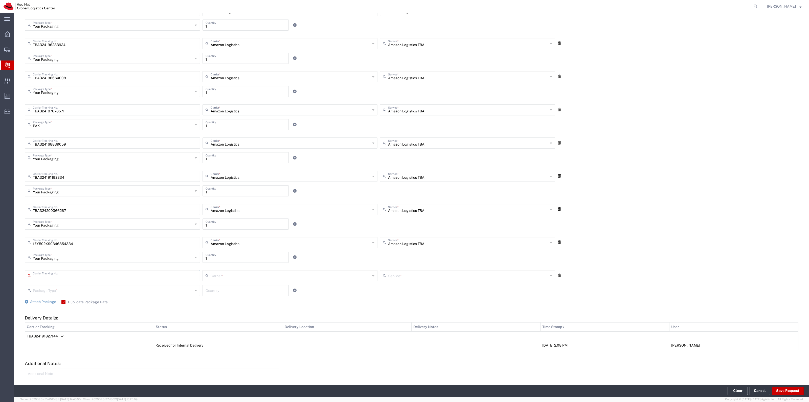
click at [245, 242] on input "Amazon Logistics" at bounding box center [291, 241] width 160 height 9
drag, startPoint x: 223, startPoint y: 310, endPoint x: 328, endPoint y: 272, distance: 112.2
click at [223, 309] on span "UPS" at bounding box center [288, 311] width 173 height 8
click at [413, 240] on input "text" at bounding box center [468, 241] width 160 height 9
click at [407, 292] on span "Ground" at bounding box center [465, 294] width 173 height 8
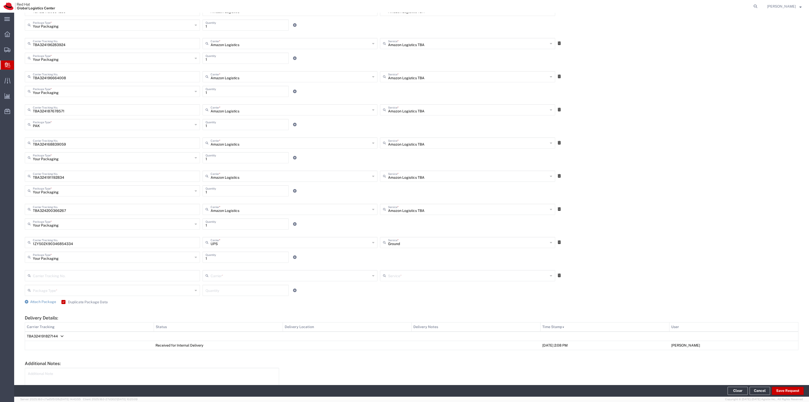
click at [154, 271] on input "text" at bounding box center [115, 275] width 164 height 9
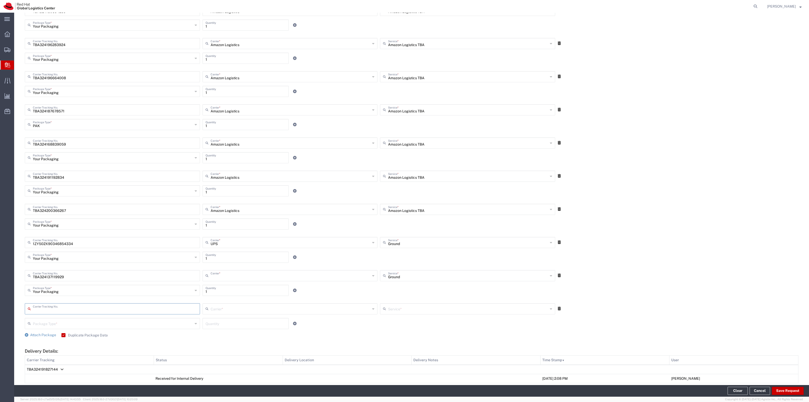
drag, startPoint x: 276, startPoint y: 275, endPoint x: 266, endPoint y: 283, distance: 12.8
click at [275, 275] on input "text" at bounding box center [291, 275] width 160 height 9
click at [254, 296] on span "Amazon Logistics" at bounding box center [288, 294] width 173 height 8
click at [66, 308] on input "text" at bounding box center [115, 308] width 164 height 9
click at [219, 308] on input "Amazon Logistics" at bounding box center [291, 308] width 160 height 9
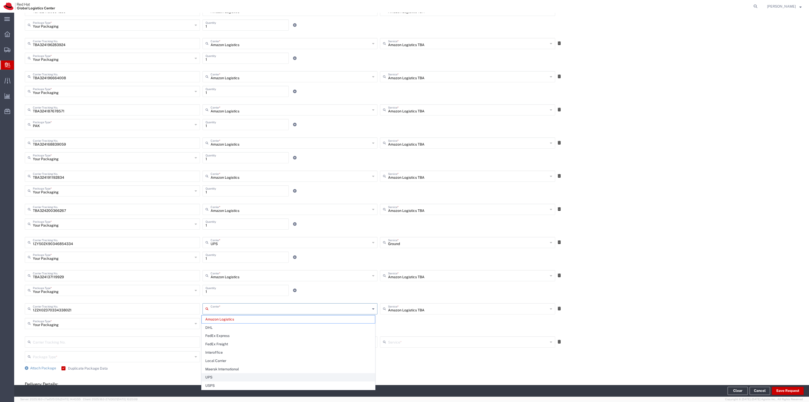
click at [221, 379] on span "UPS" at bounding box center [288, 377] width 173 height 8
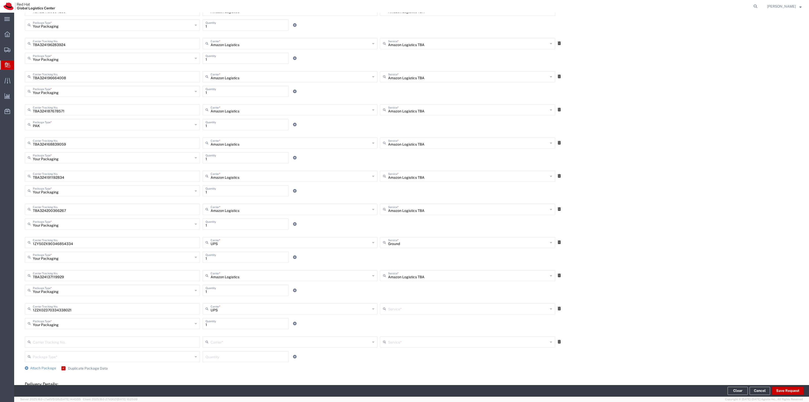
click at [415, 306] on input "text" at bounding box center [468, 308] width 160 height 9
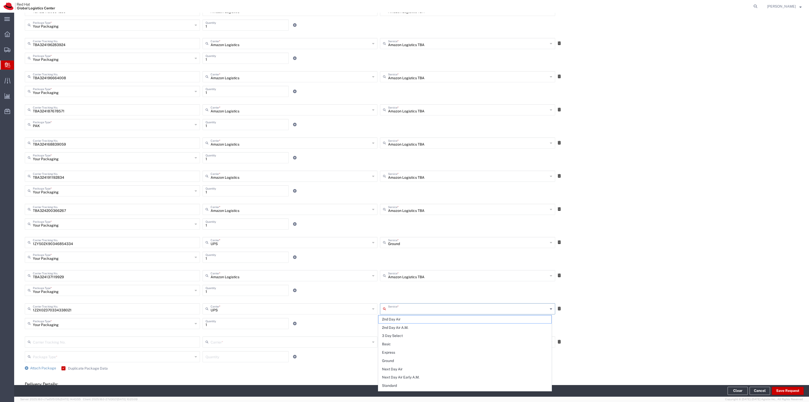
drag, startPoint x: 393, startPoint y: 364, endPoint x: 391, endPoint y: 364, distance: 2.8
click at [393, 364] on span "Ground" at bounding box center [465, 361] width 173 height 8
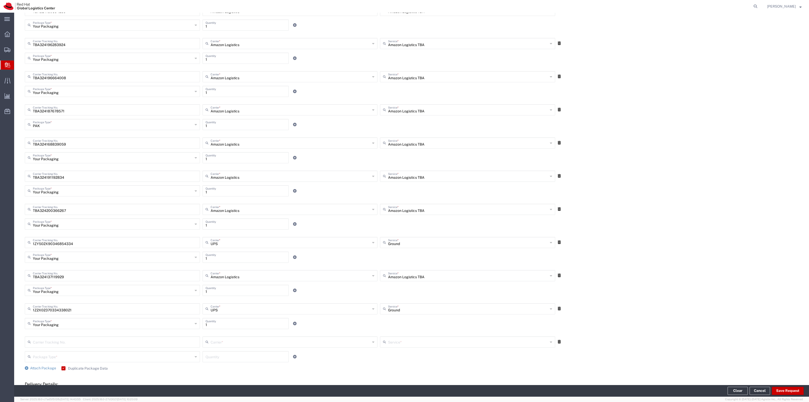
click at [145, 342] on input "text" at bounding box center [115, 341] width 164 height 9
drag, startPoint x: 212, startPoint y: 332, endPoint x: 221, endPoint y: 338, distance: 10.8
click at [218, 337] on div "TBA324170129031 Carrier Tracking No. UPS Carrier * UPS Amazon Logistics DHL Fed…" at bounding box center [411, 348] width 779 height 33
click at [221, 338] on input "UPS" at bounding box center [291, 341] width 160 height 9
click at [229, 275] on span "Amazon Logistics" at bounding box center [288, 273] width 173 height 8
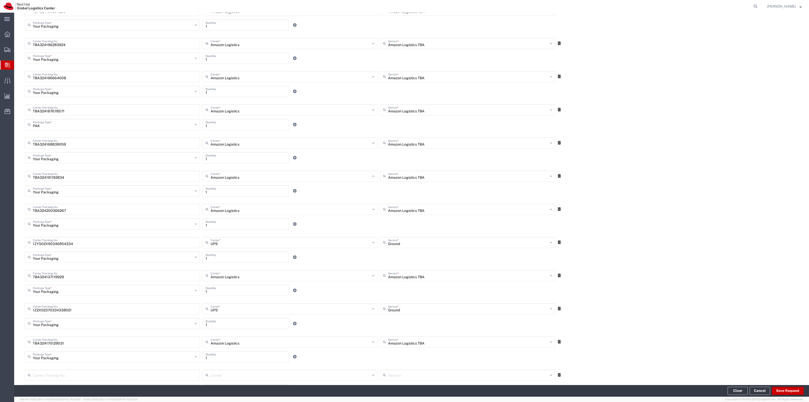
click at [157, 357] on input "Your Packaging" at bounding box center [113, 355] width 160 height 9
click at [75, 337] on span "PAK" at bounding box center [111, 338] width 173 height 8
click at [64, 374] on input "text" at bounding box center [115, 374] width 164 height 9
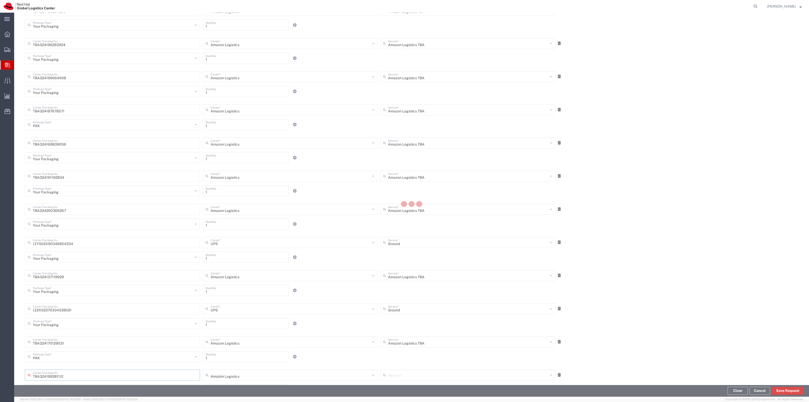
scroll to position [670, 0]
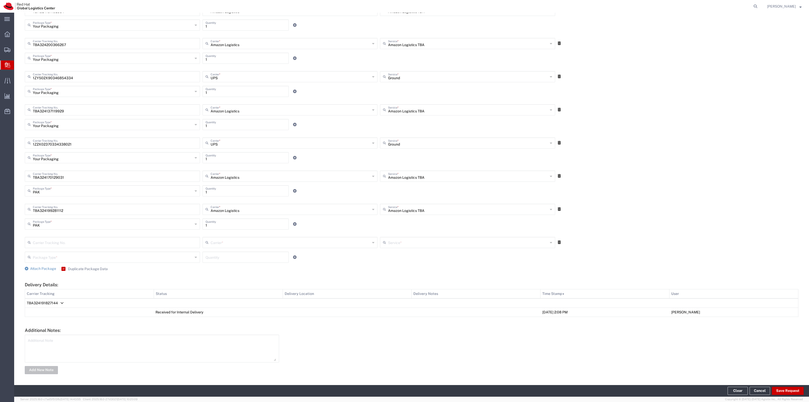
drag, startPoint x: 151, startPoint y: 228, endPoint x: 121, endPoint y: 235, distance: 30.5
click at [151, 228] on div "PAK Package Type *" at bounding box center [112, 223] width 175 height 11
click at [74, 267] on span "Your Packaging" at bounding box center [111, 267] width 173 height 8
click at [150, 241] on input "text" at bounding box center [115, 241] width 164 height 9
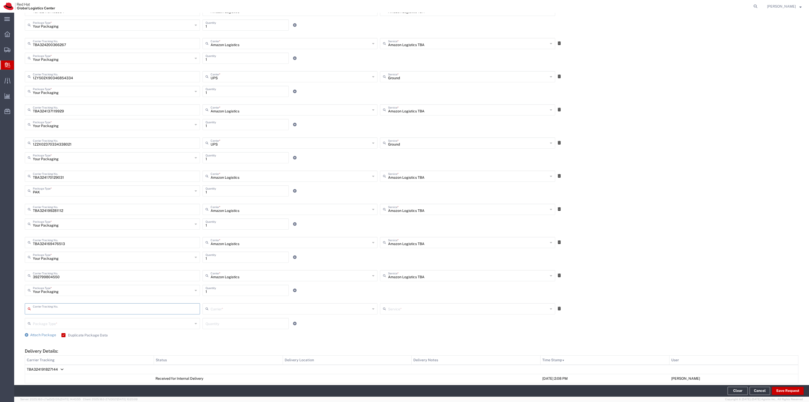
click at [220, 275] on input "Amazon Logistics" at bounding box center [291, 275] width 160 height 9
click at [228, 305] on span "FedEx Express" at bounding box center [288, 302] width 173 height 8
click at [409, 275] on input "text" at bounding box center [468, 275] width 160 height 9
click at [400, 328] on span "Ground" at bounding box center [465, 329] width 173 height 8
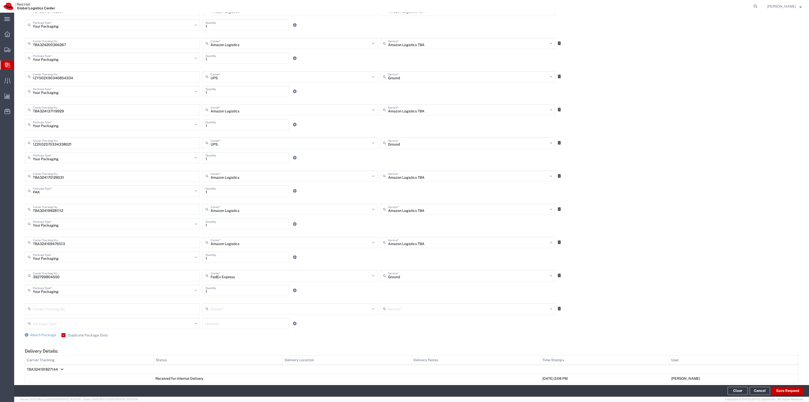
click at [119, 304] on input "text" at bounding box center [115, 308] width 164 height 9
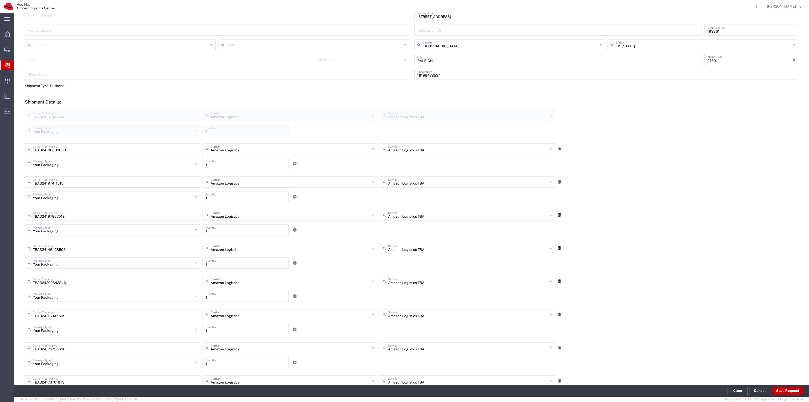
scroll to position [0, 0]
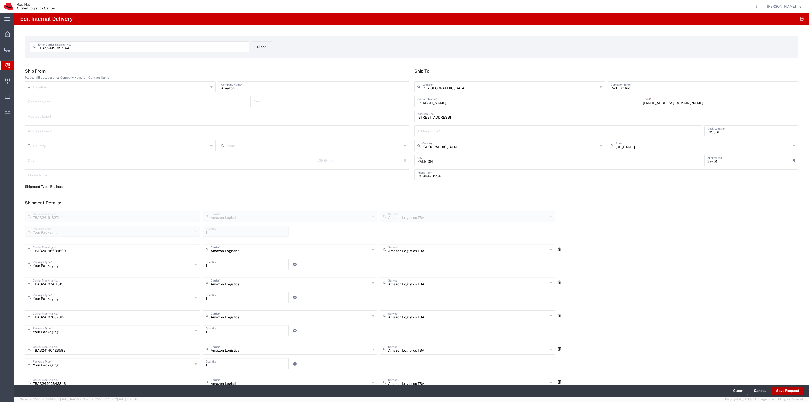
click at [793, 387] on button "Save Request" at bounding box center [788, 390] width 32 height 8
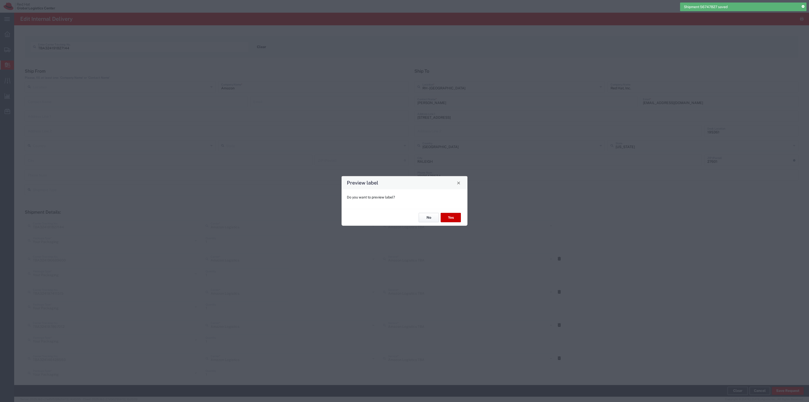
click at [423, 216] on button "No" at bounding box center [429, 217] width 20 height 9
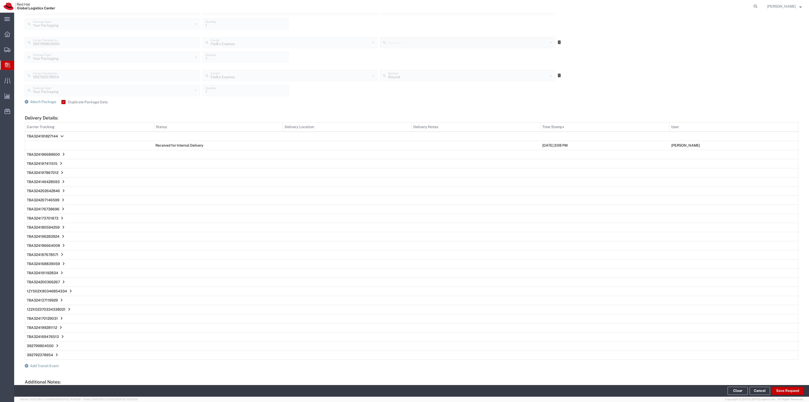
scroll to position [965, 0]
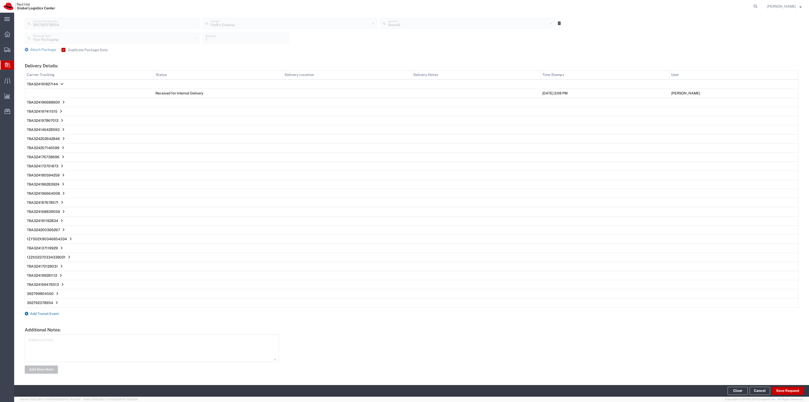
click at [42, 314] on span "Add Transit Event" at bounding box center [44, 313] width 29 height 4
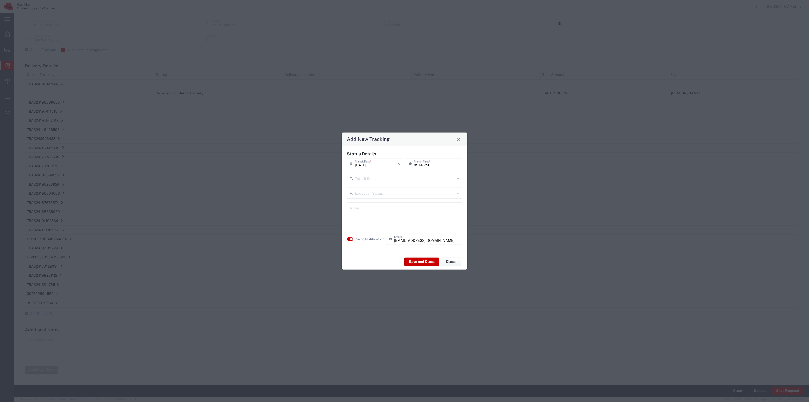
click at [364, 175] on input "text" at bounding box center [405, 177] width 100 height 9
click at [364, 186] on span "Delivery Confirmation" at bounding box center [404, 189] width 114 height 8
click at [354, 238] on agx-switch-control "Send Notification" at bounding box center [365, 238] width 39 height 11
click at [373, 240] on label "Send Notification" at bounding box center [370, 238] width 28 height 5
click at [415, 260] on button "Save and Close" at bounding box center [422, 261] width 34 height 8
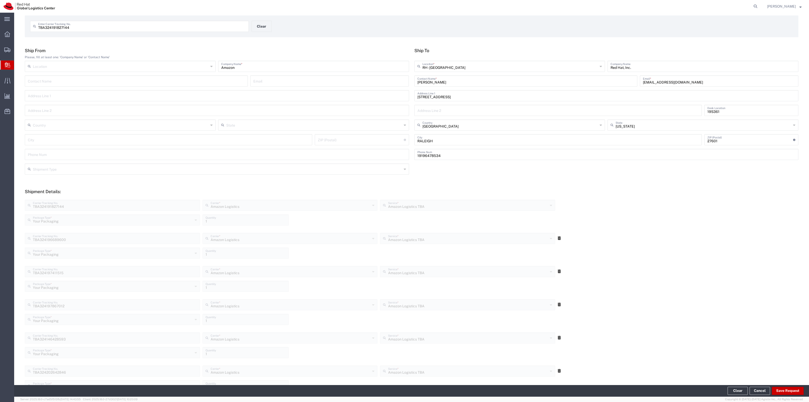
scroll to position [0, 0]
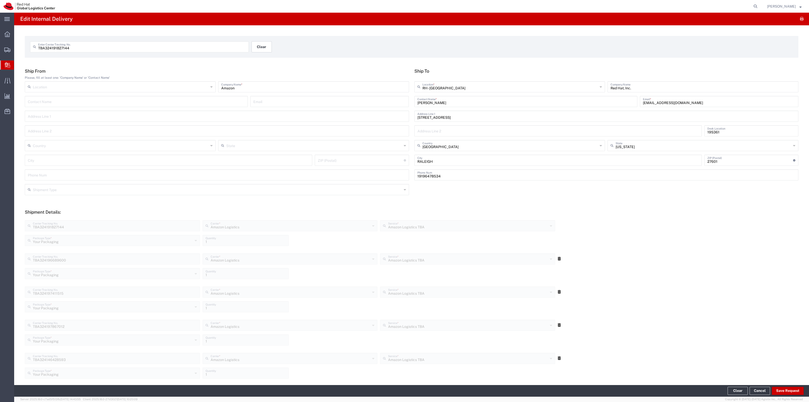
click at [262, 43] on button "Clear" at bounding box center [262, 46] width 20 height 11
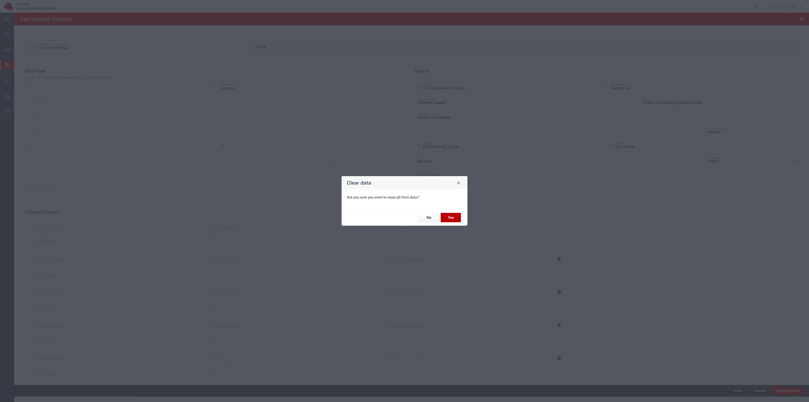
click at [446, 213] on button "Yes" at bounding box center [451, 217] width 20 height 9
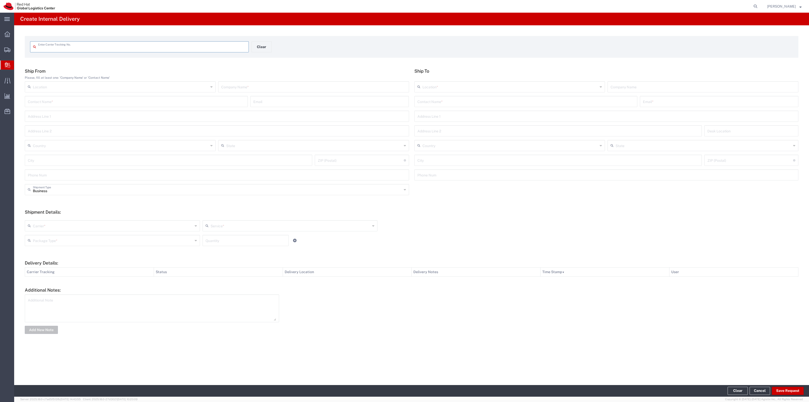
click at [138, 43] on input "text" at bounding box center [142, 46] width 208 height 9
click at [454, 103] on input "text" at bounding box center [525, 105] width 217 height 9
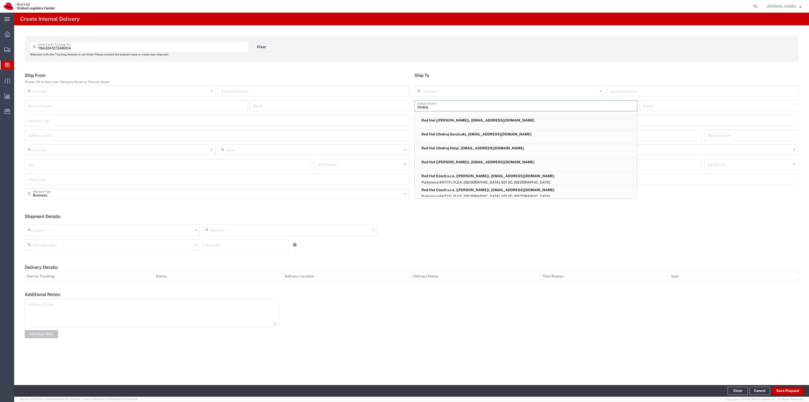
scroll to position [95, 0]
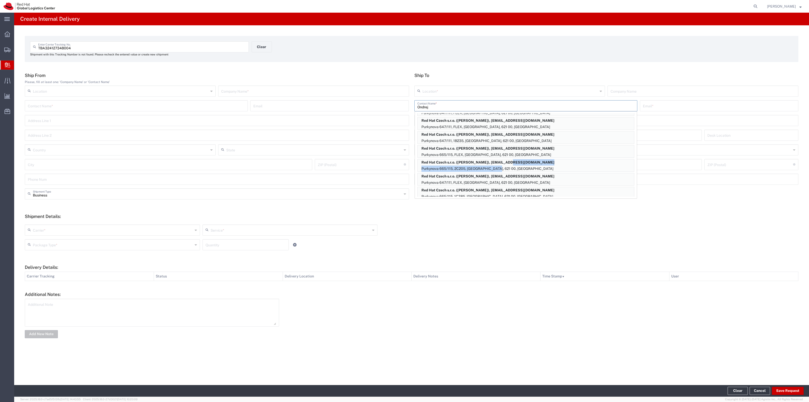
click at [505, 165] on div "Red Hat Czech s.r.o. ([PERSON_NAME]), [EMAIL_ADDRESS][DOMAIN_NAME] Purkynova 66…" at bounding box center [525, 165] width 217 height 13
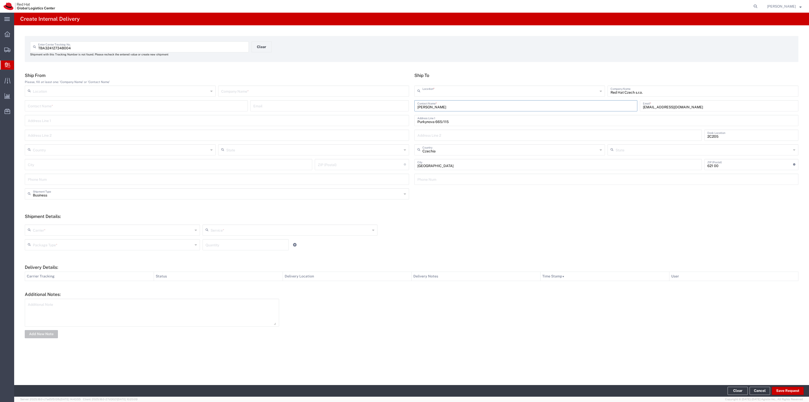
click at [479, 92] on input "text" at bounding box center [511, 90] width 176 height 9
click at [447, 113] on span "RH - [GEOGRAPHIC_DATA]" at bounding box center [510, 110] width 190 height 8
click at [311, 90] on input "text" at bounding box center [313, 90] width 185 height 9
click at [178, 223] on div "Carrier * Amazon Logistics DHL FedEx Express FedEx Freight Interoffice Local Ca…" at bounding box center [411, 236] width 779 height 33
click at [175, 226] on input "text" at bounding box center [113, 229] width 160 height 9
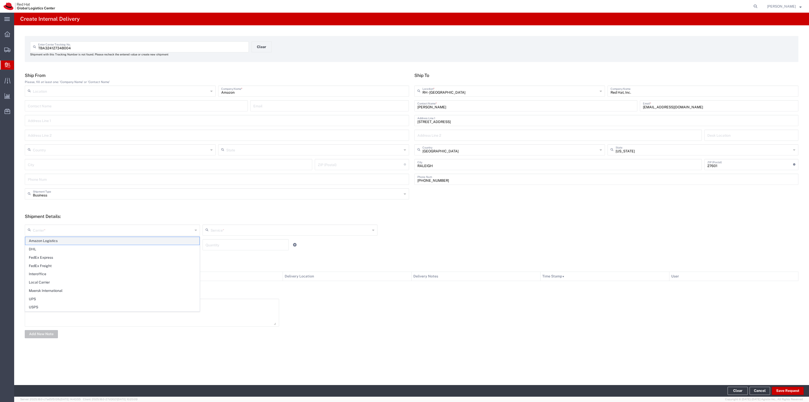
click at [153, 243] on span "Amazon Logistics" at bounding box center [112, 241] width 174 height 8
click at [133, 240] on input "text" at bounding box center [113, 244] width 160 height 9
click at [79, 283] on span "Skid(s)" at bounding box center [112, 280] width 174 height 8
click at [68, 245] on input "Skid(s)" at bounding box center [113, 244] width 160 height 9
click at [57, 284] on span "PAK" at bounding box center [112, 280] width 174 height 8
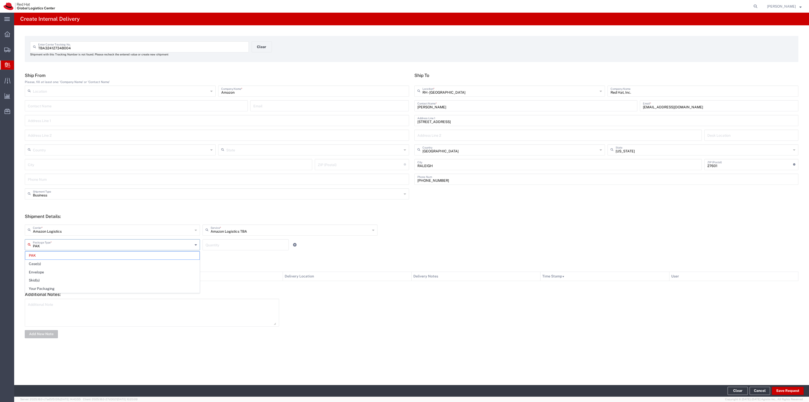
click at [70, 242] on input "PAK" at bounding box center [113, 244] width 160 height 9
click at [49, 287] on span "Your Packaging" at bounding box center [112, 288] width 174 height 8
click at [235, 233] on input "text" at bounding box center [291, 229] width 160 height 9
click at [239, 208] on form "Ship From Please, fill at least one: 'Company Name' or 'Contact Name' Location …" at bounding box center [412, 206] width 774 height 266
click at [227, 243] on input "number" at bounding box center [246, 244] width 80 height 9
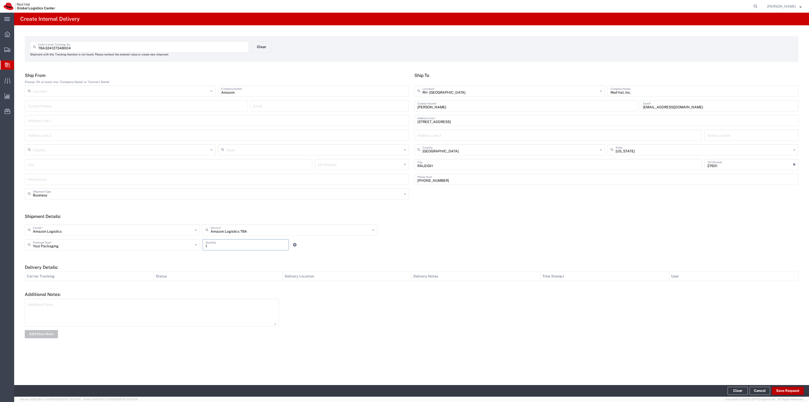
click at [783, 393] on button "Save Request" at bounding box center [788, 390] width 32 height 8
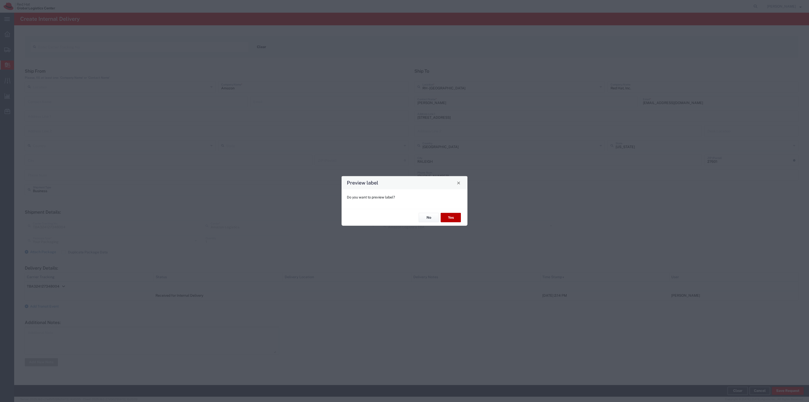
click at [460, 218] on div "No Yes" at bounding box center [405, 217] width 126 height 17
click at [459, 218] on button "Yes" at bounding box center [451, 217] width 20 height 9
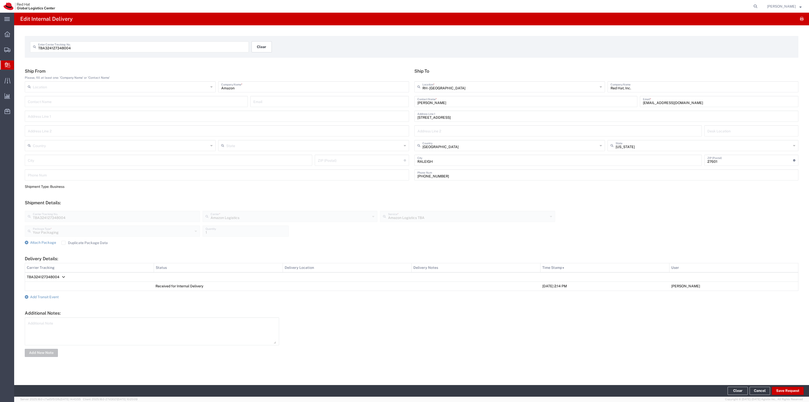
click at [271, 48] on button "Clear" at bounding box center [262, 46] width 20 height 11
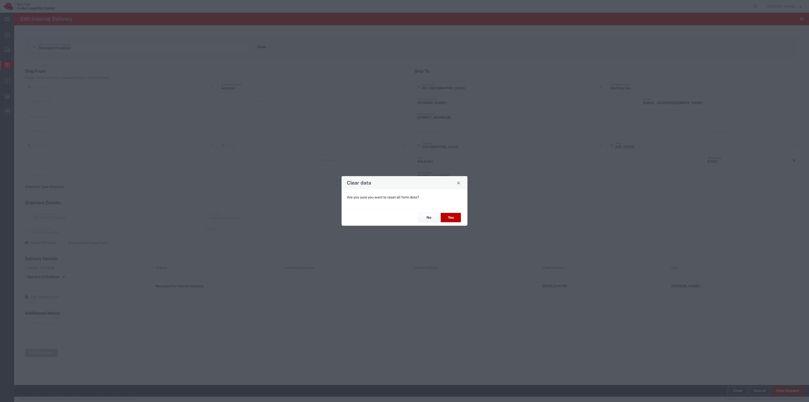
click at [445, 214] on button "Yes" at bounding box center [451, 217] width 20 height 9
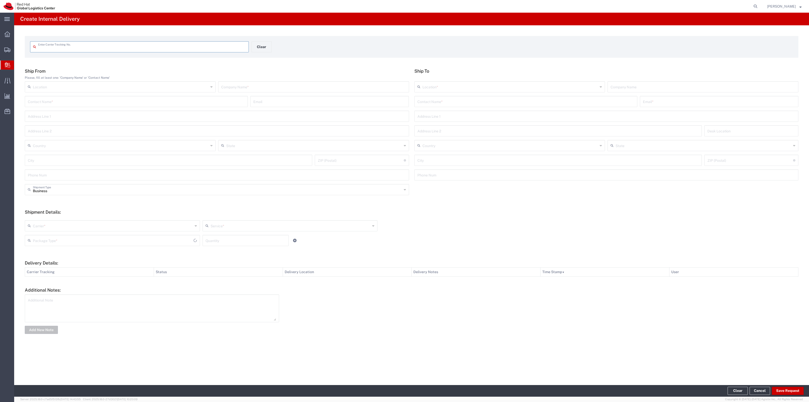
click at [152, 51] on input "text" at bounding box center [142, 46] width 208 height 9
